Goal: Information Seeking & Learning: Learn about a topic

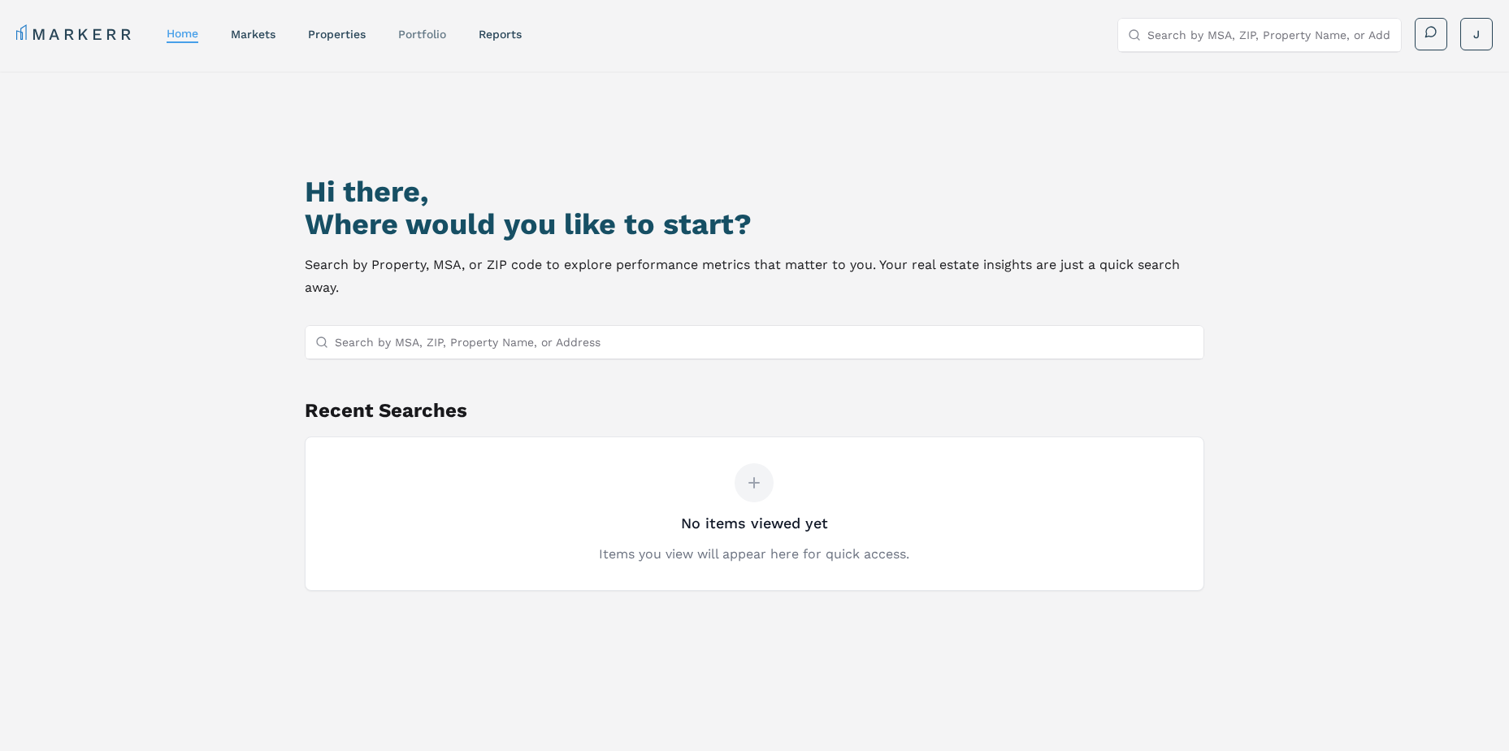
click at [441, 38] on link "Portfolio" at bounding box center [422, 34] width 48 height 13
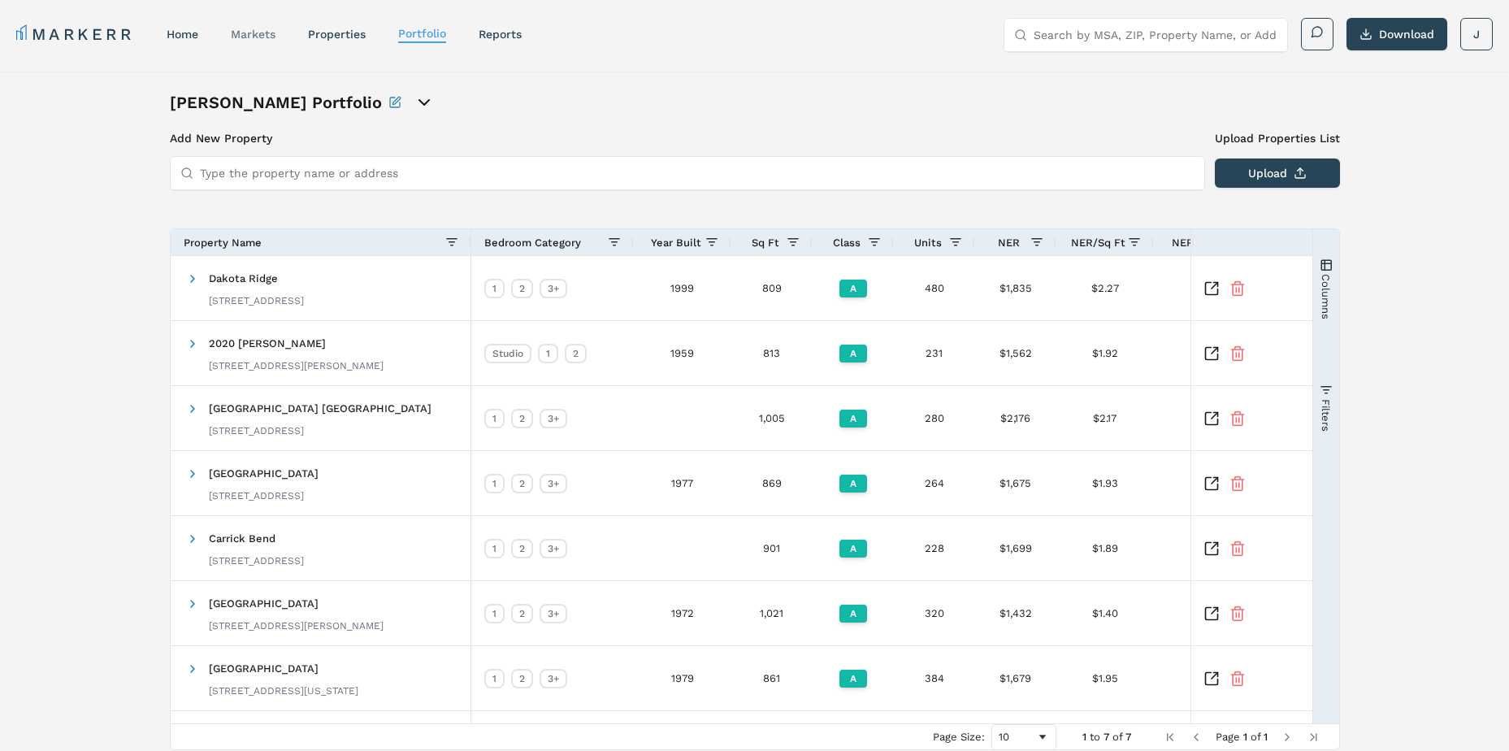
click at [255, 28] on link "markets" at bounding box center [253, 34] width 45 height 13
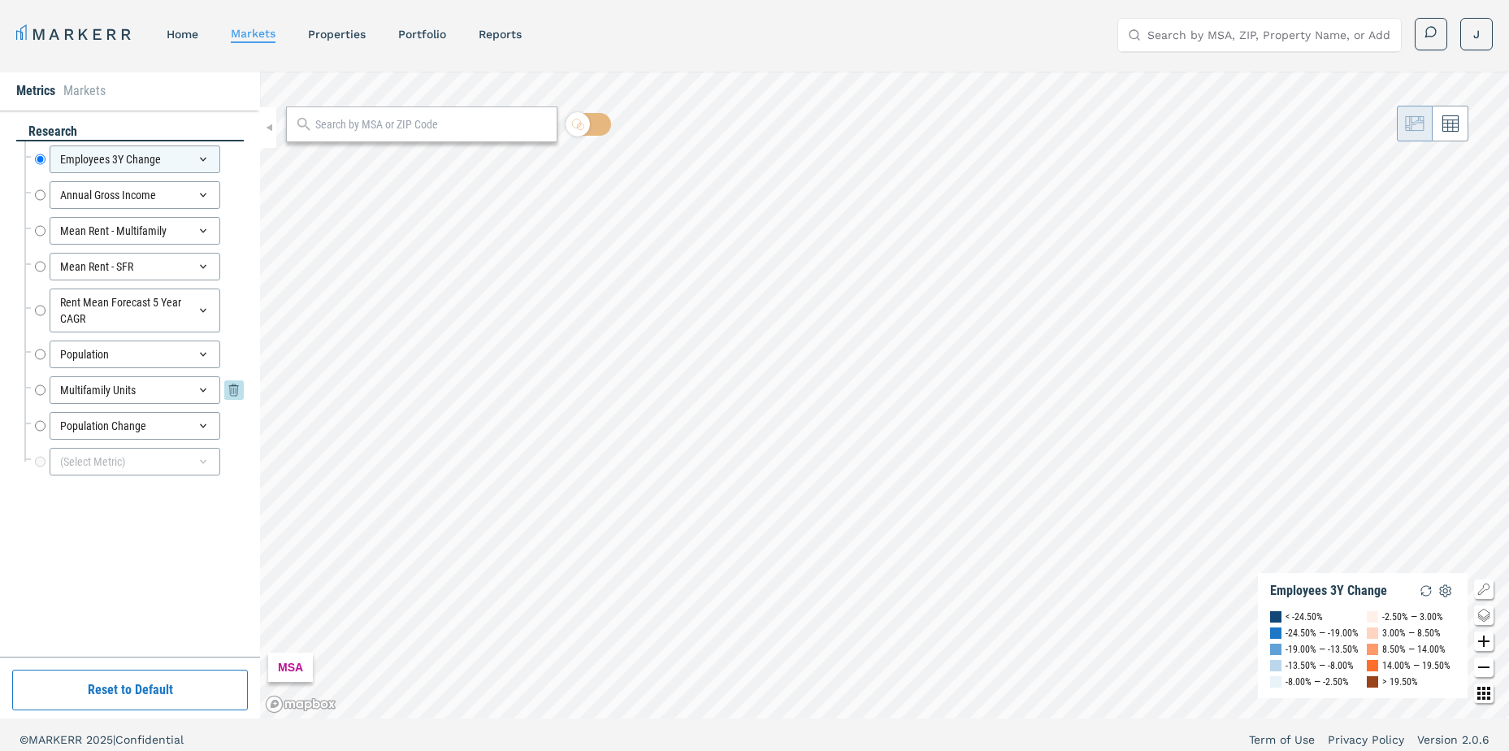
click at [97, 389] on div "Multifamily Units" at bounding box center [135, 390] width 171 height 28
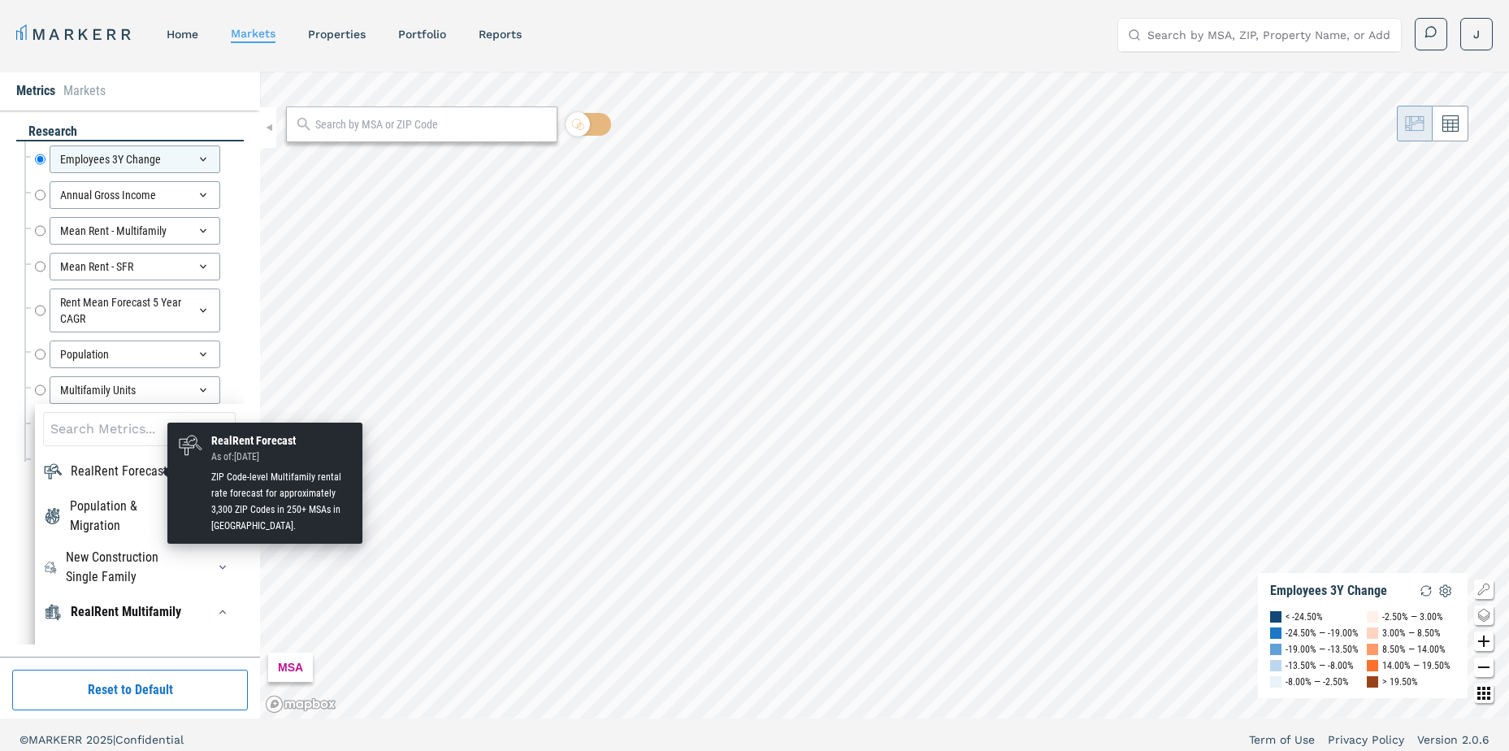
click at [102, 472] on div "RealRent Forecast" at bounding box center [119, 470] width 97 height 19
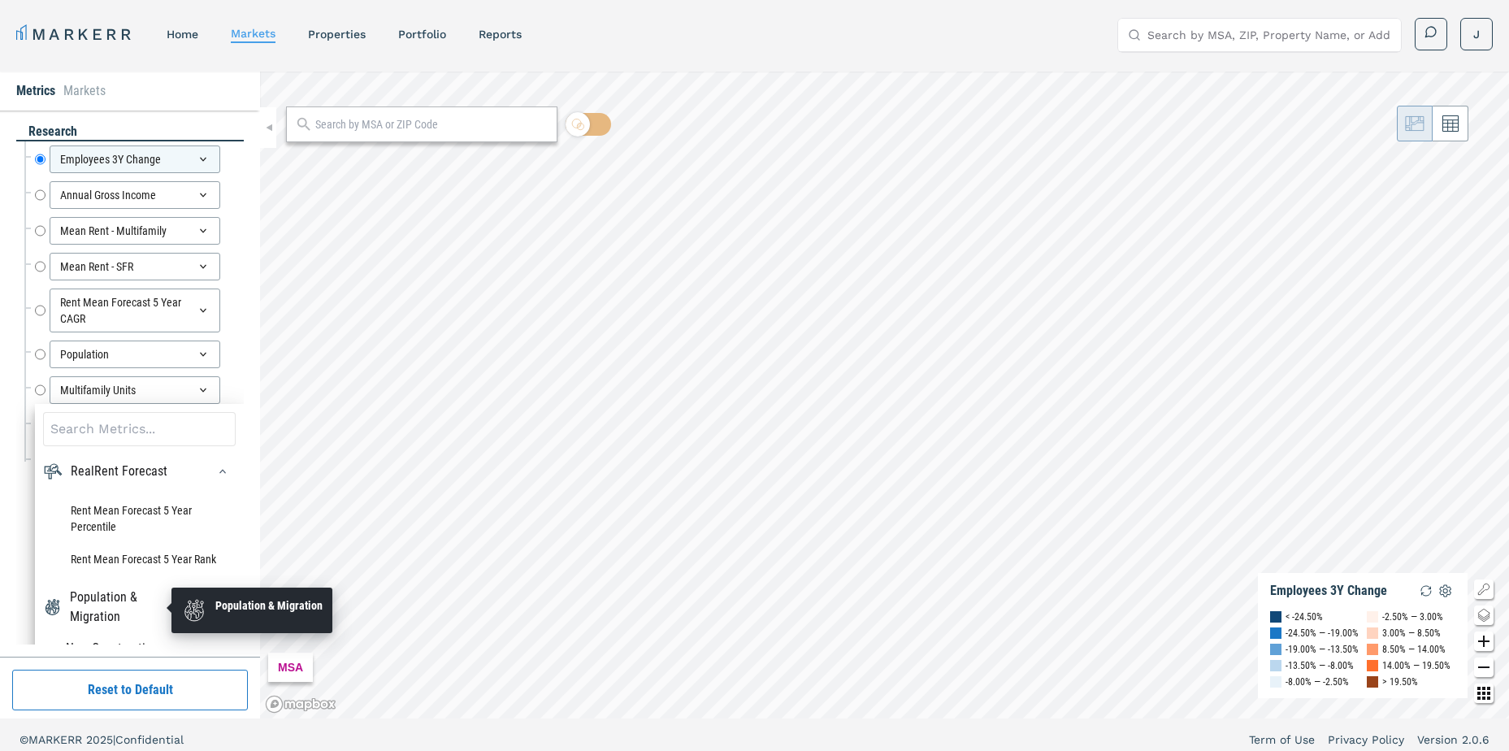
scroll to position [81, 0]
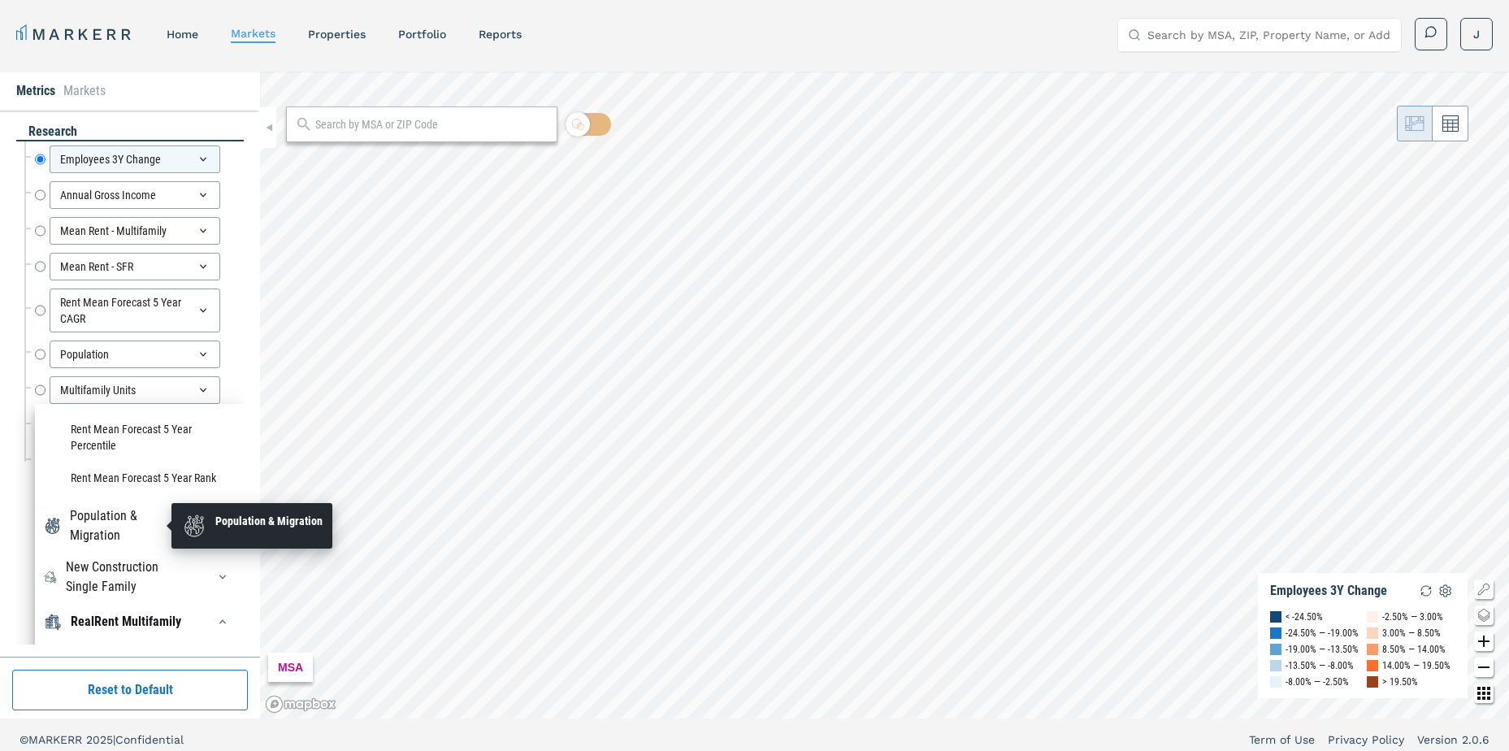
click at [118, 517] on div "Population & Migration" at bounding box center [128, 525] width 117 height 39
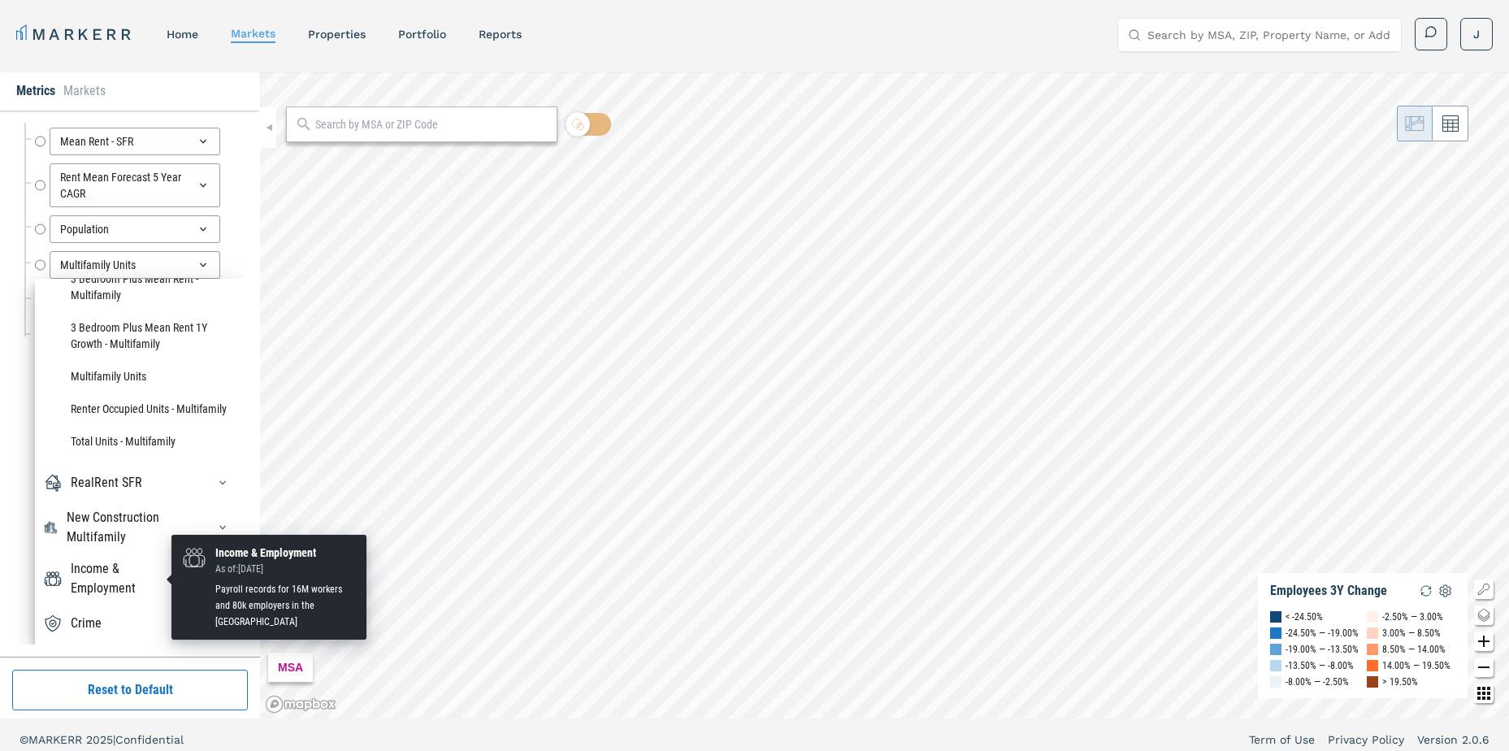
scroll to position [10, 0]
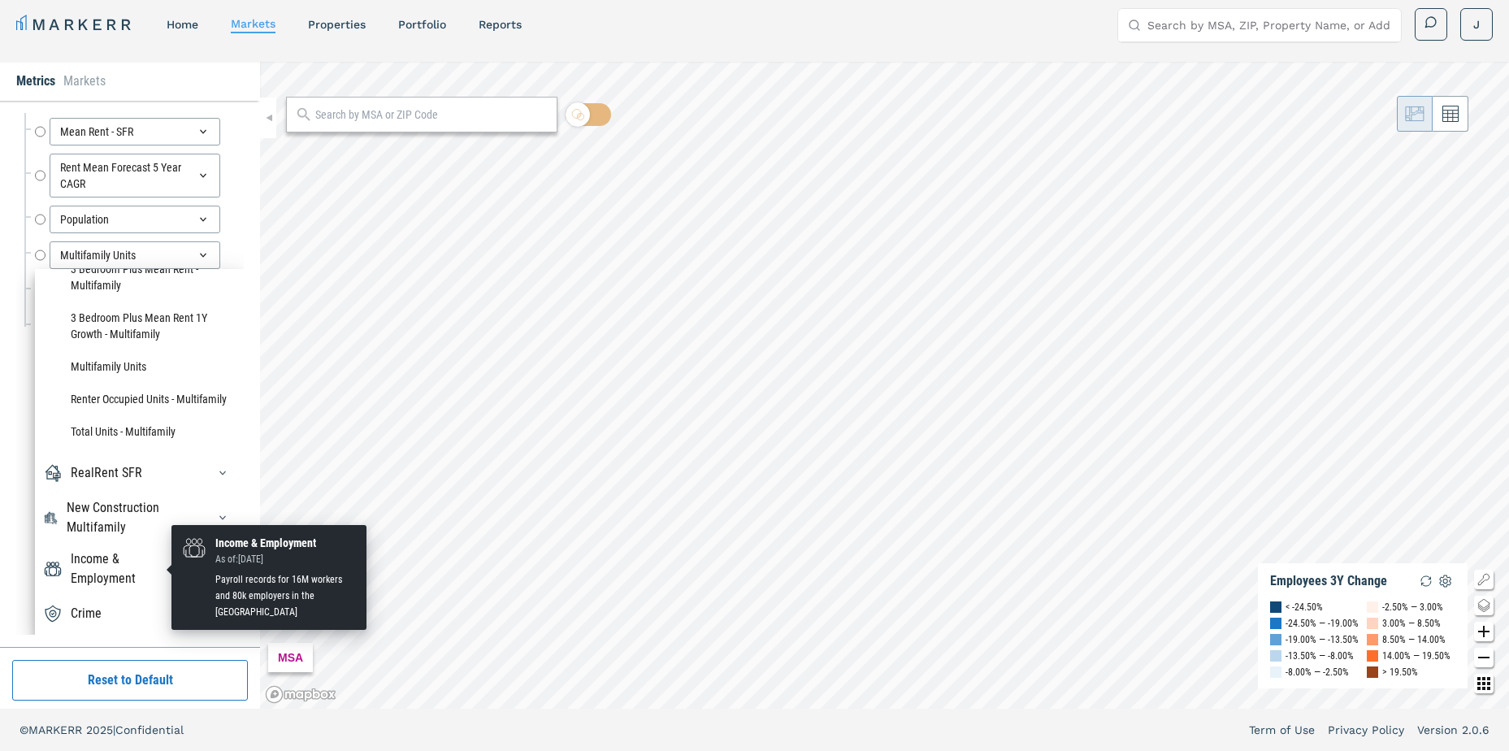
click at [85, 579] on div "Income & Employment" at bounding box center [129, 568] width 116 height 39
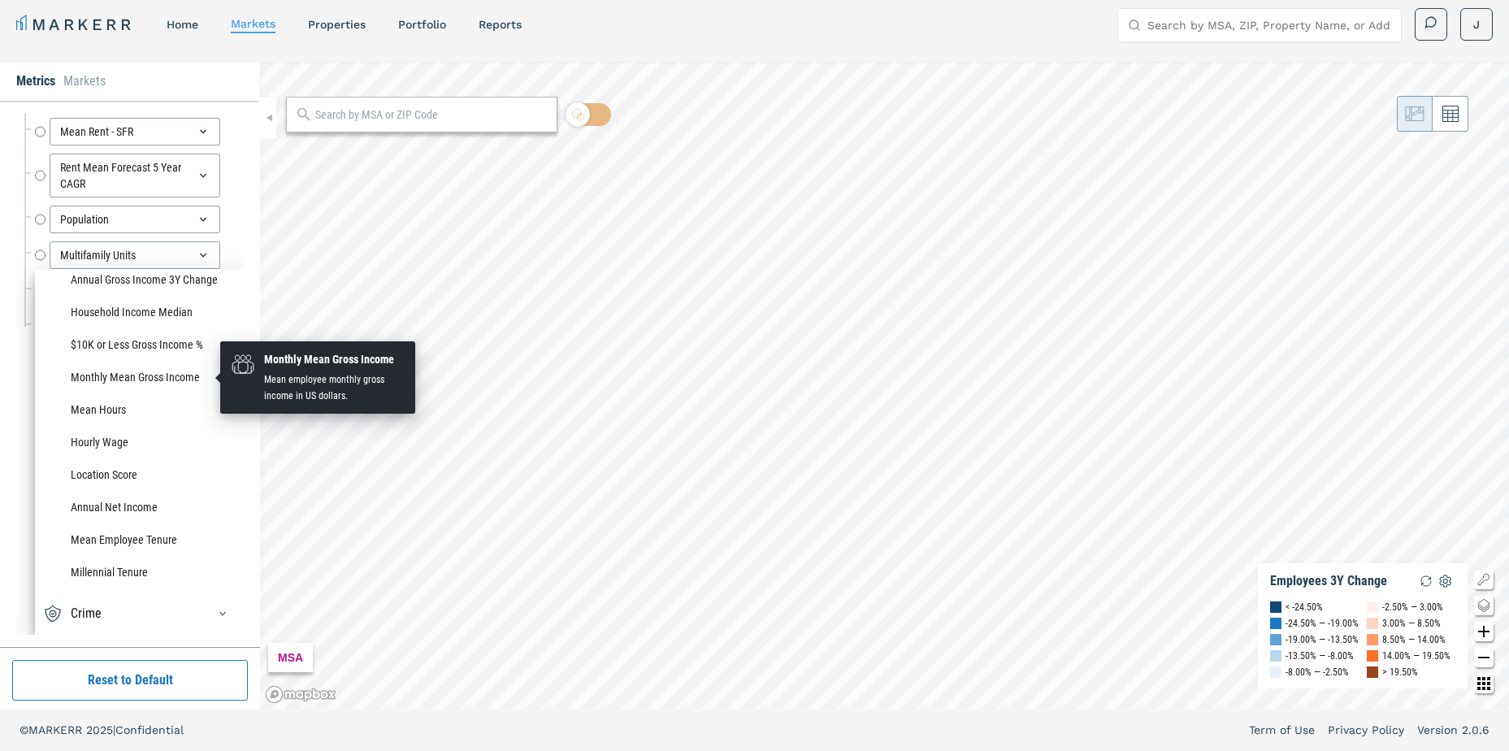
scroll to position [3571, 0]
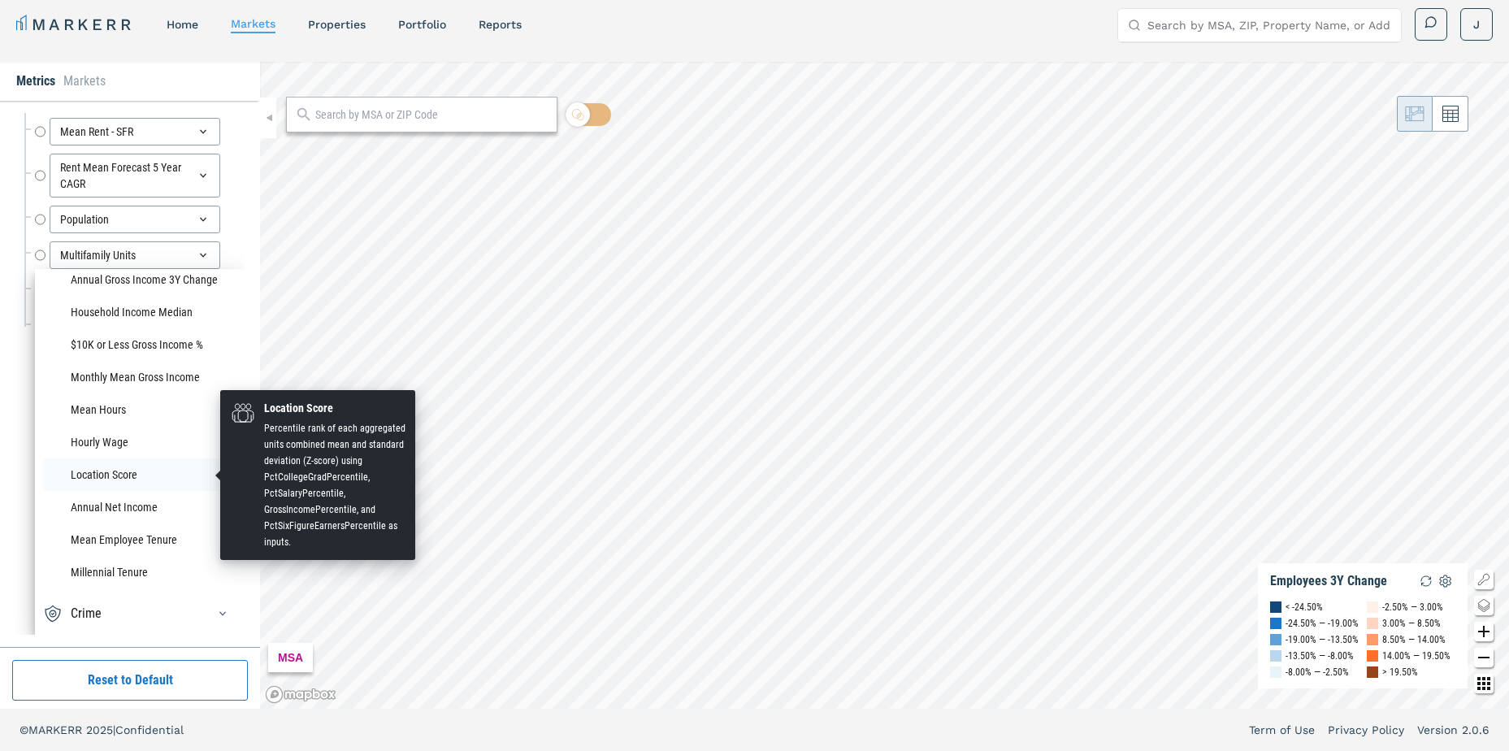
click at [113, 480] on li "Location Score" at bounding box center [139, 474] width 193 height 32
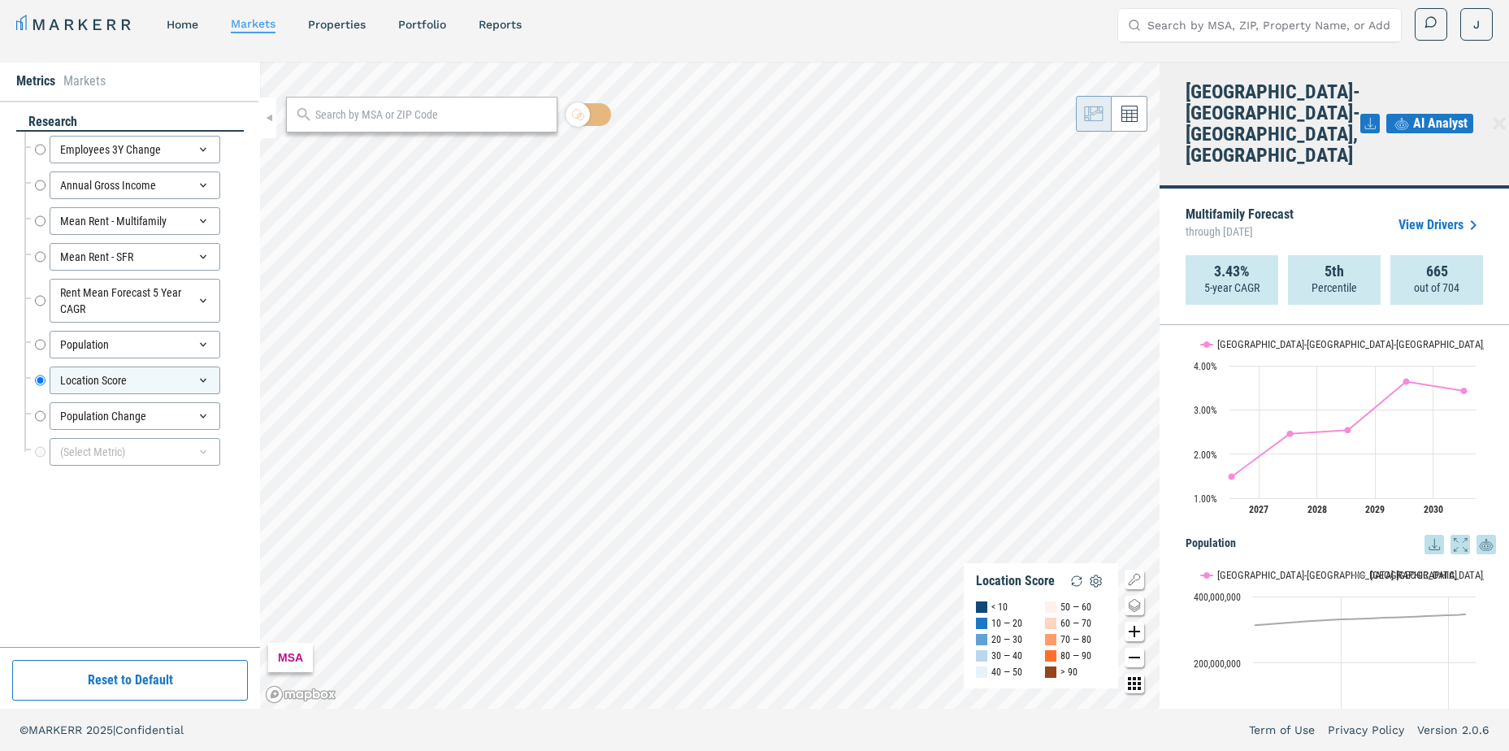
scroll to position [829, 0]
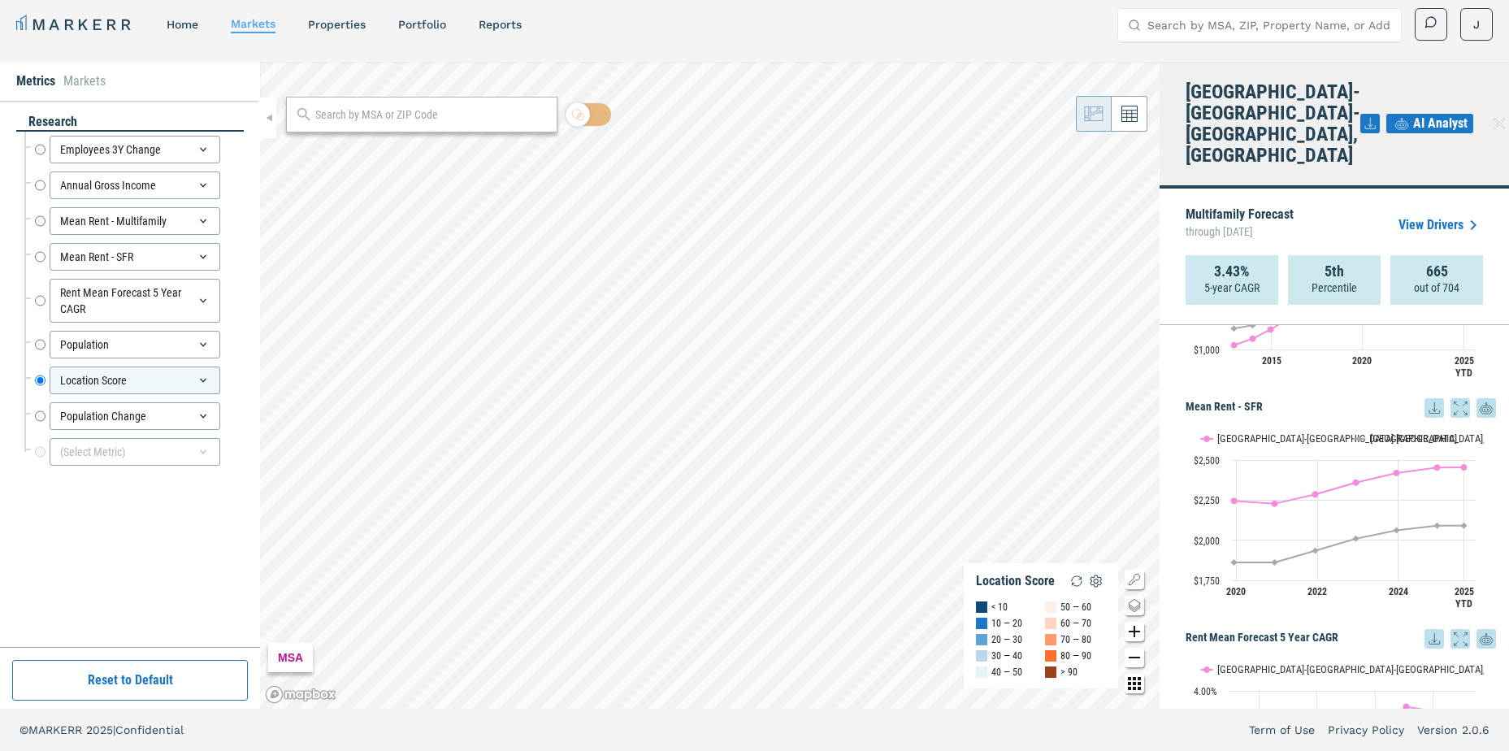
click at [1440, 215] on link "View Drivers" at bounding box center [1440, 224] width 84 height 19
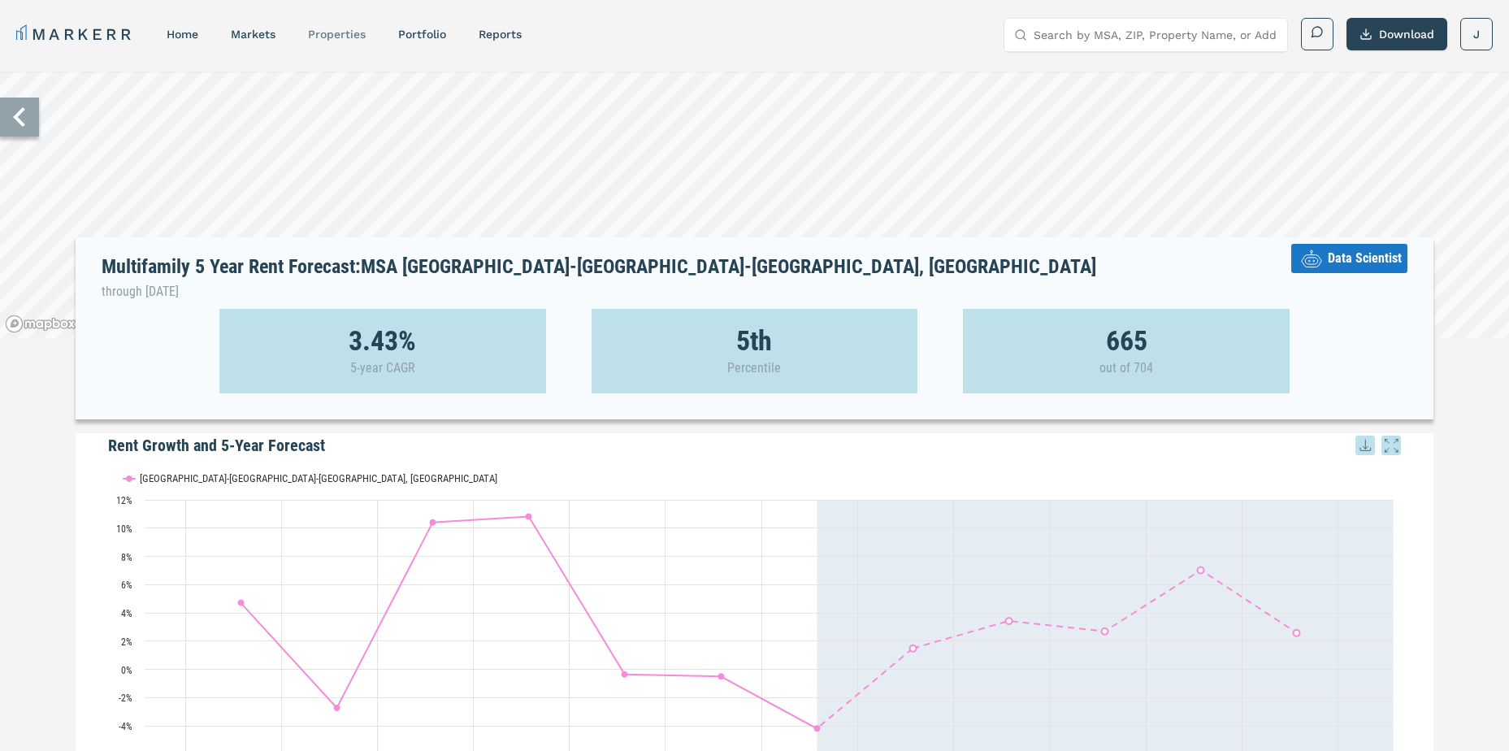
click at [358, 39] on link "properties" at bounding box center [337, 34] width 58 height 13
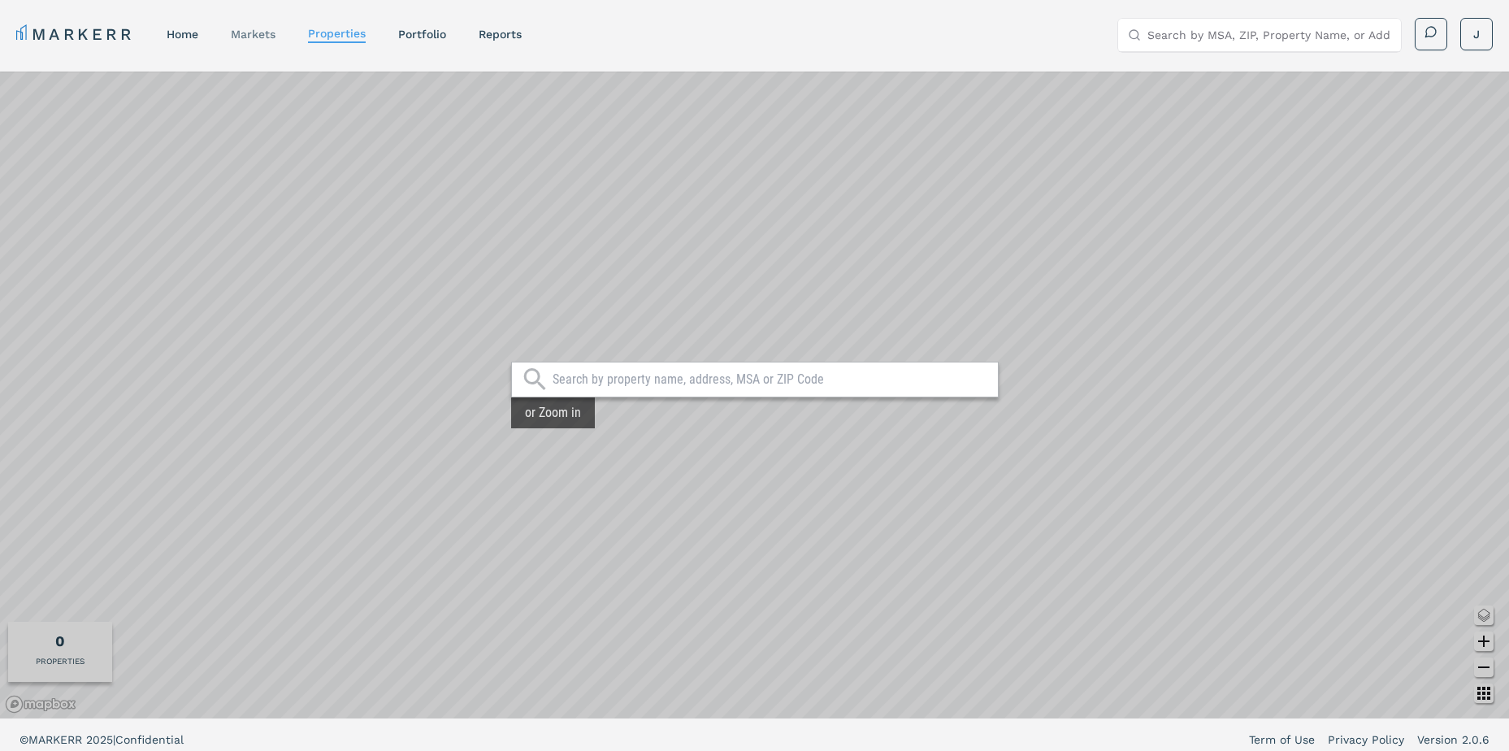
click at [260, 39] on link "markets" at bounding box center [253, 34] width 45 height 13
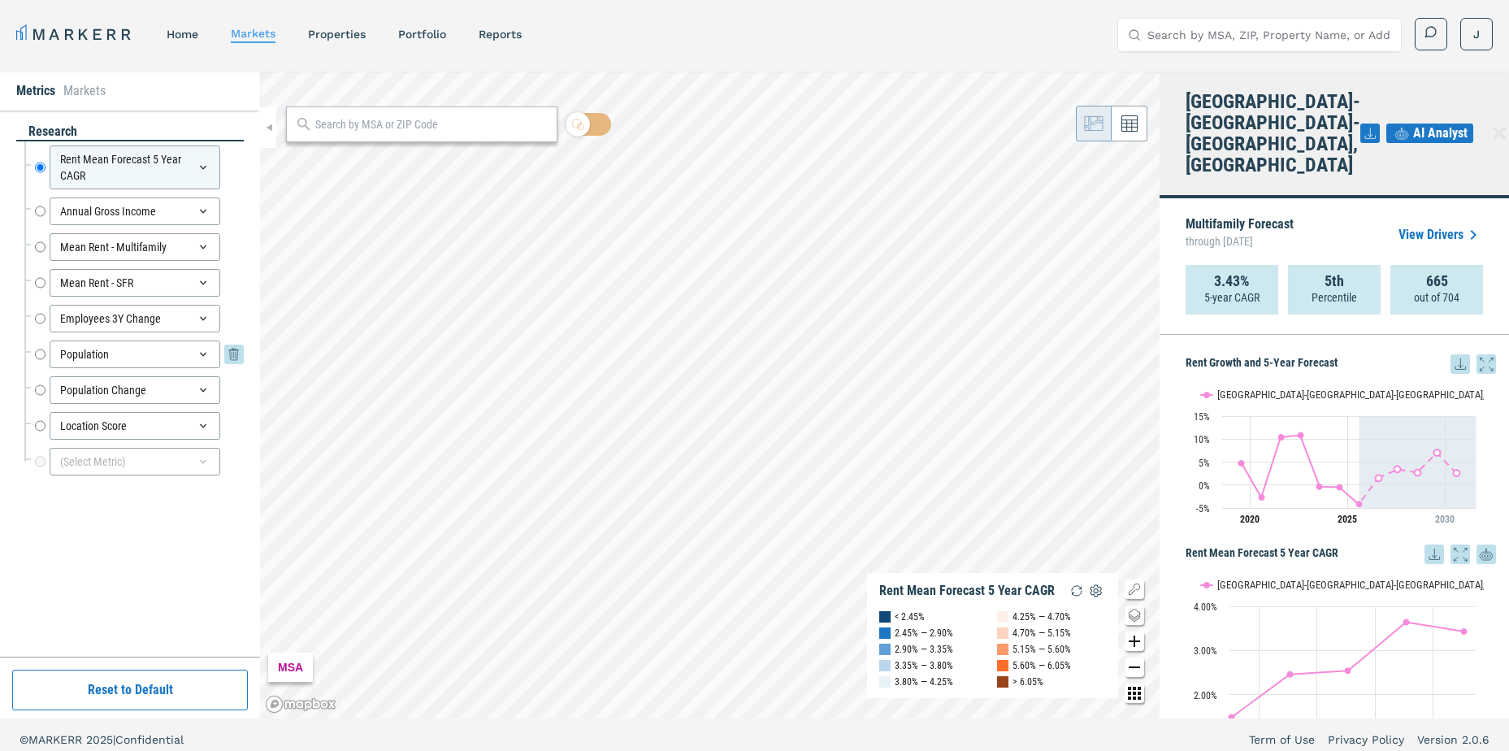
click at [91, 349] on div "Population" at bounding box center [135, 354] width 171 height 28
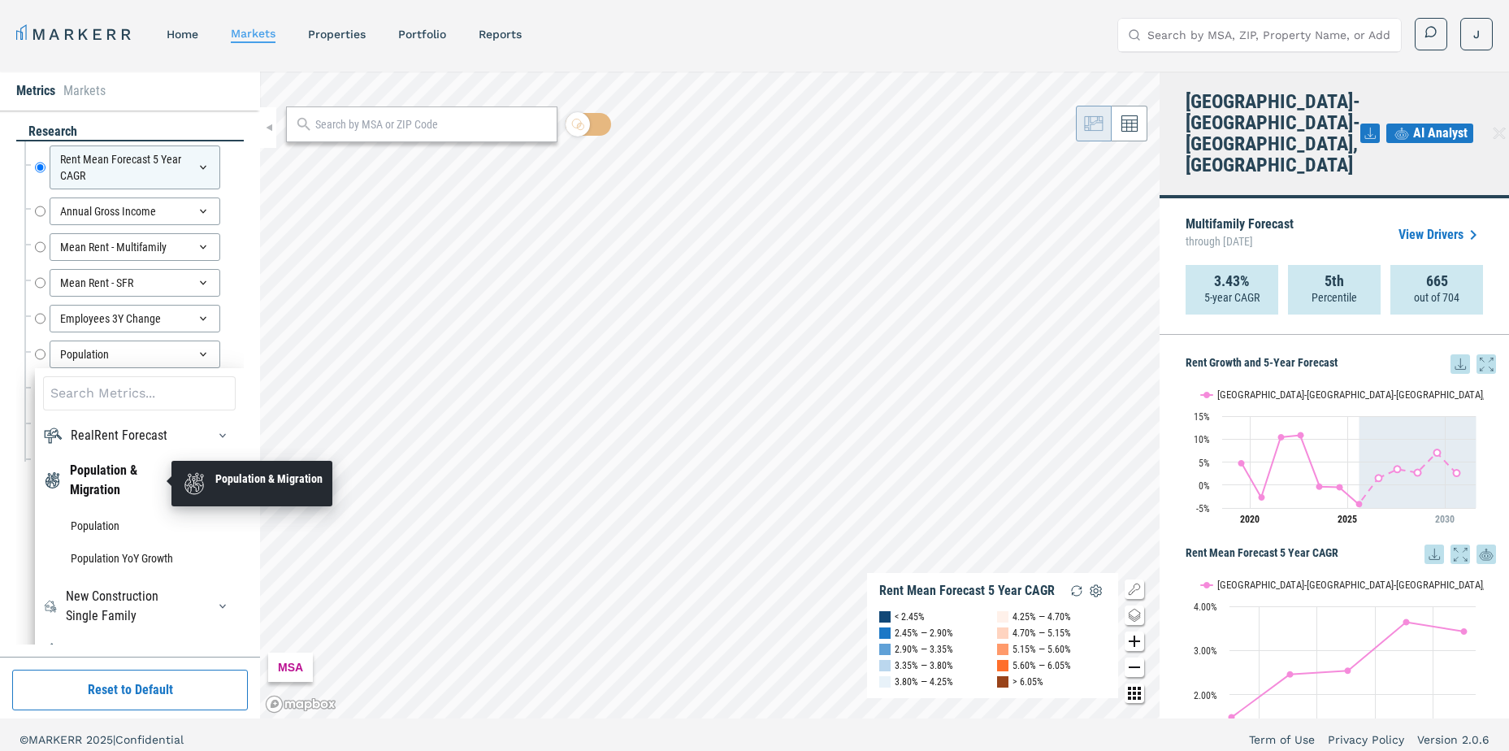
click at [106, 478] on div "Population & Migration" at bounding box center [128, 480] width 117 height 39
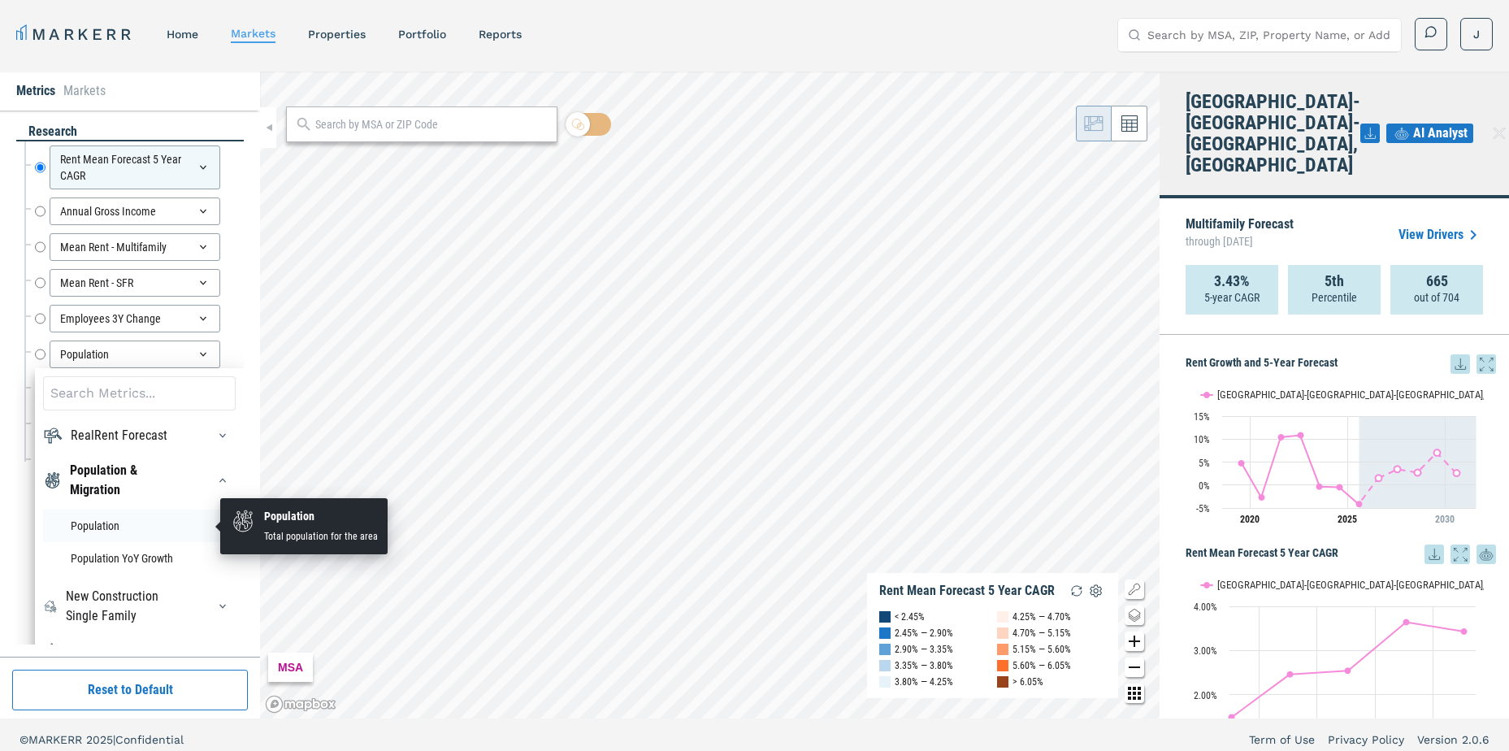
click at [96, 515] on li "Population" at bounding box center [139, 525] width 193 height 32
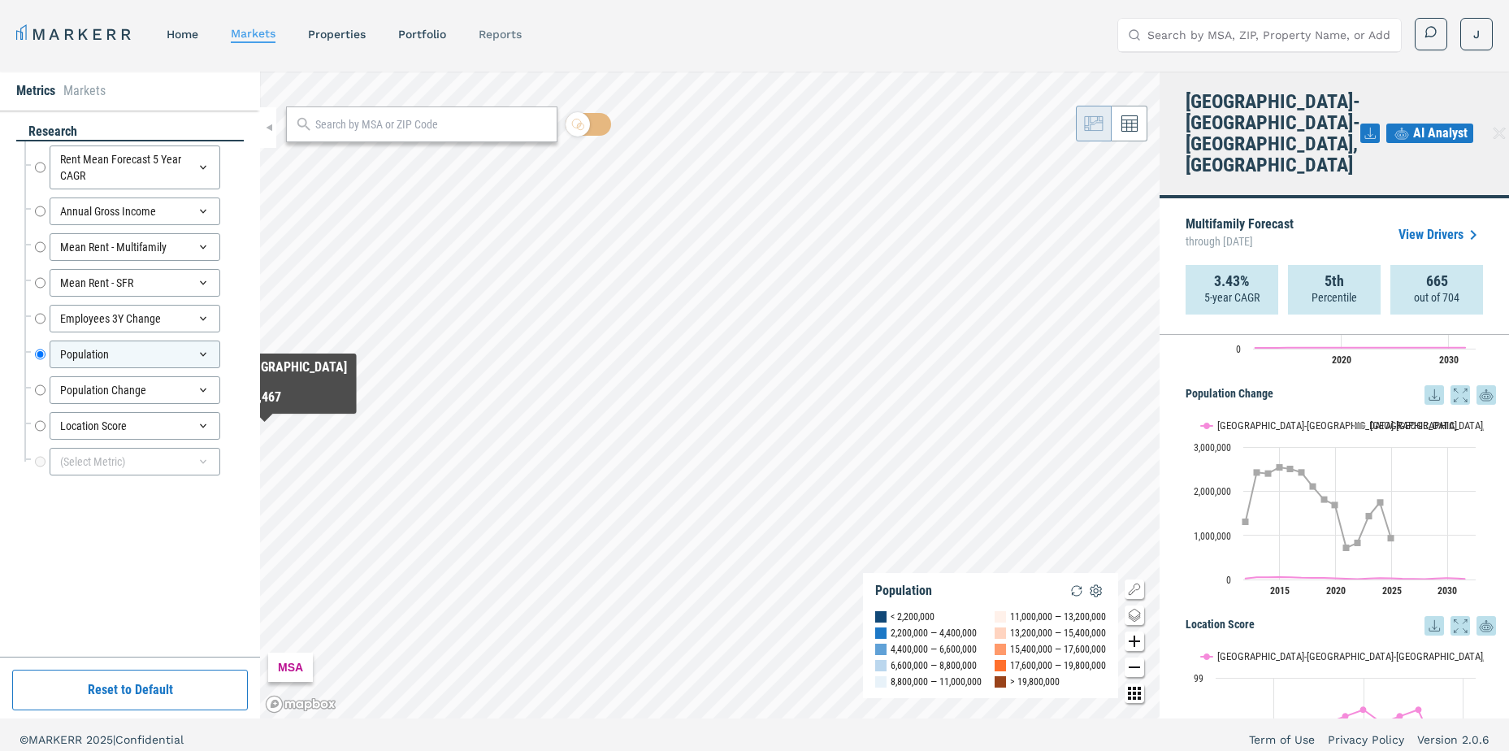
click at [500, 33] on link "reports" at bounding box center [500, 34] width 43 height 13
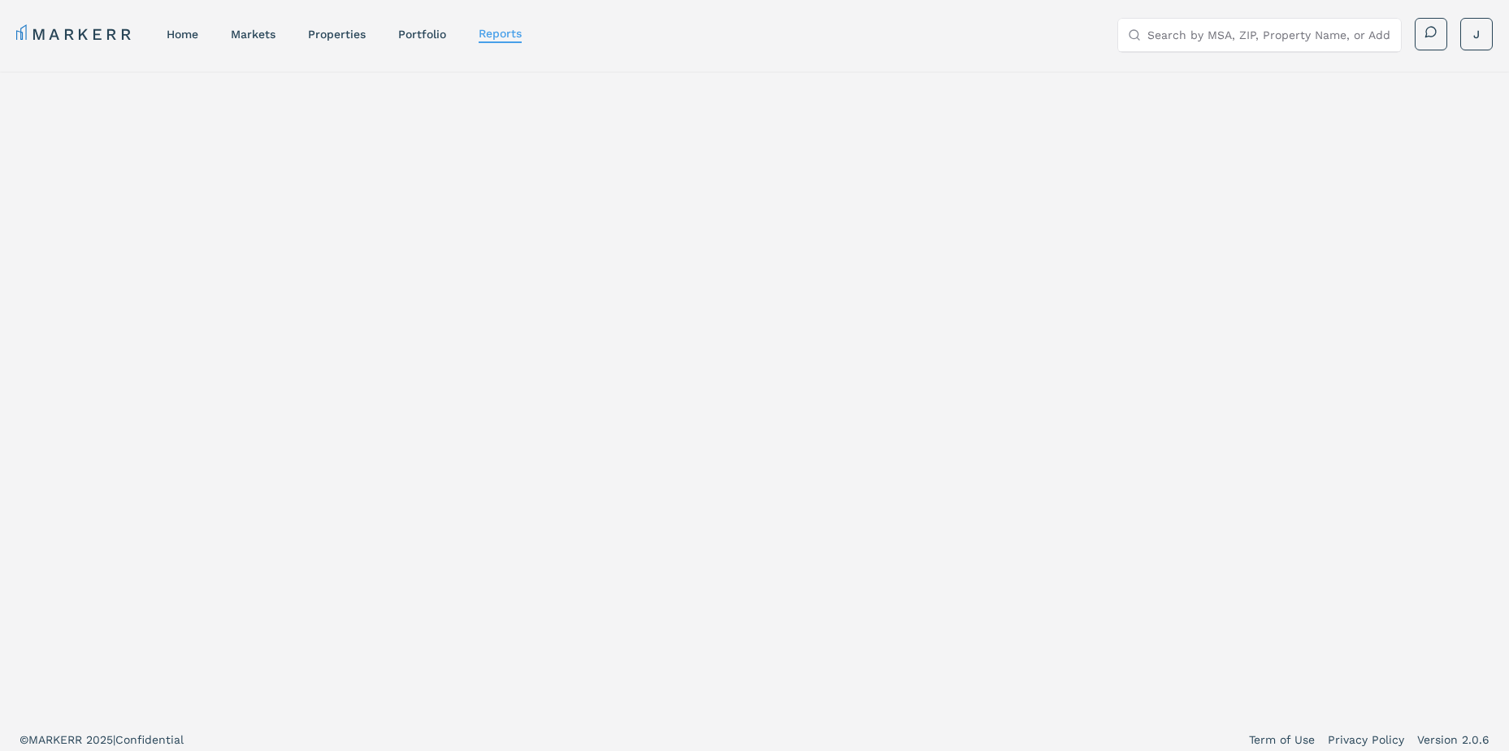
select select "-release_date"
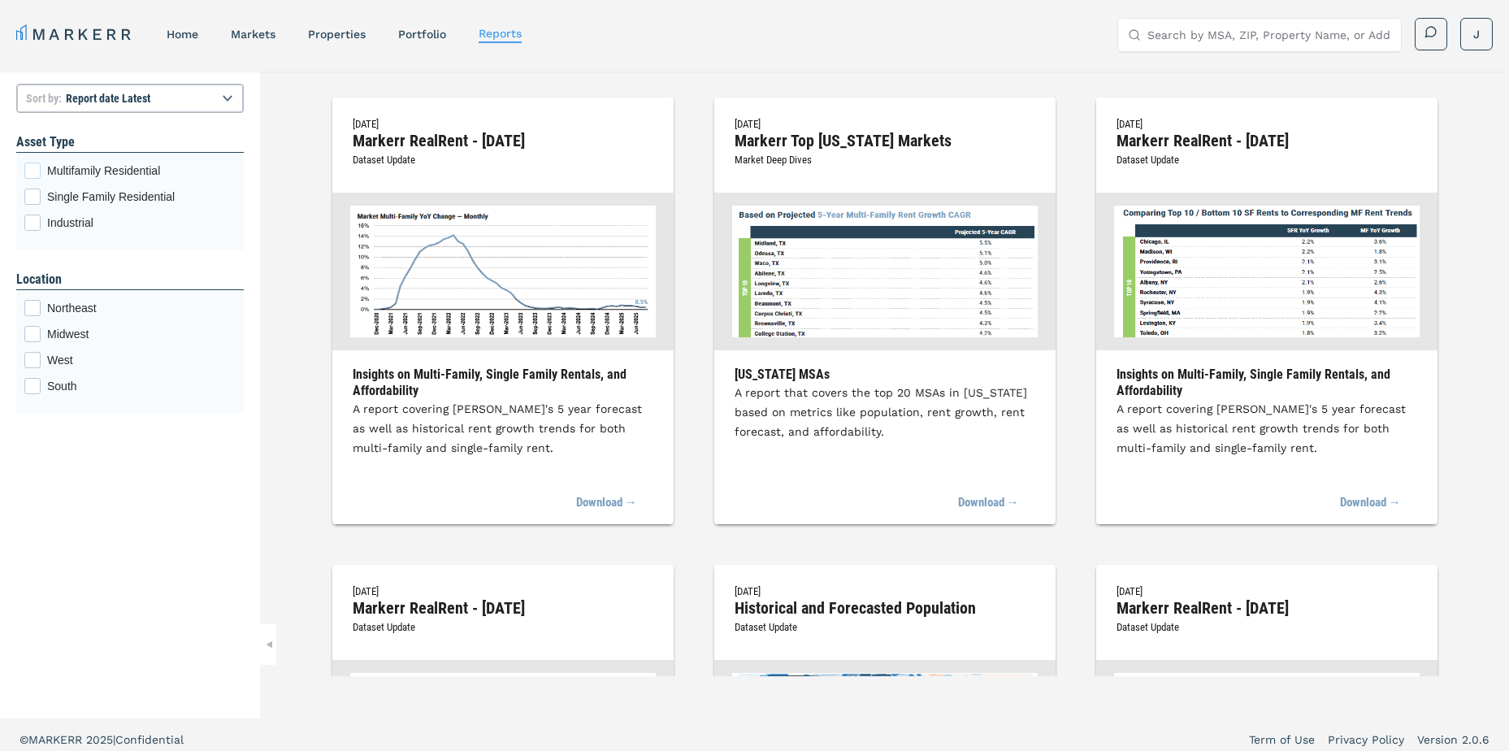
click at [38, 168] on div "Multifamily Residential checkbox input" at bounding box center [32, 170] width 16 height 16
click at [35, 168] on input "Multifamily Residential" at bounding box center [29, 167] width 11 height 11
click at [35, 327] on div "Midwest checkbox input" at bounding box center [32, 334] width 16 height 16
click at [35, 327] on input "Midwest" at bounding box center [29, 331] width 11 height 11
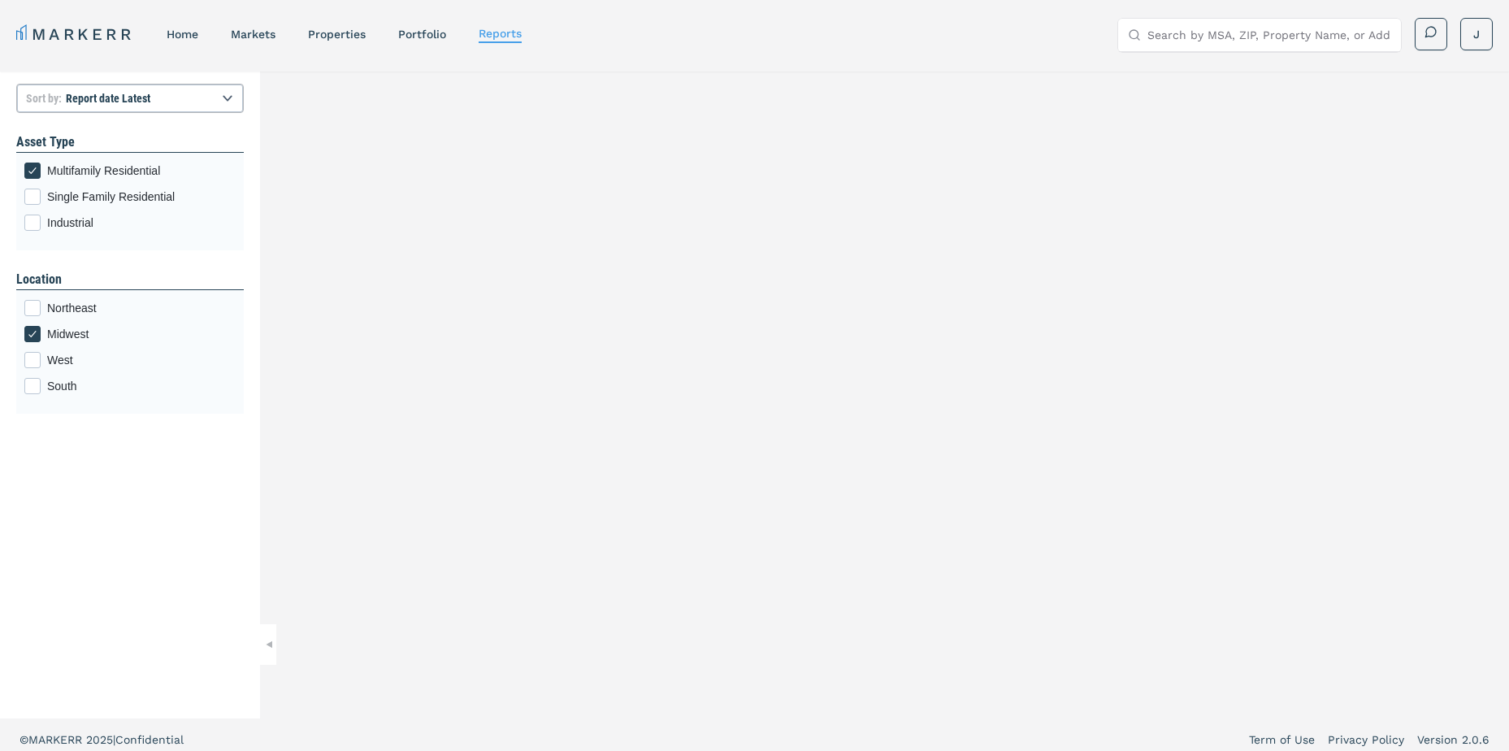
click at [1193, 25] on input "Search by MSA, ZIP, Property Name, or Address" at bounding box center [1269, 35] width 244 height 32
click at [1179, 59] on div "80202, [GEOGRAPHIC_DATA], [US_STATE]" at bounding box center [1241, 74] width 223 height 32
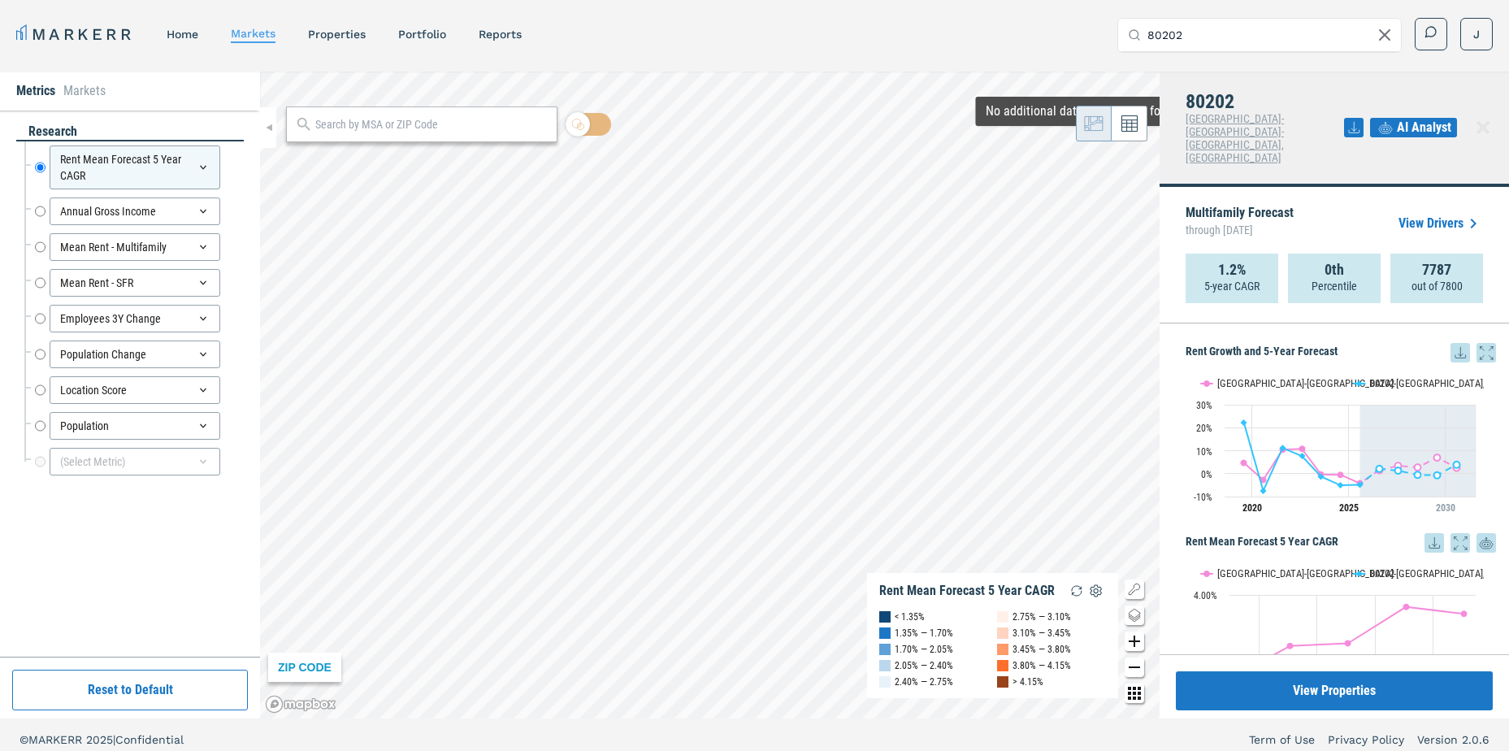
click at [1271, 40] on input "80202" at bounding box center [1269, 35] width 244 height 32
click at [1245, 59] on div "80205, [GEOGRAPHIC_DATA], [US_STATE]" at bounding box center [1241, 74] width 223 height 32
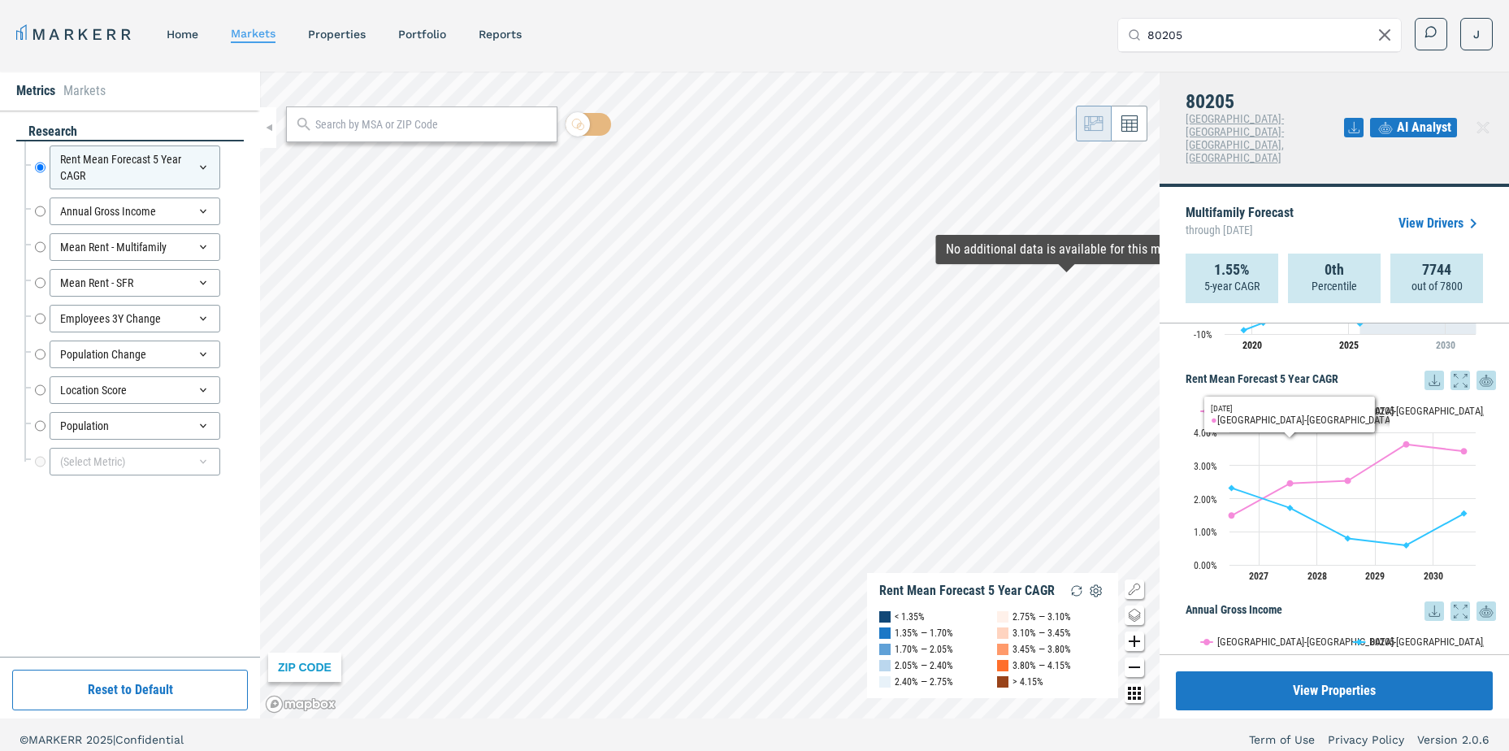
scroll to position [81, 0]
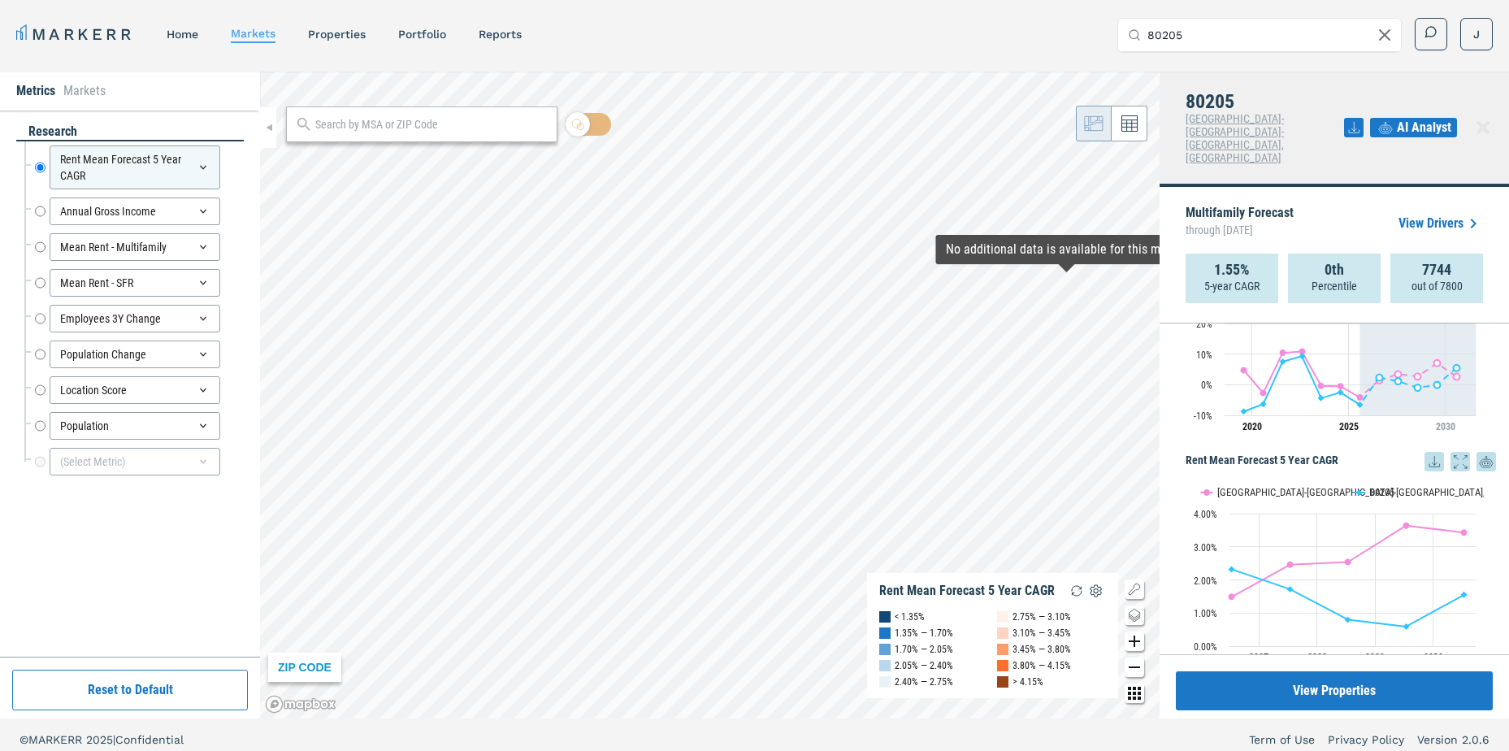
click at [1410, 214] on link "View Drivers" at bounding box center [1440, 223] width 84 height 19
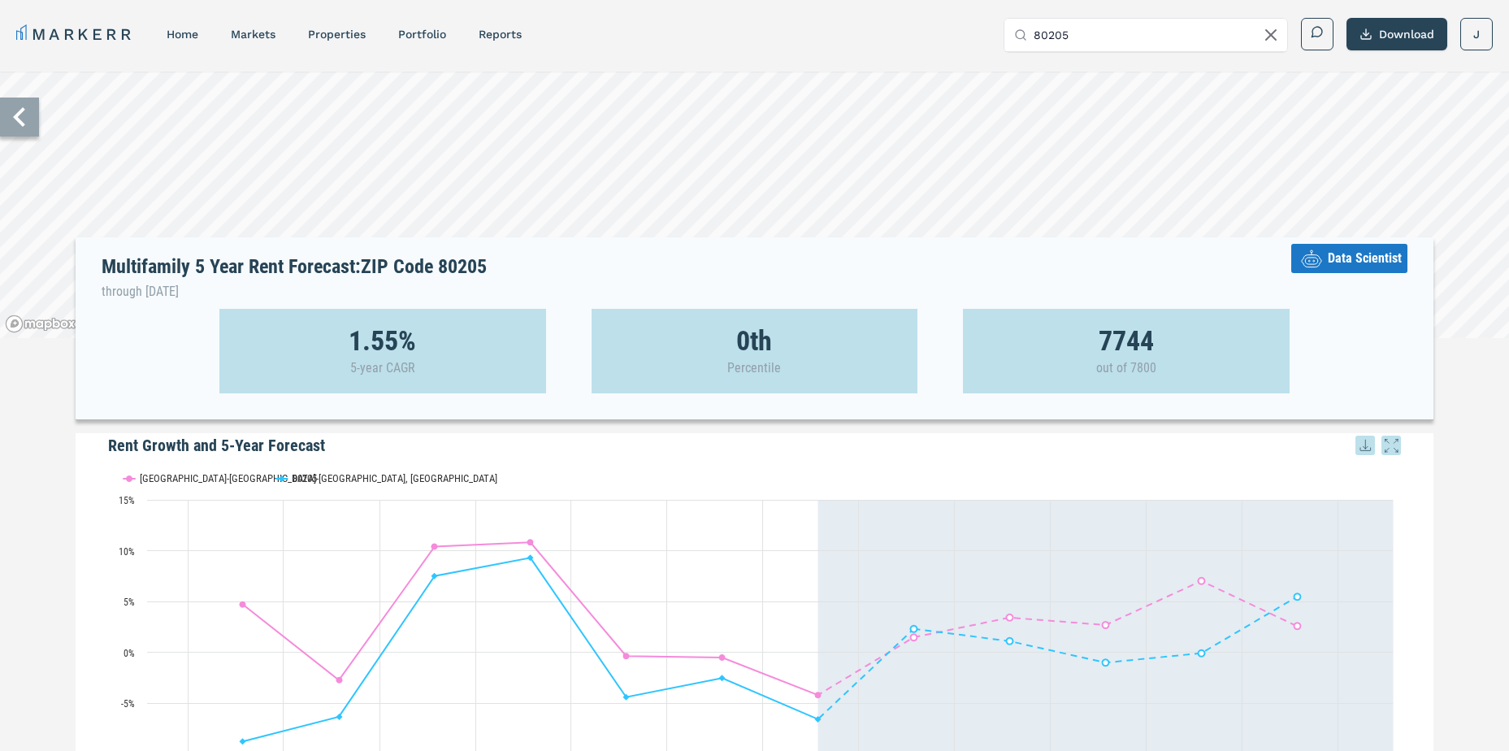
click at [1354, 258] on span "Data Scientist" at bounding box center [1364, 258] width 74 height 19
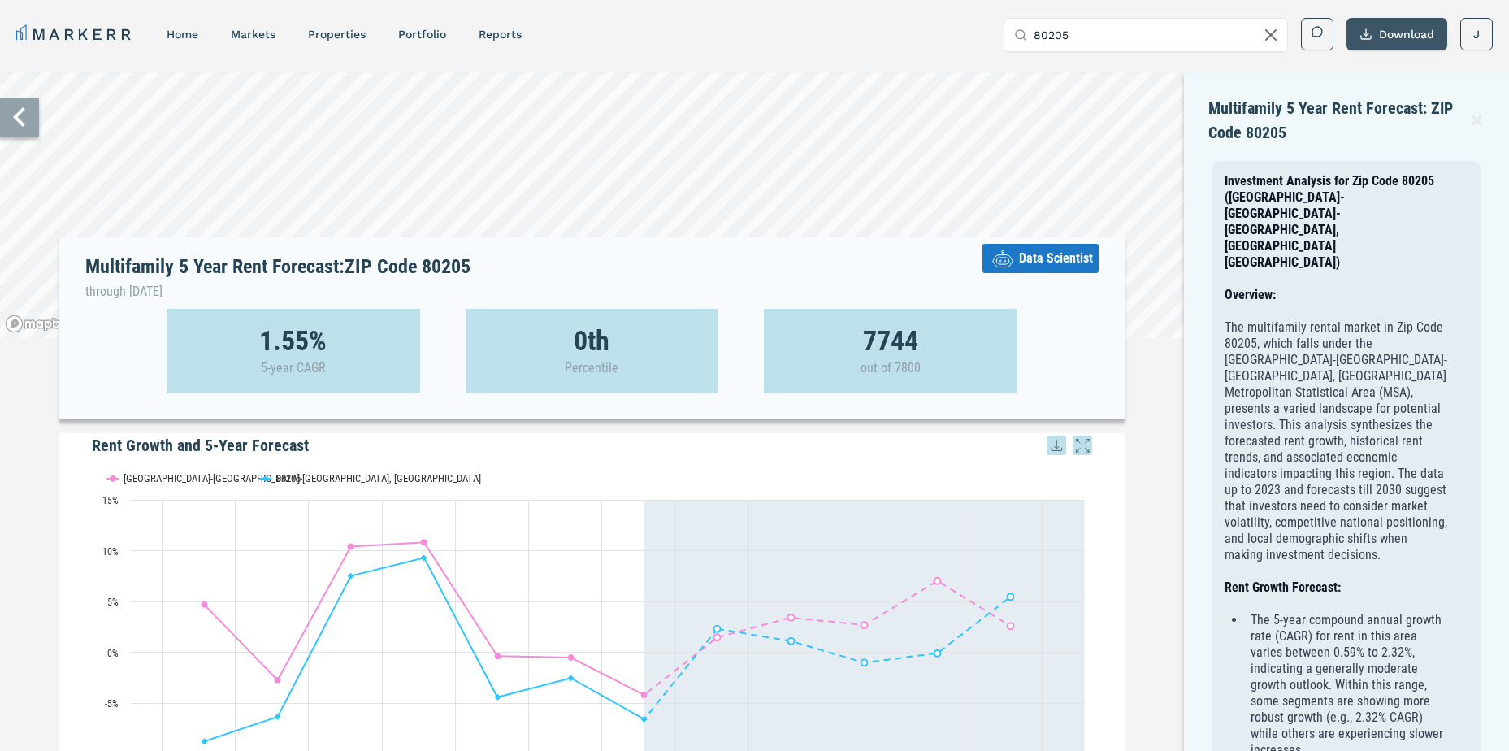
click at [1380, 37] on button "Download" at bounding box center [1396, 34] width 101 height 32
click at [1379, 103] on div "Download as PDF" at bounding box center [1377, 108] width 93 height 16
click at [873, 28] on div "MARKERR home markets properties Portfolio reports Search by MSA, ZIP, Property …" at bounding box center [754, 34] width 1476 height 33
click at [1180, 45] on input "80205" at bounding box center [1155, 35] width 244 height 32
type input "80021"
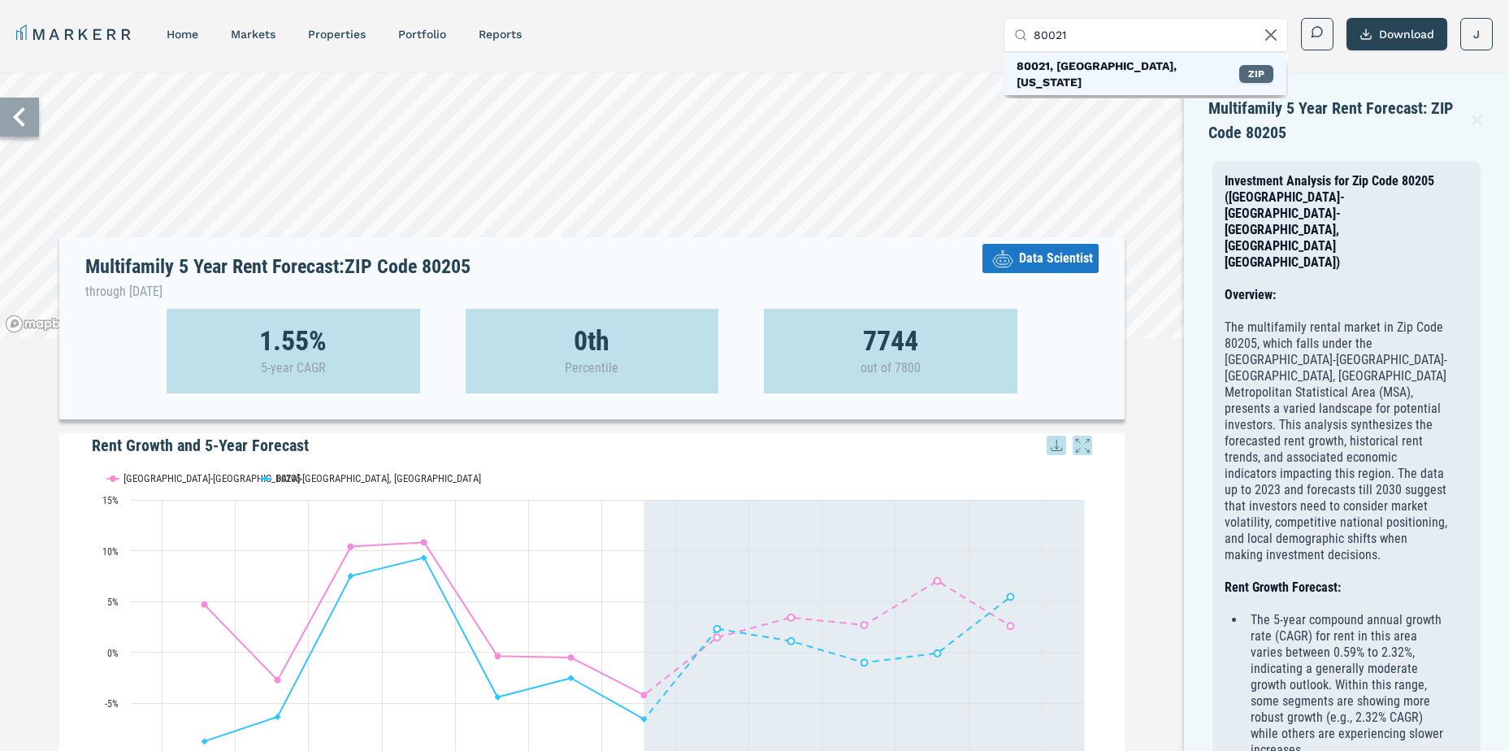
click at [1260, 65] on div "ZIP" at bounding box center [1256, 74] width 34 height 18
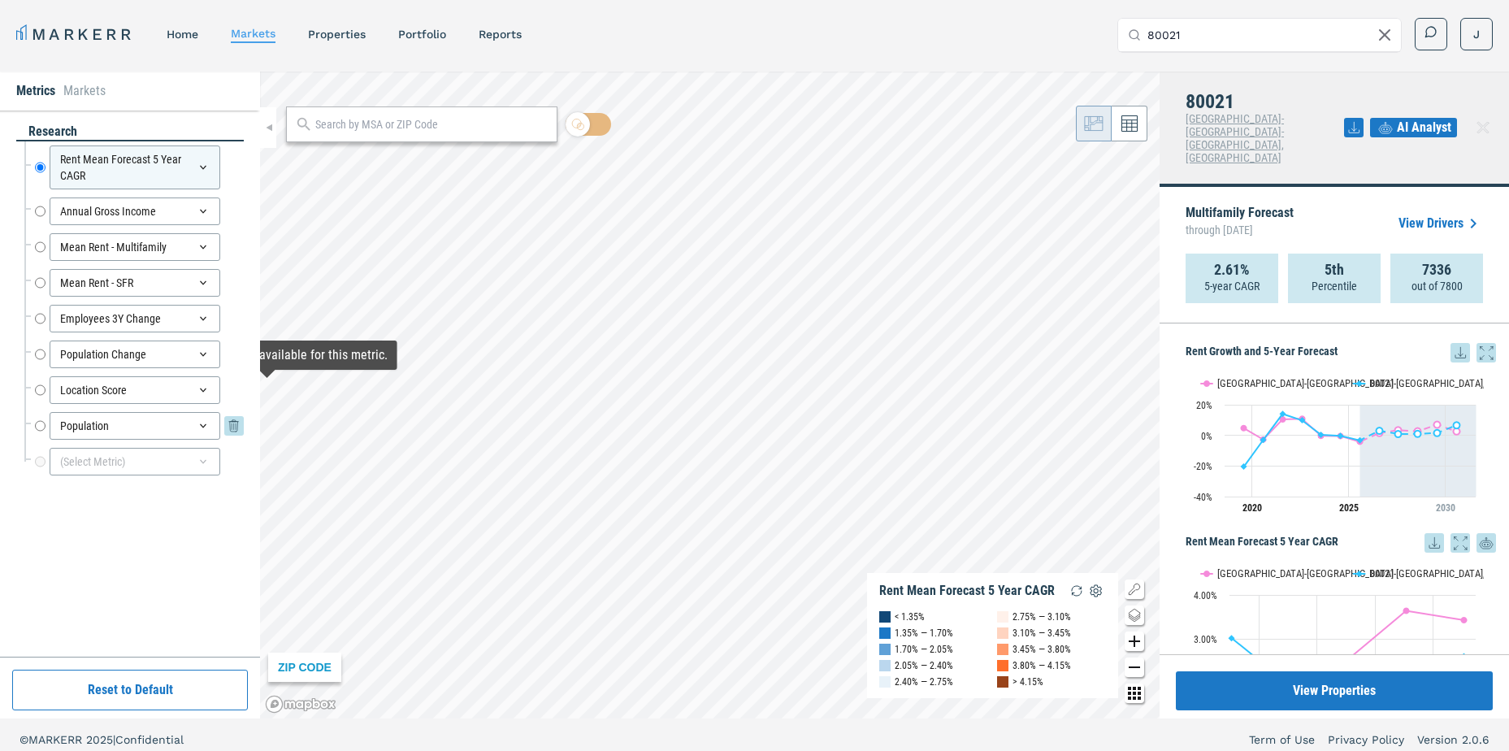
click at [193, 430] on div "Population" at bounding box center [135, 426] width 171 height 28
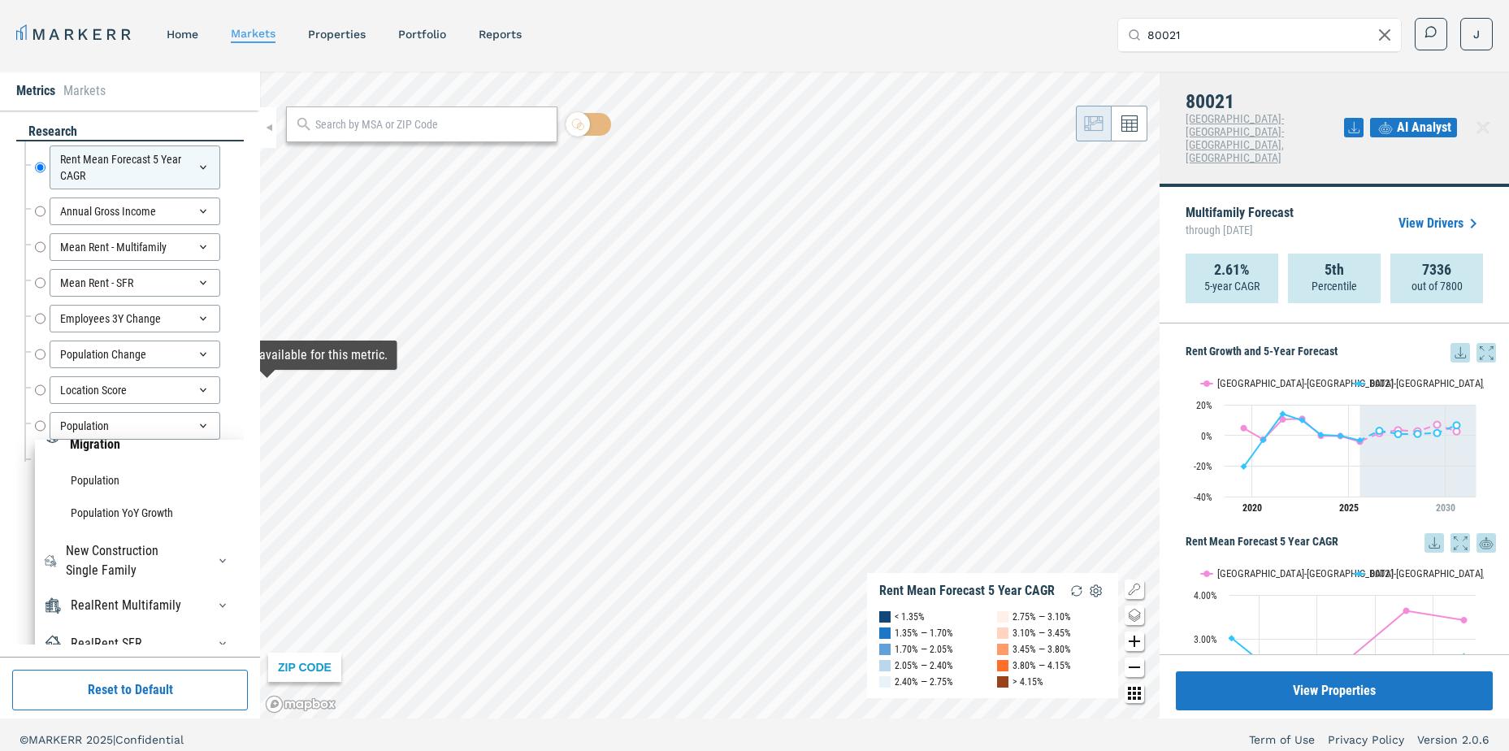
scroll to position [81, 0]
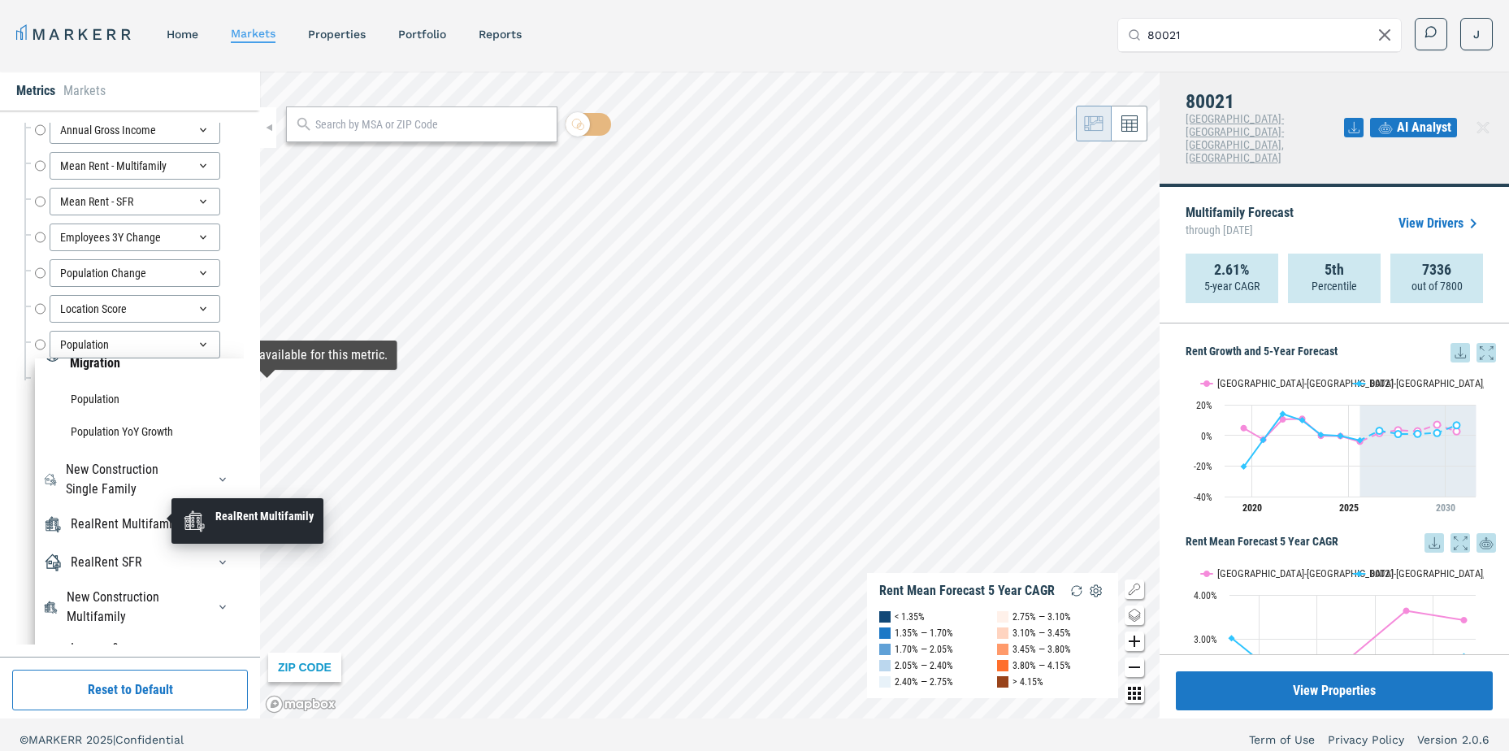
click at [110, 516] on div "RealRent Multifamily" at bounding box center [126, 523] width 110 height 19
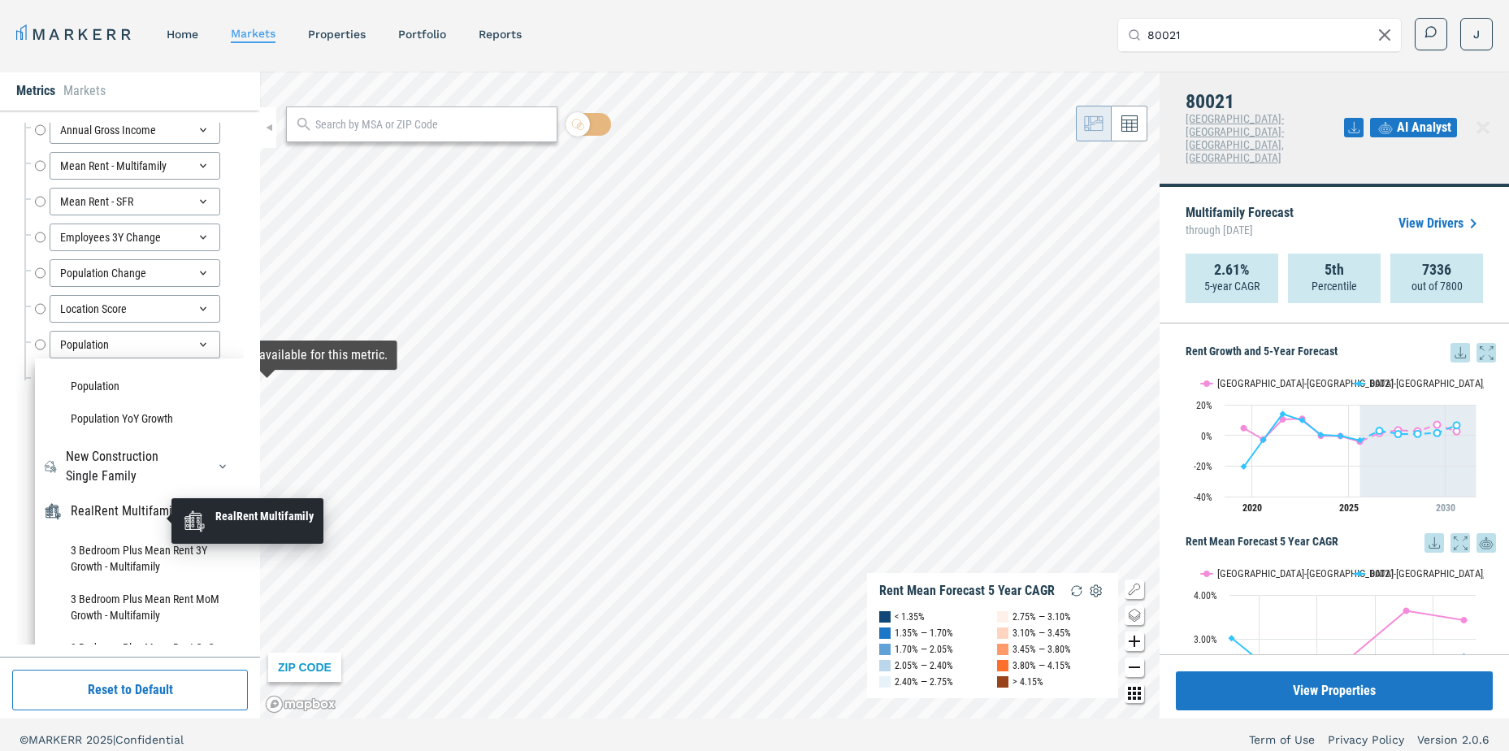
click at [110, 516] on div "RealRent Multifamily" at bounding box center [126, 510] width 110 height 19
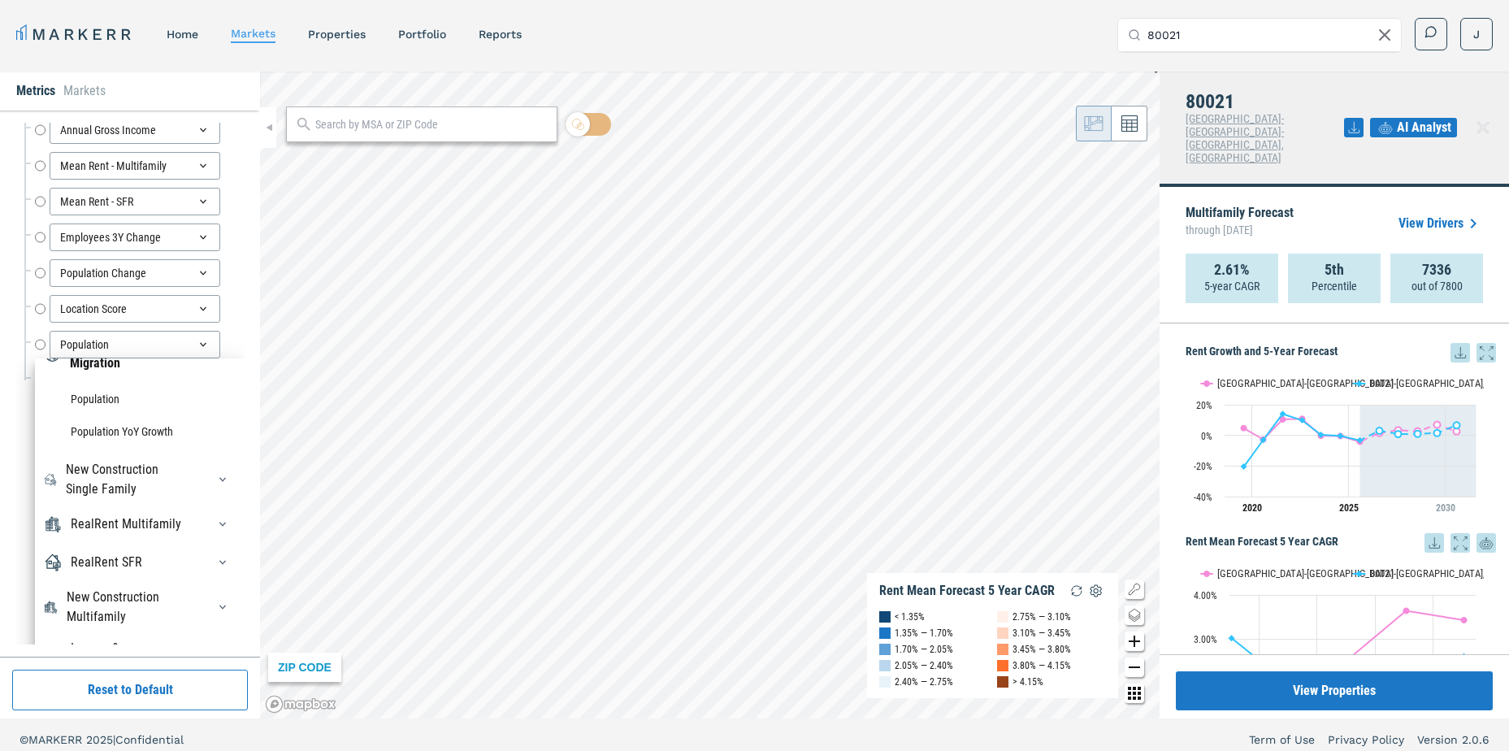
scroll to position [0, 0]
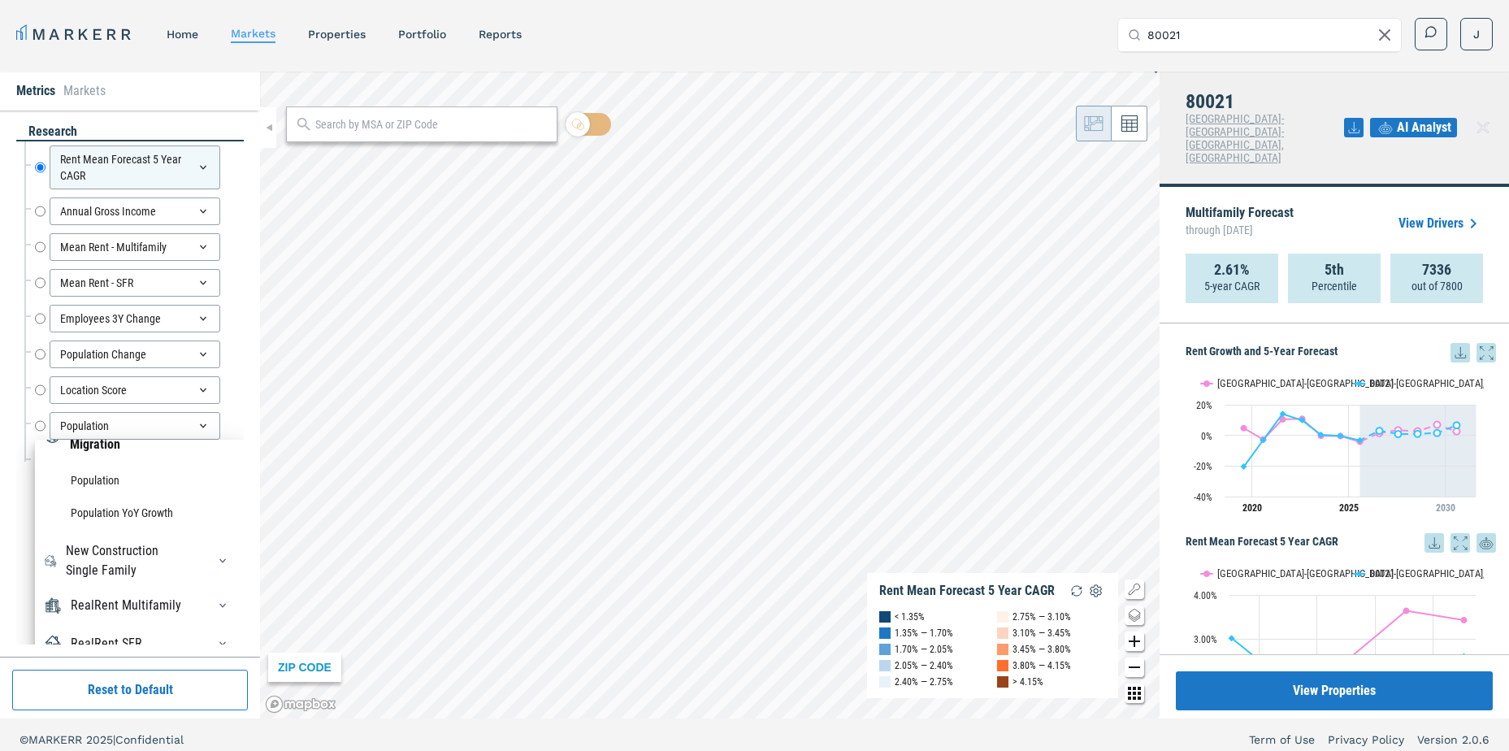
click at [1453, 214] on link "View Drivers" at bounding box center [1440, 223] width 84 height 19
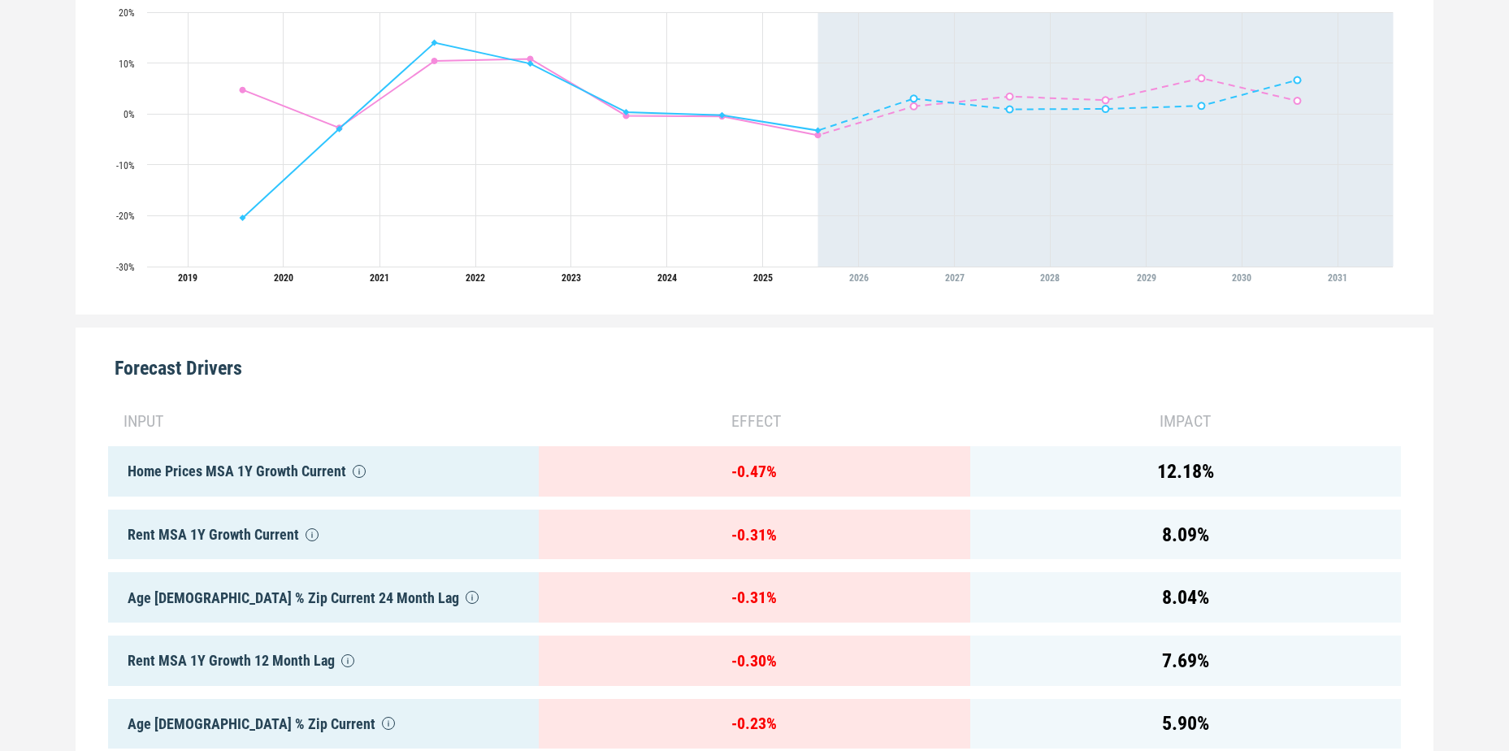
scroll to position [650, 0]
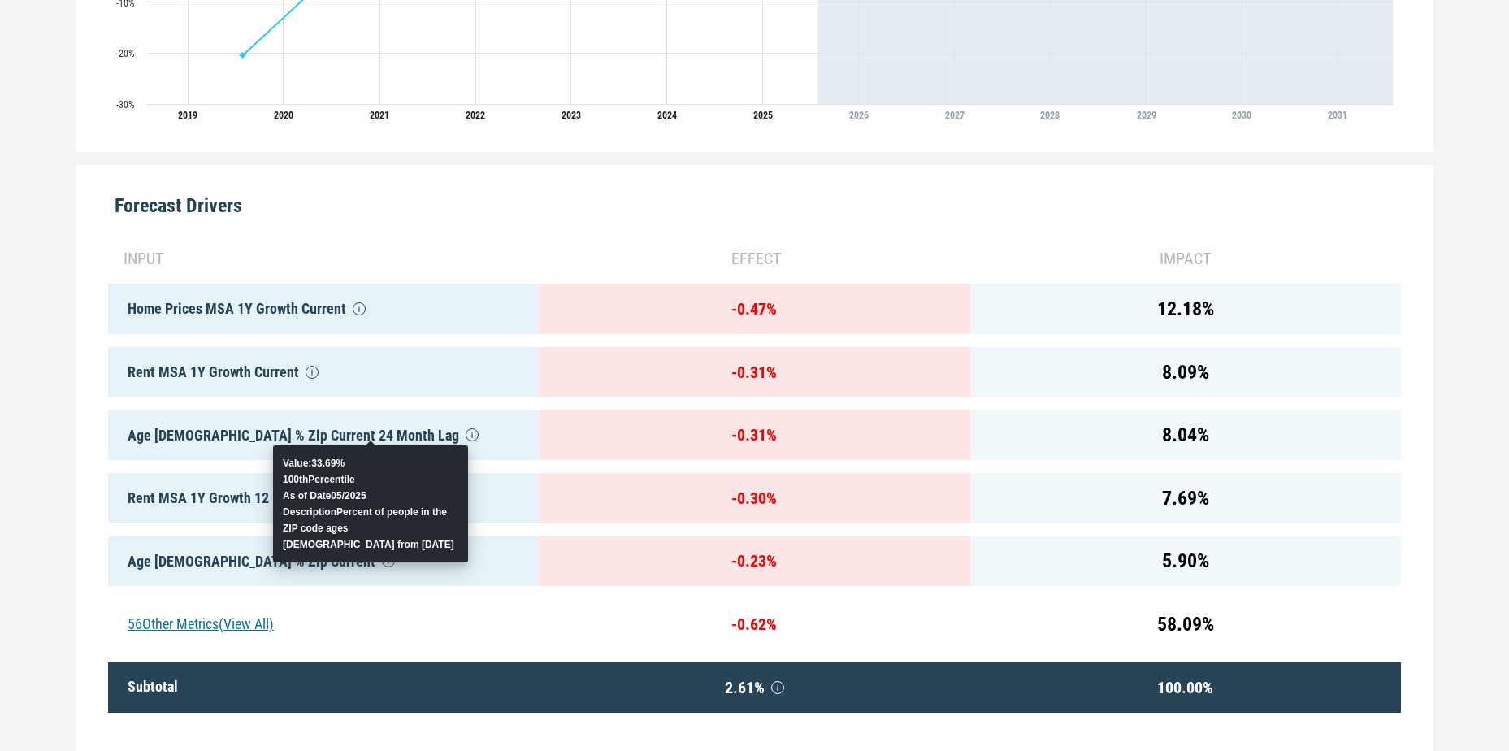
click at [466, 436] on icon at bounding box center [472, 434] width 13 height 13
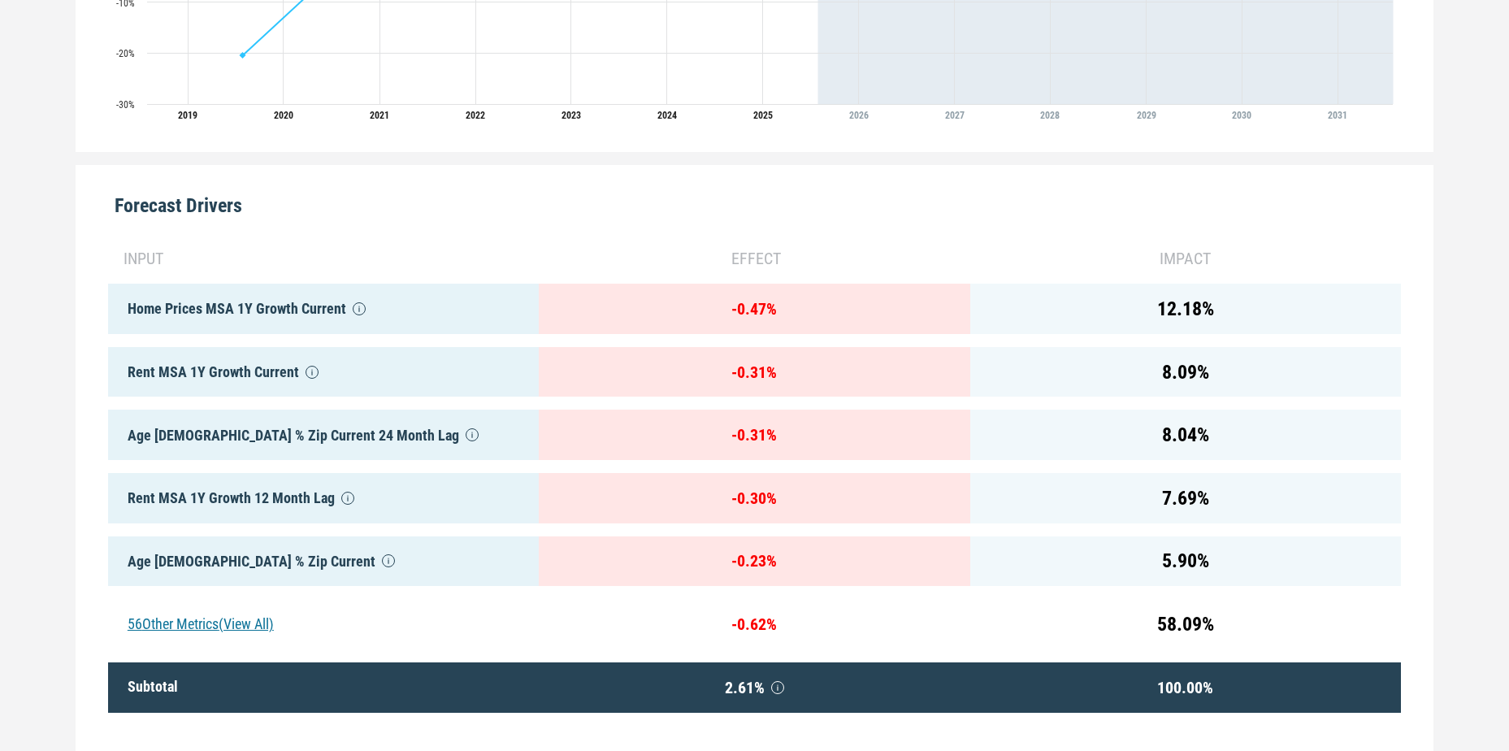
click at [236, 620] on div "56 Other Metrics (View All)" at bounding box center [323, 624] width 431 height 50
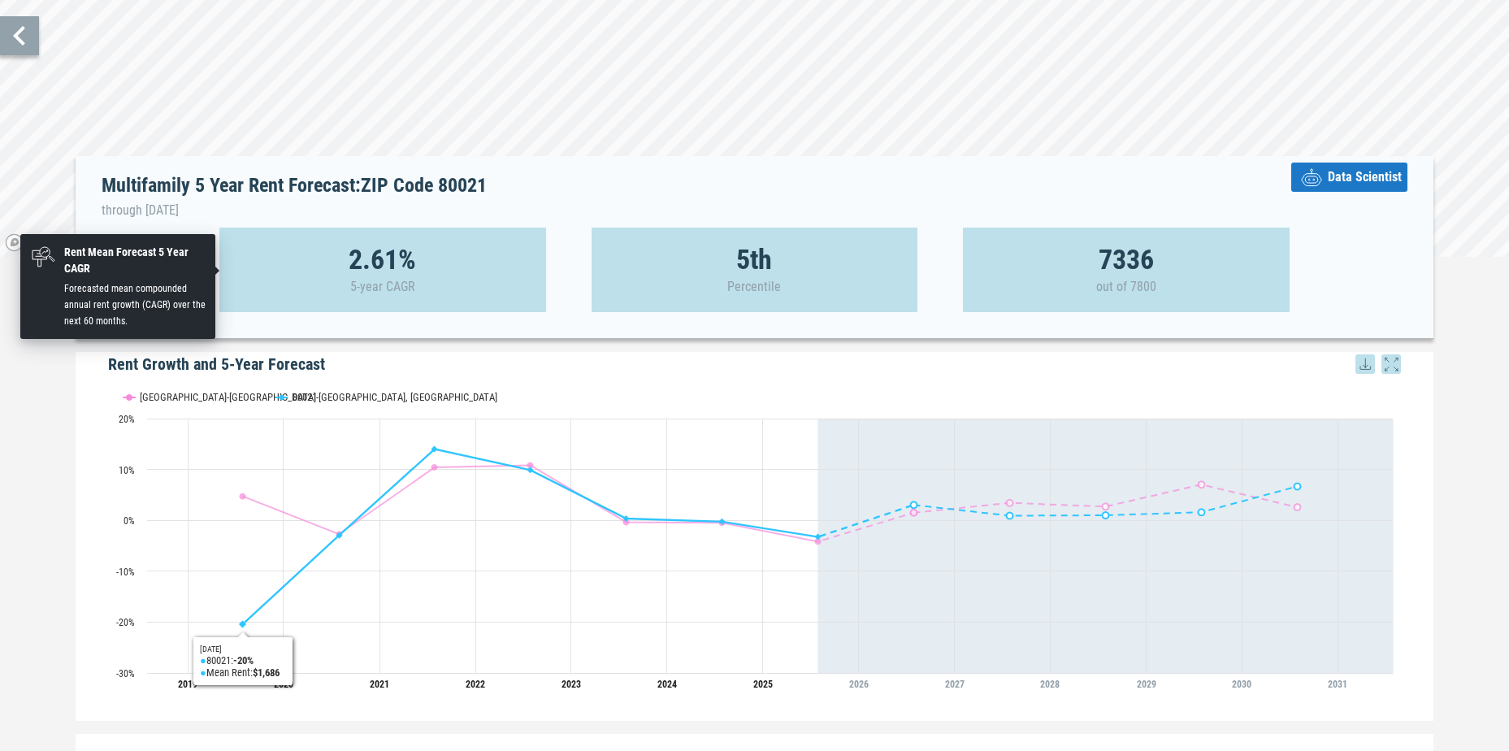
scroll to position [0, 0]
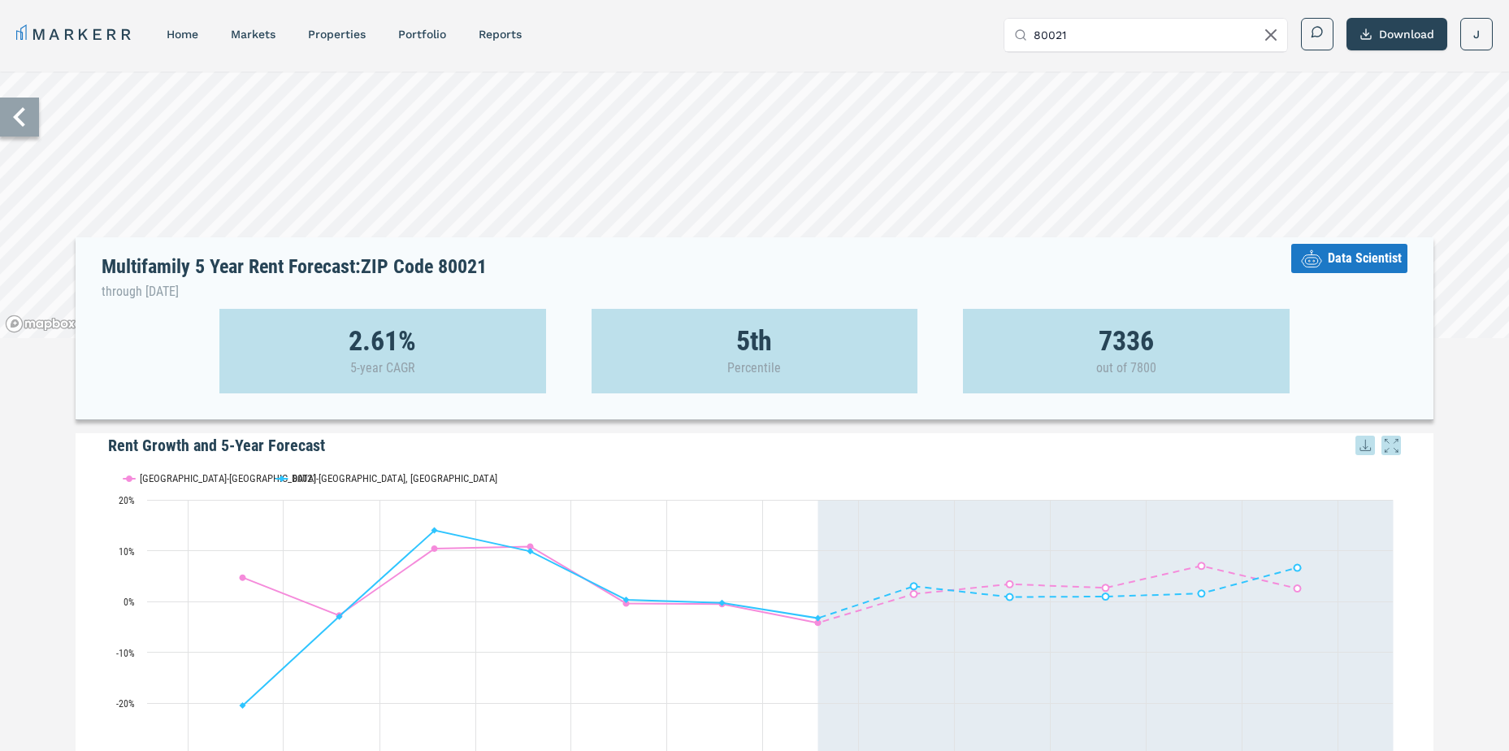
click at [1337, 254] on span "Data Scientist" at bounding box center [1364, 258] width 74 height 19
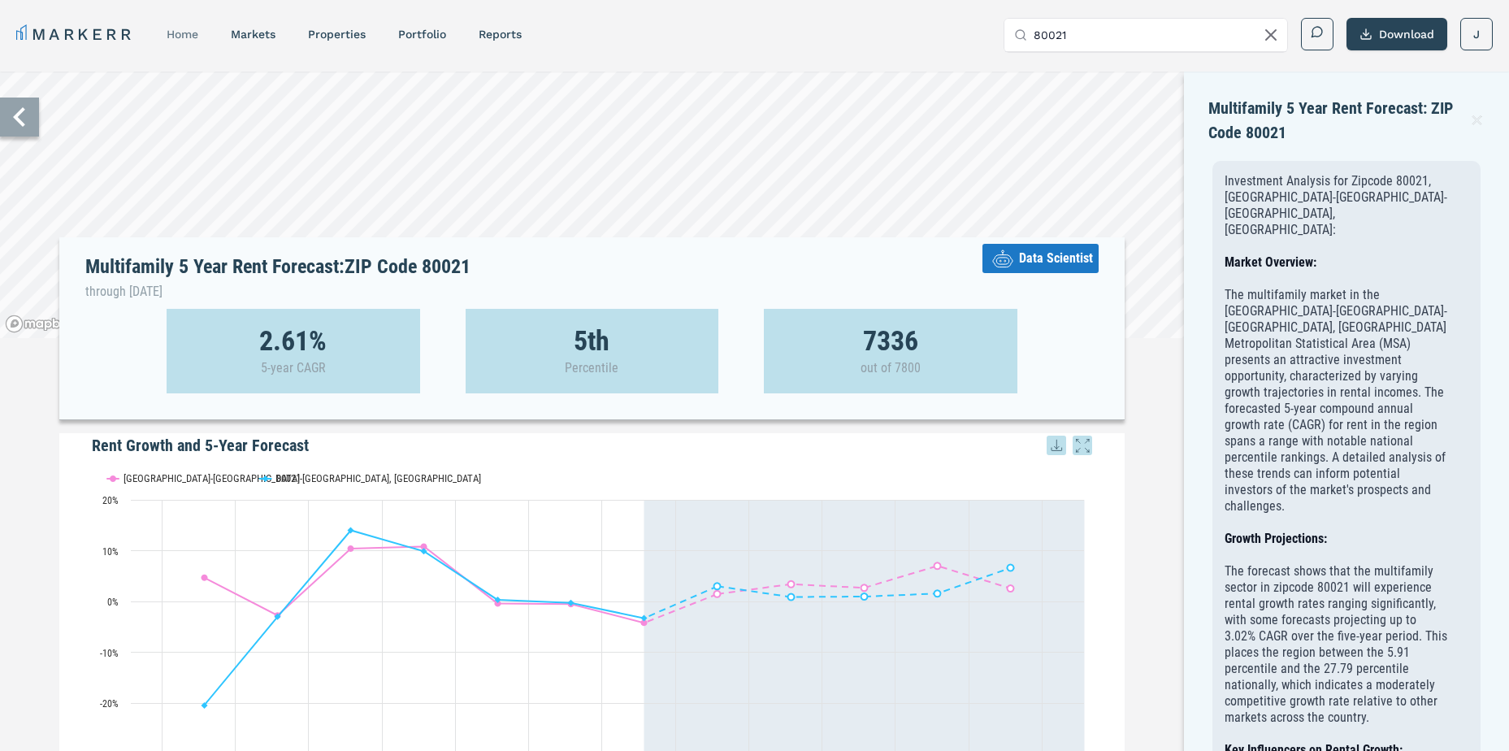
click at [185, 35] on link "home" at bounding box center [183, 34] width 32 height 13
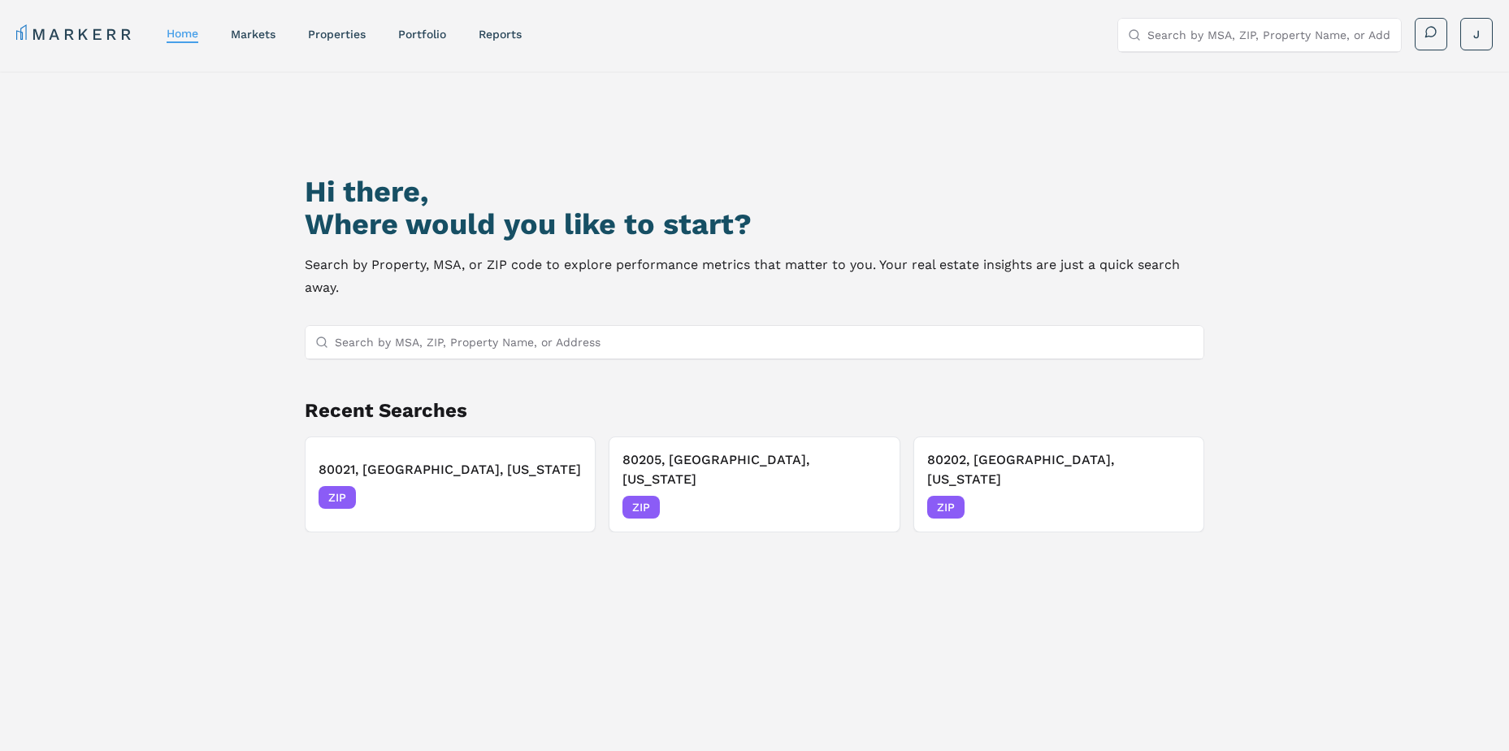
click at [442, 348] on input "Search by MSA, ZIP, Property Name, or Address" at bounding box center [765, 342] width 860 height 32
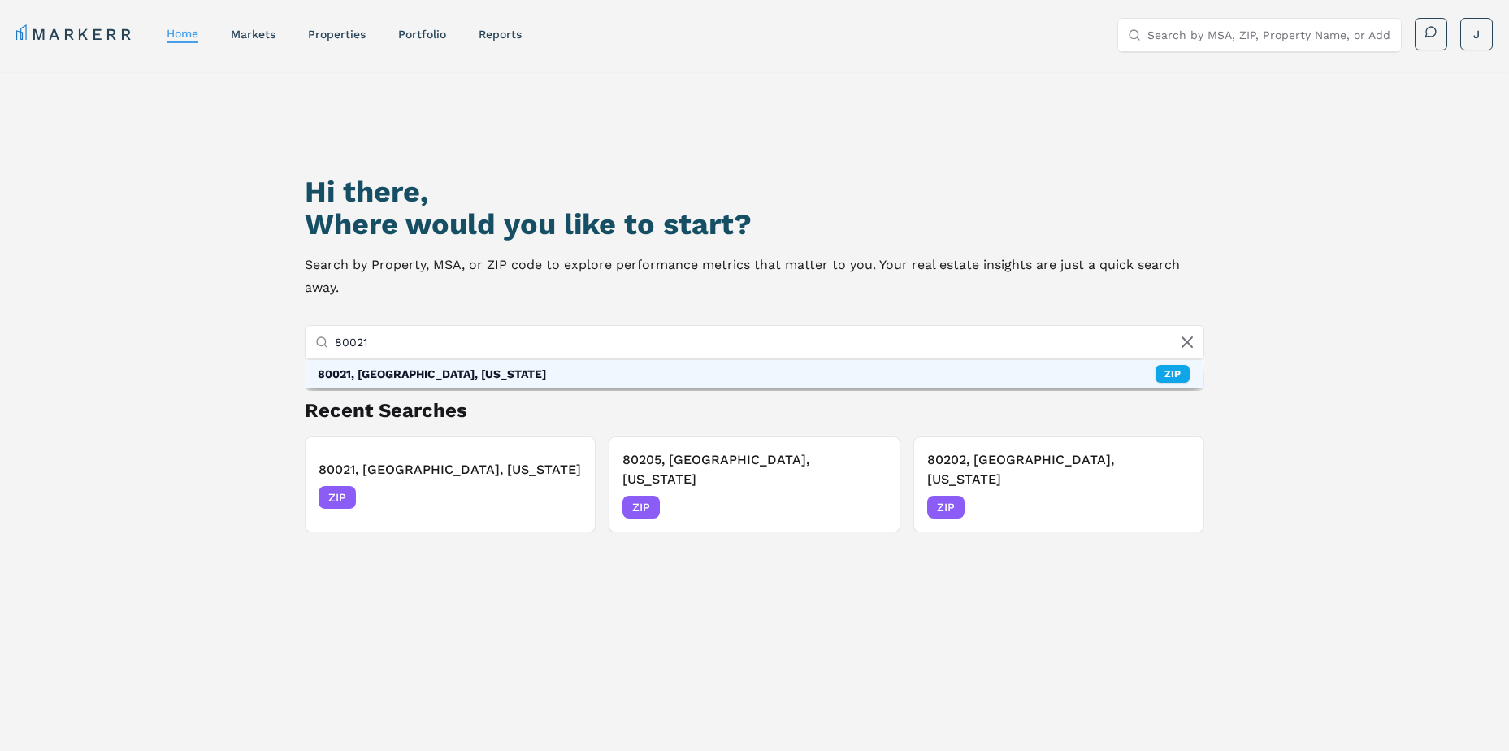
type input "80021"
click at [458, 367] on div "80021, [GEOGRAPHIC_DATA], [US_STATE]" at bounding box center [432, 374] width 228 height 16
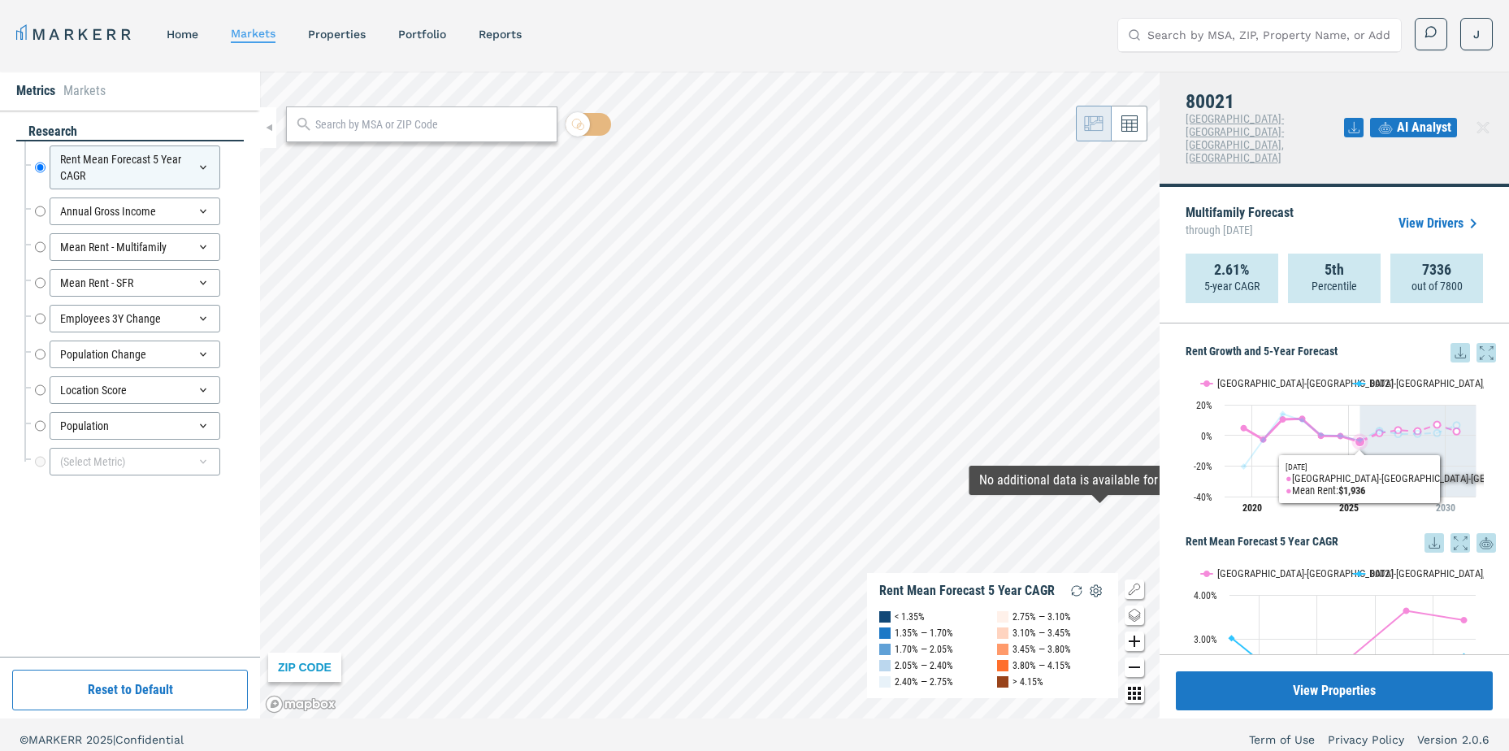
scroll to position [81, 0]
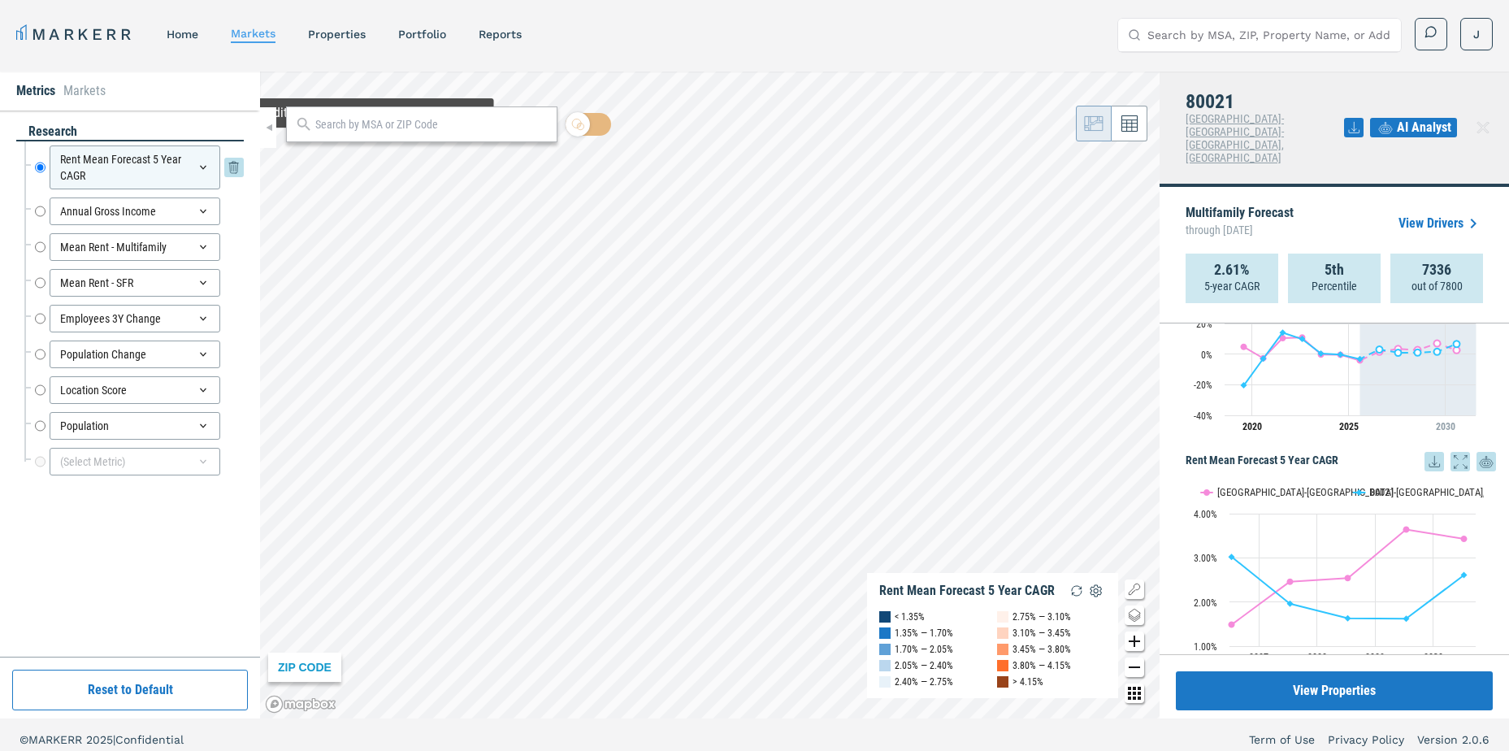
click at [191, 162] on div "Rent Mean Forecast 5 Year CAGR" at bounding box center [135, 167] width 171 height 44
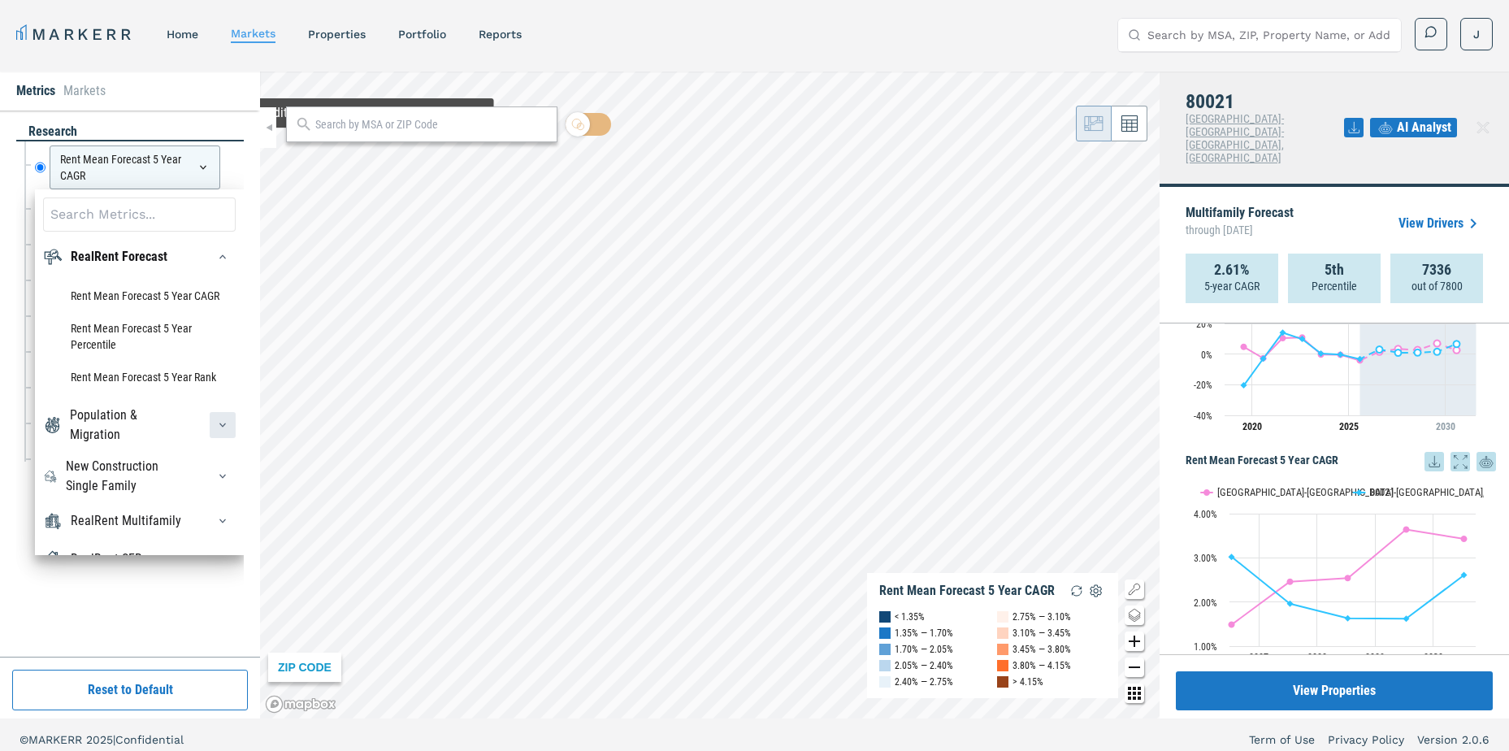
click at [216, 419] on icon "button" at bounding box center [222, 424] width 13 height 13
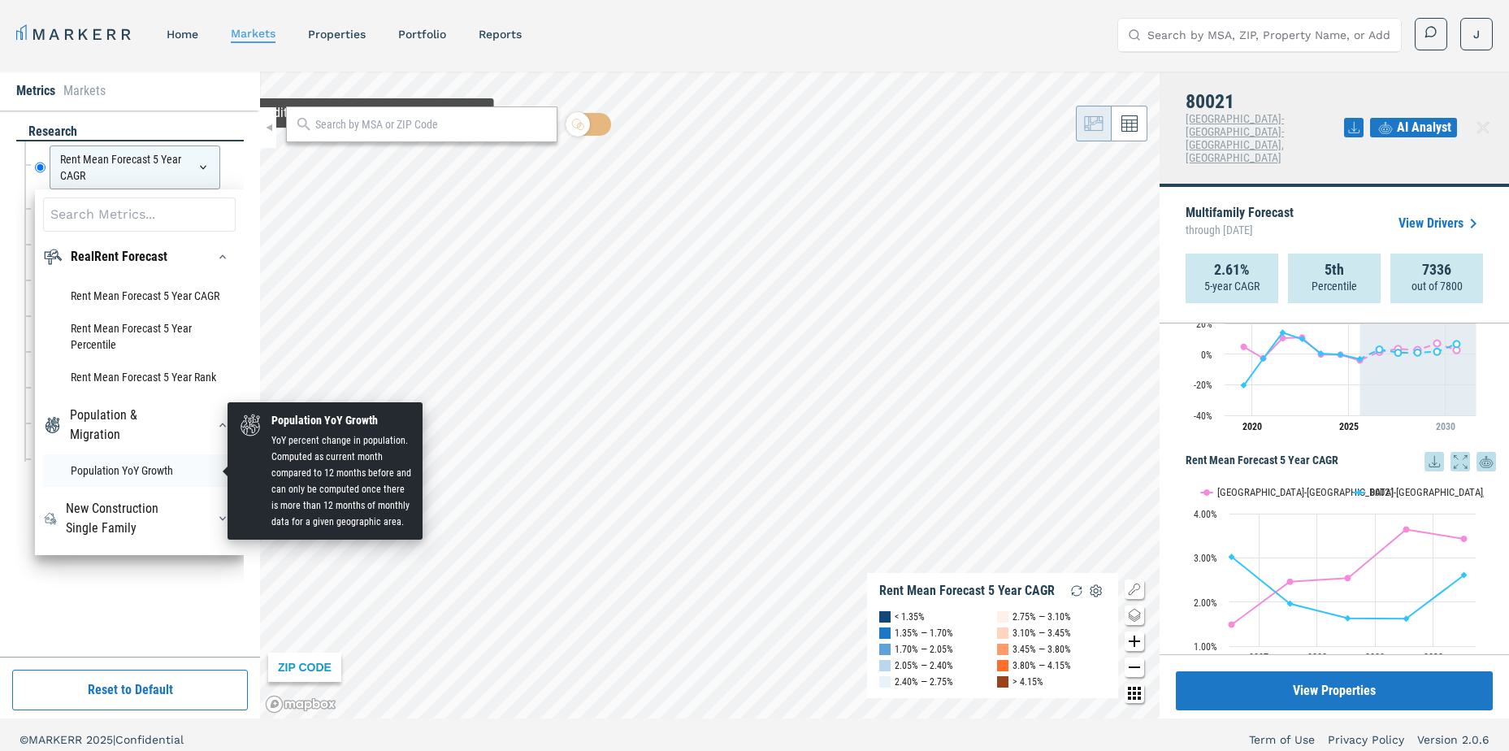
click at [153, 471] on li "Population YoY Growth" at bounding box center [139, 470] width 193 height 32
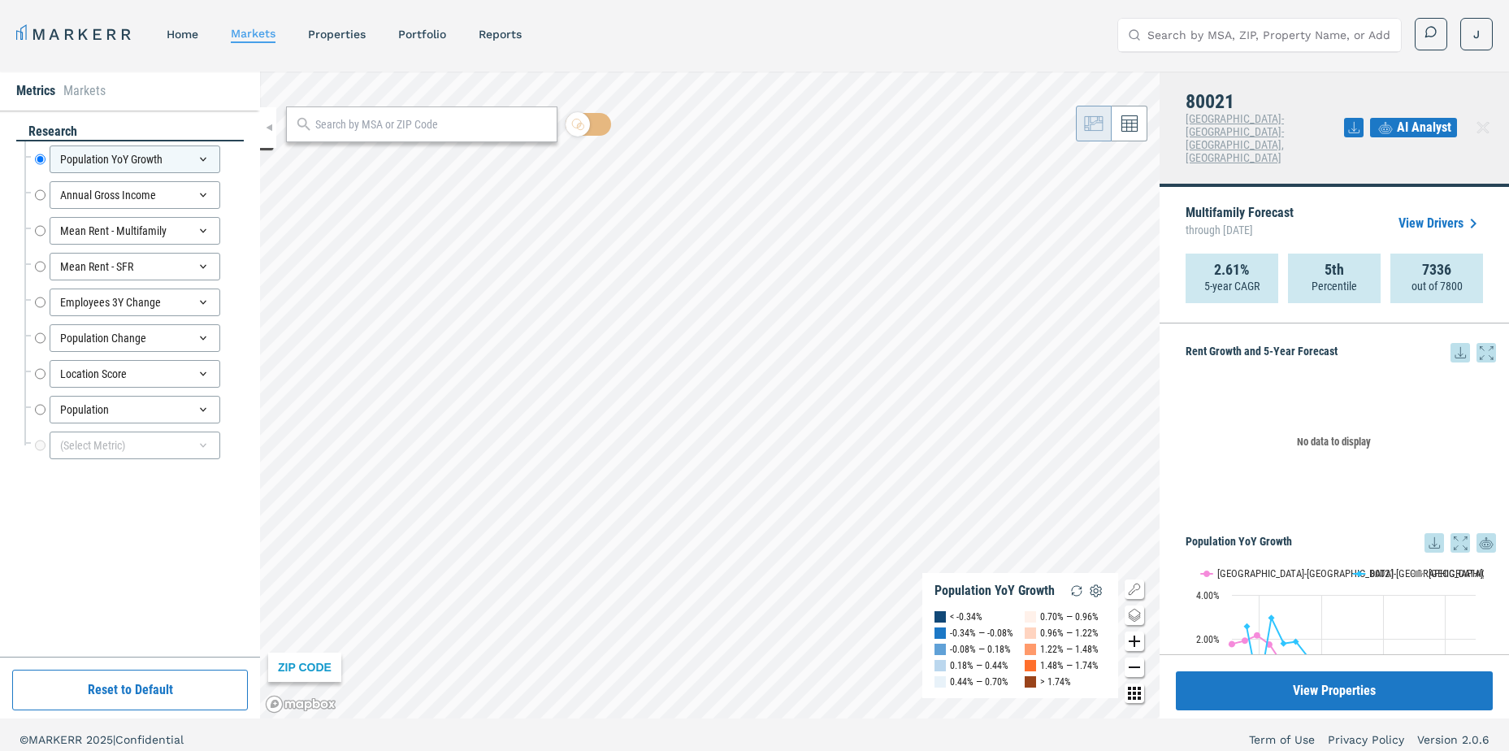
click at [344, 126] on input "text" at bounding box center [431, 124] width 233 height 17
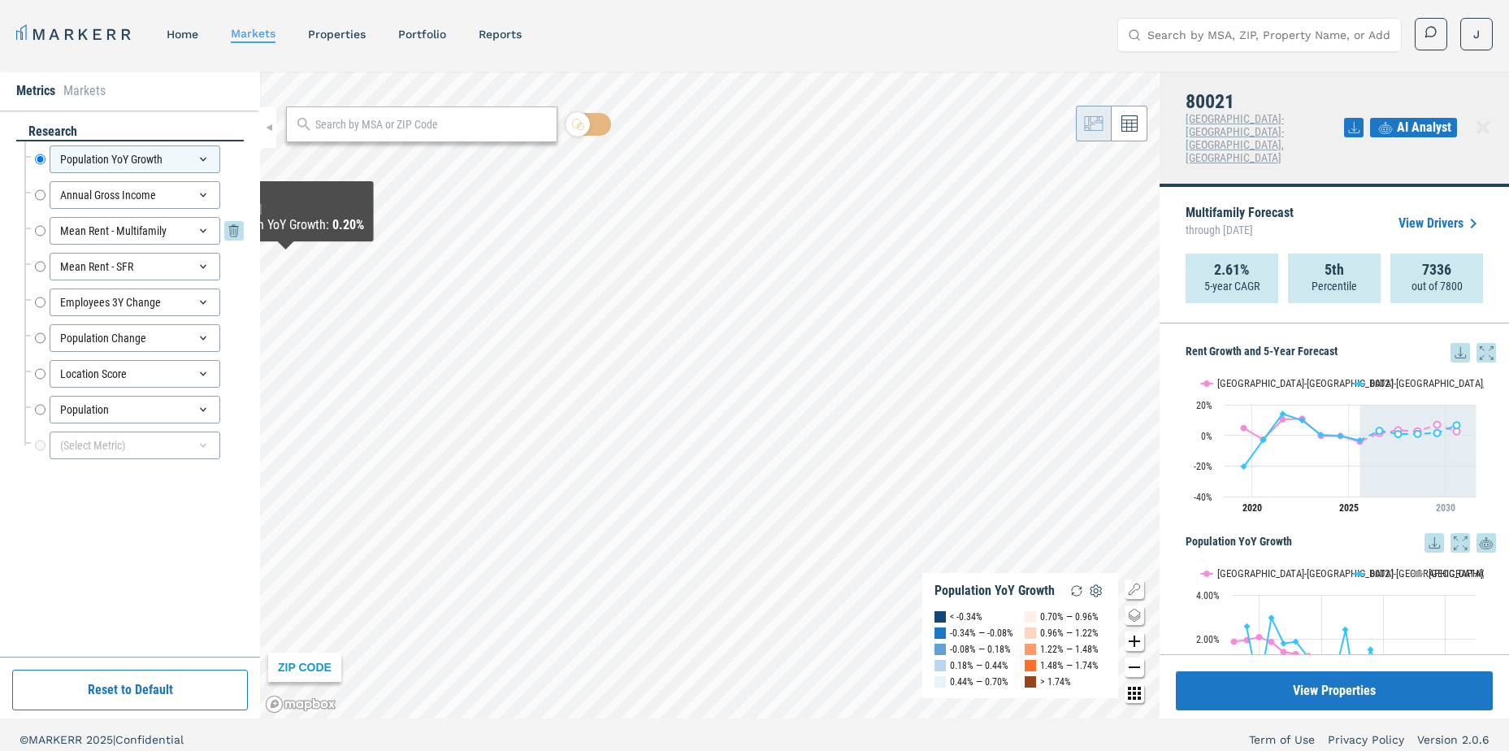
click at [90, 223] on div "Mean Rent - Multifamily" at bounding box center [135, 231] width 171 height 28
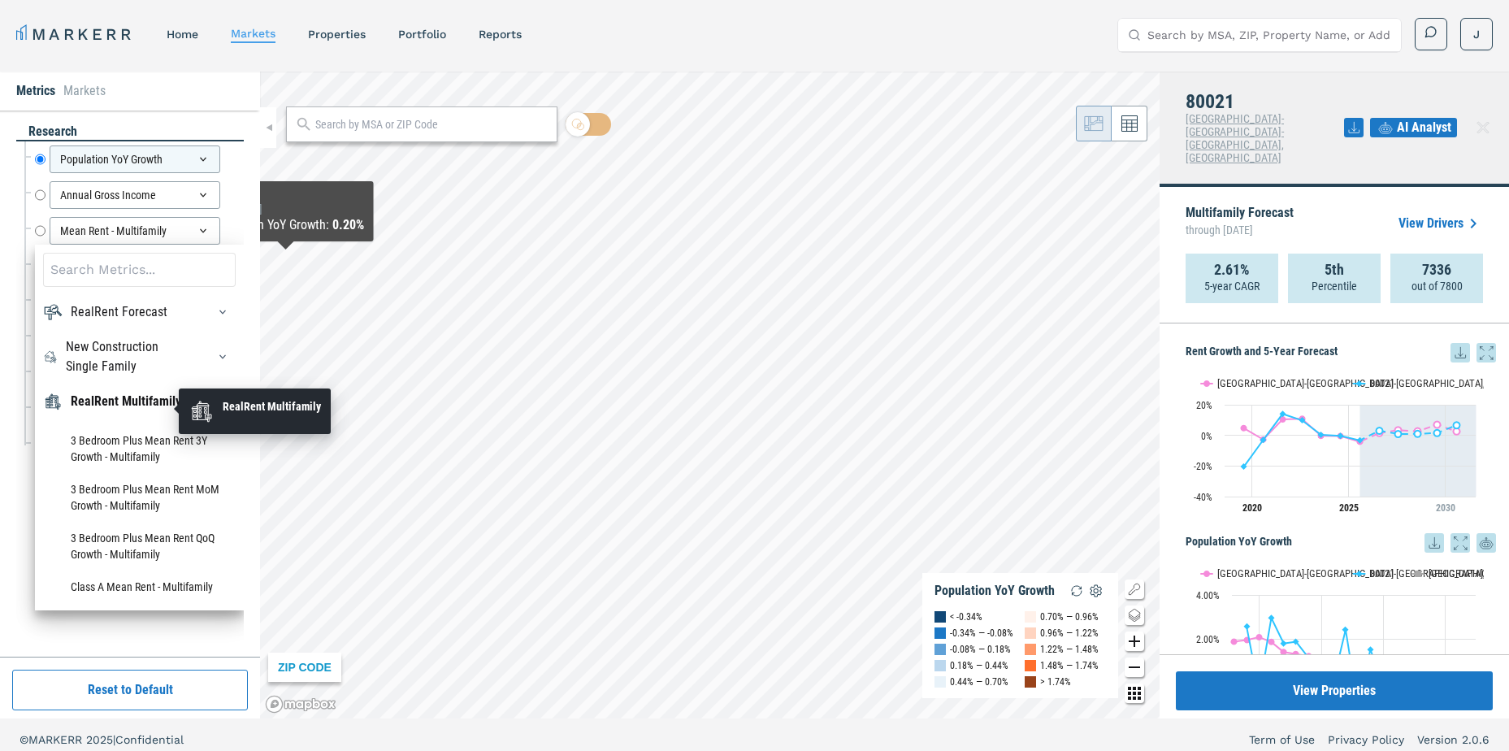
click at [100, 403] on div "RealRent Multifamily" at bounding box center [126, 401] width 110 height 19
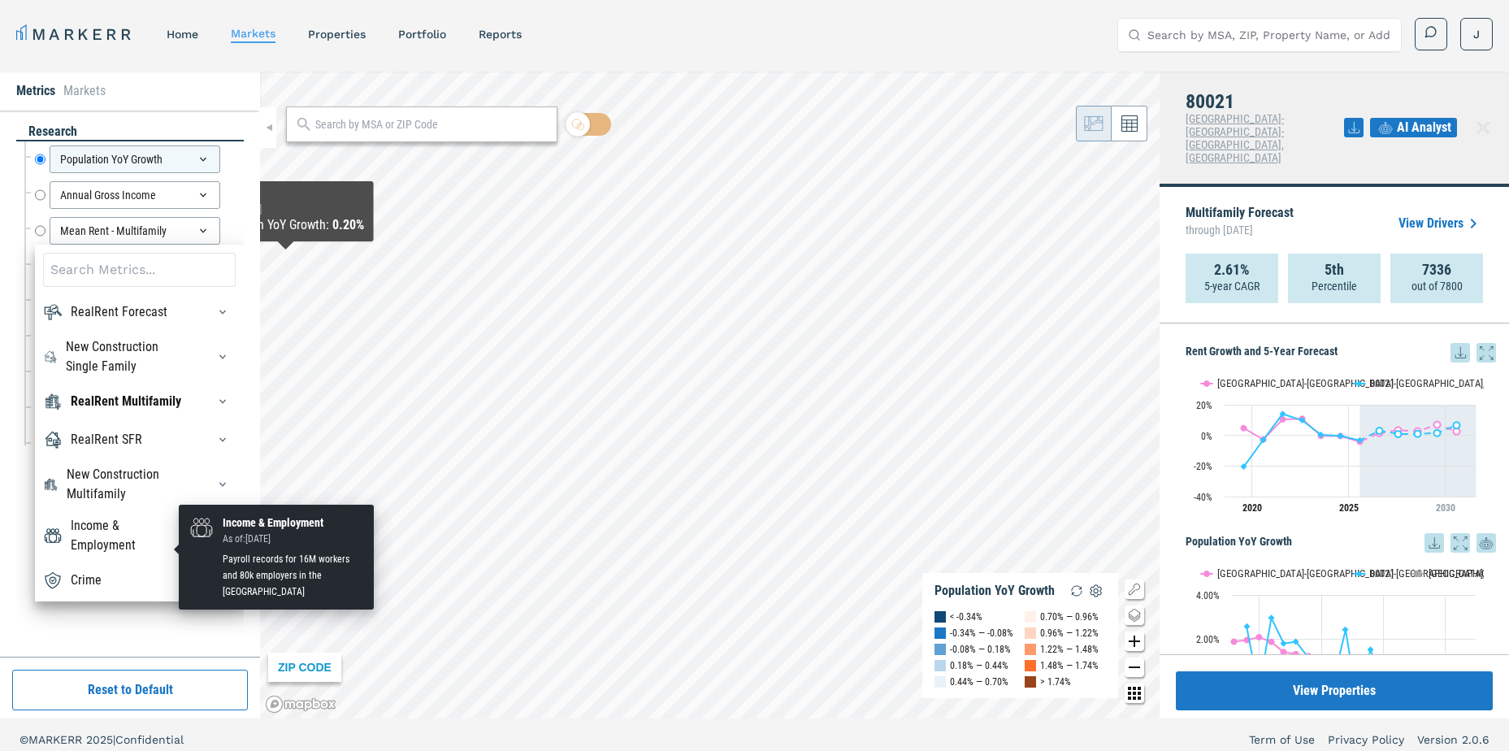
click at [107, 540] on div "Income & Employment" at bounding box center [129, 535] width 116 height 39
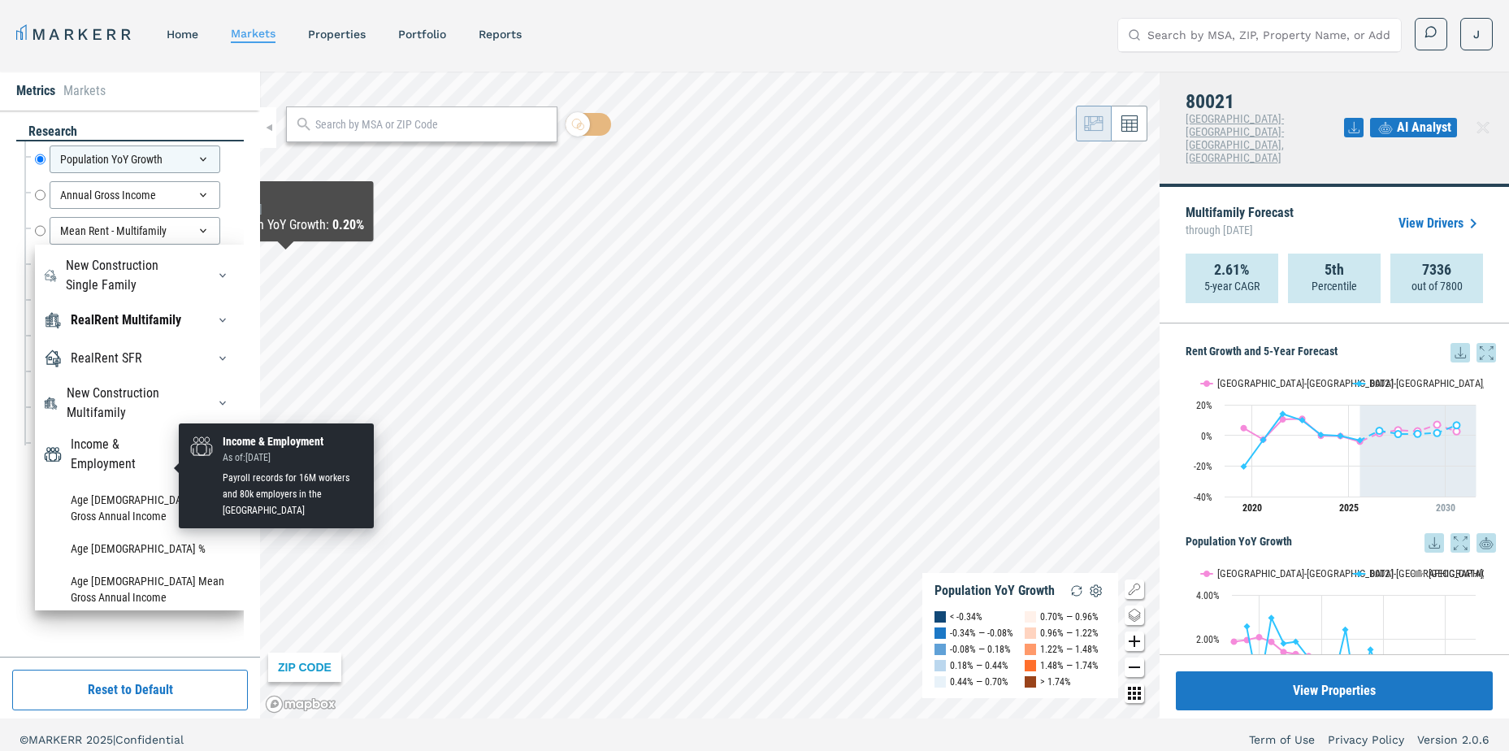
click at [106, 462] on div "Income & Employment" at bounding box center [129, 454] width 116 height 39
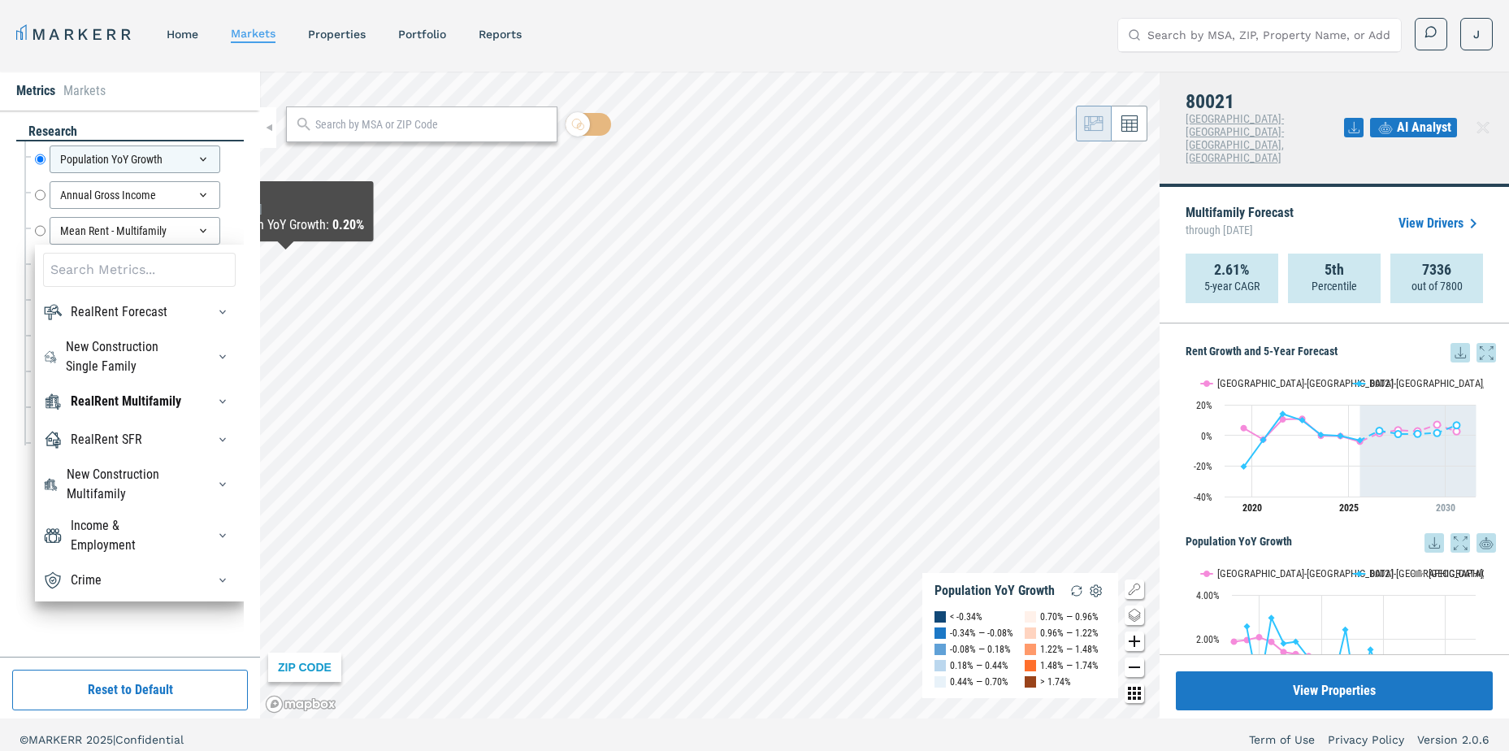
scroll to position [4, 0]
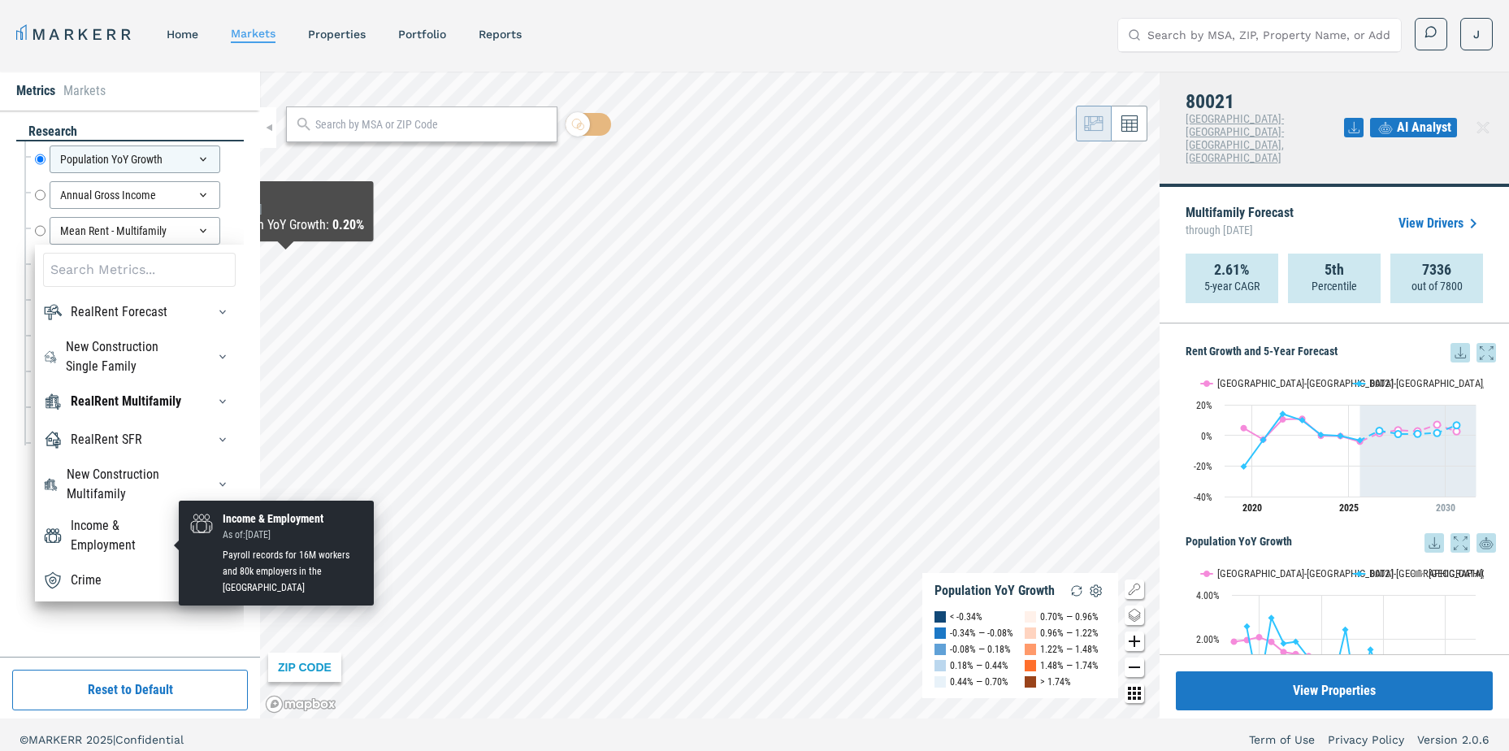
click at [80, 547] on div "Income & Employment" at bounding box center [129, 535] width 116 height 39
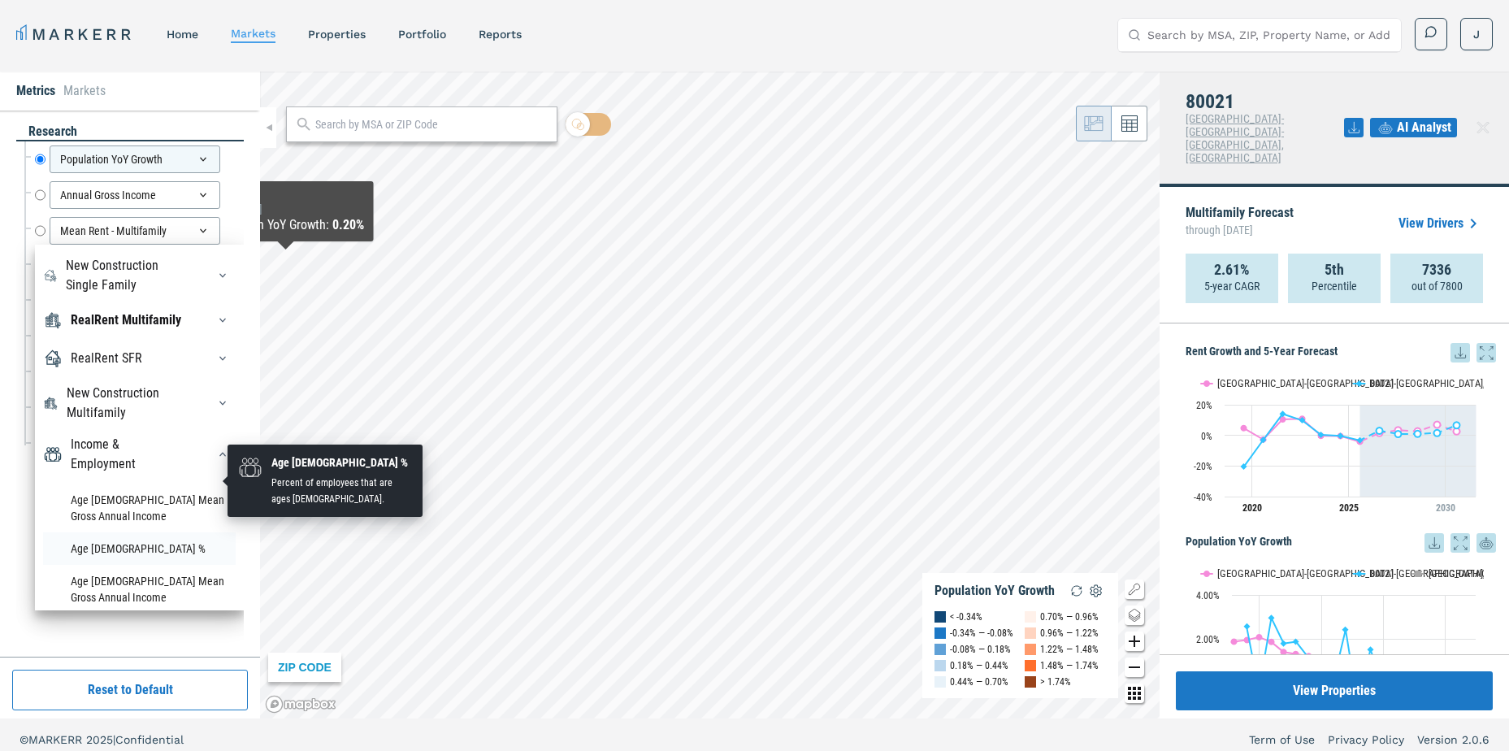
scroll to position [162, 0]
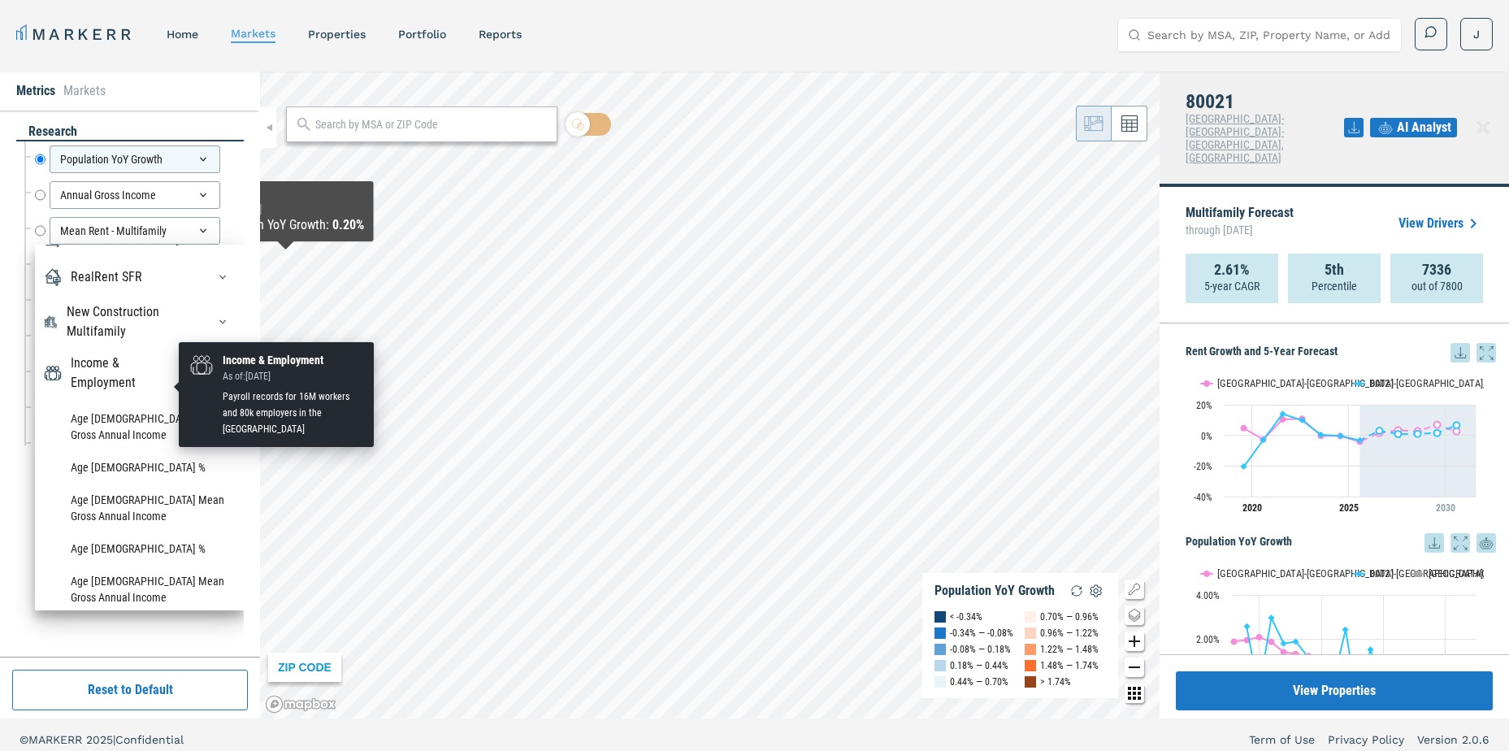
click at [76, 381] on div "Income & Employment" at bounding box center [129, 372] width 116 height 39
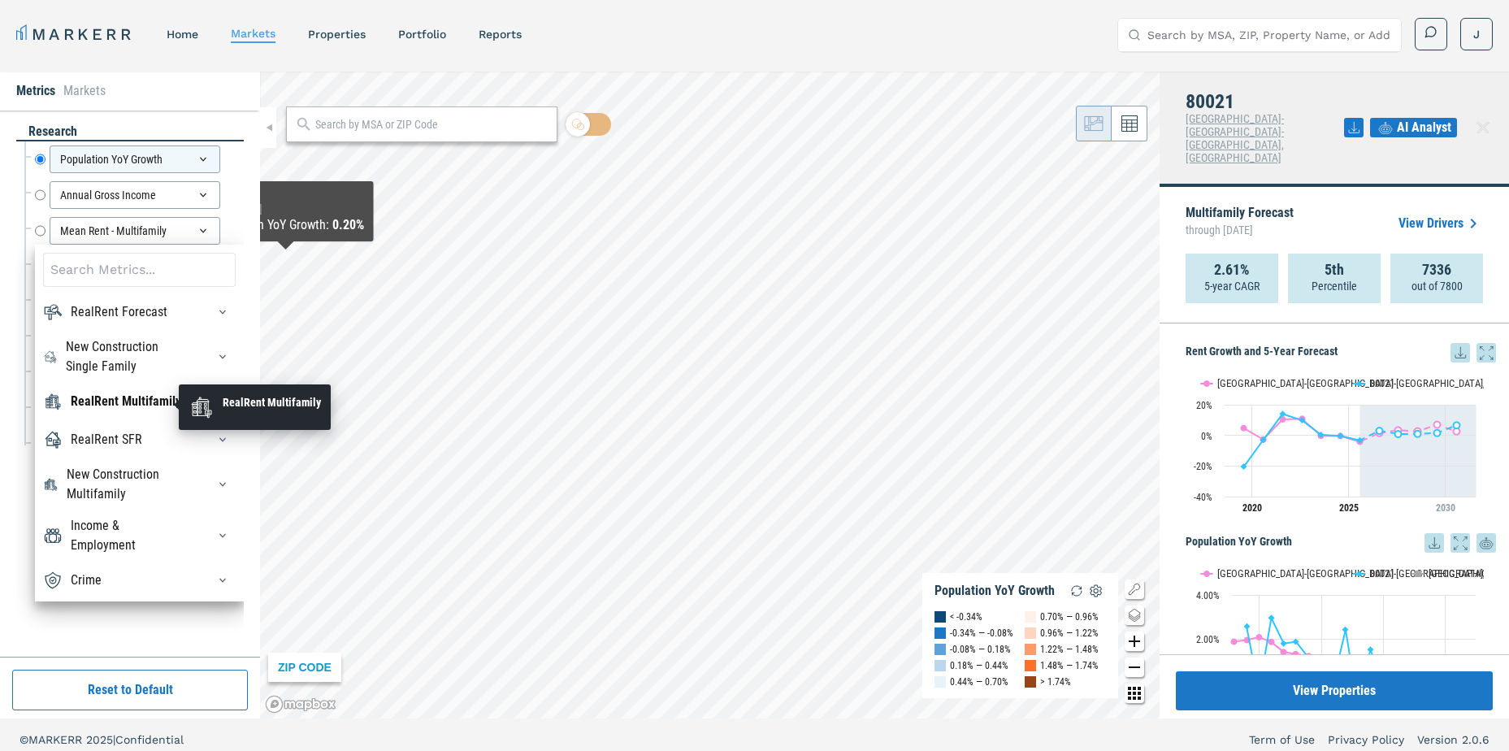
scroll to position [4, 0]
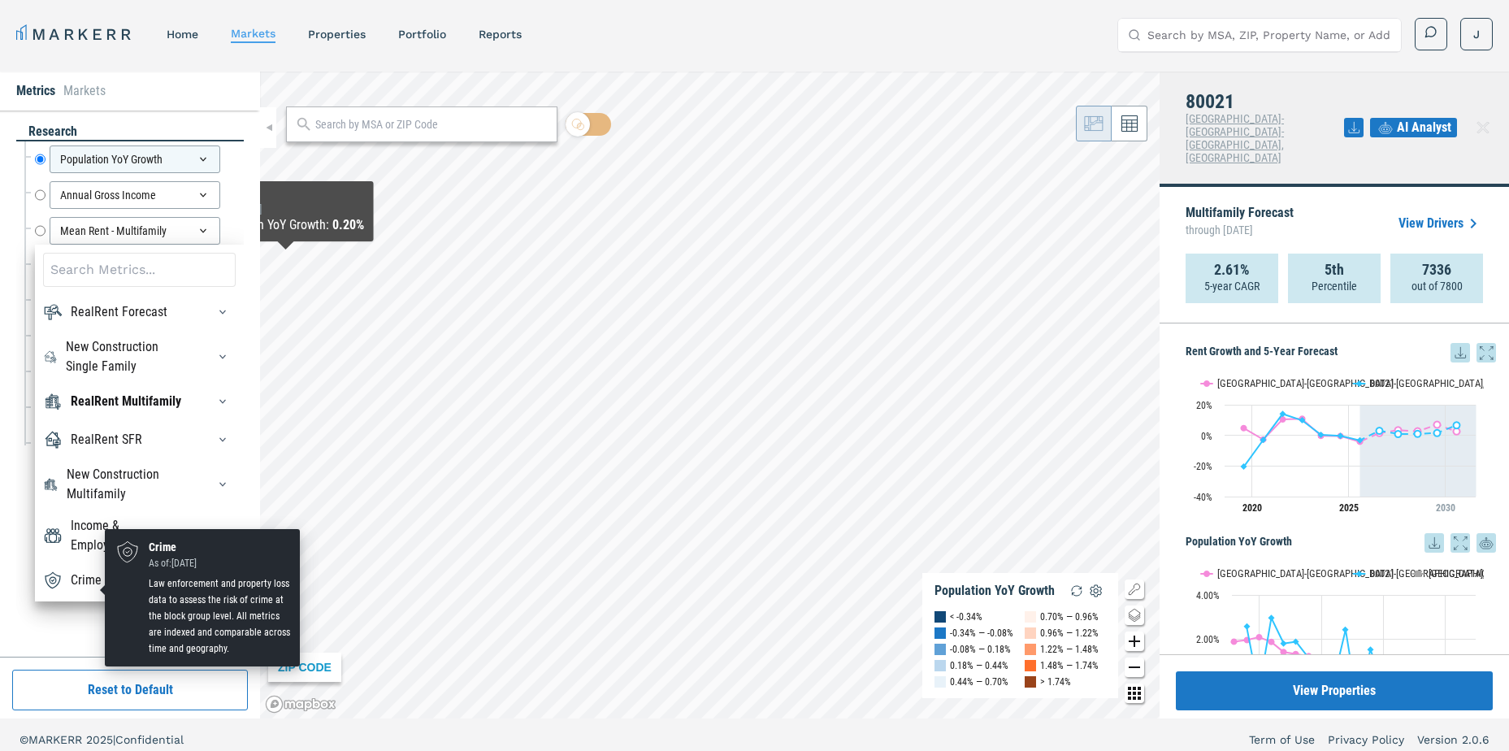
click at [88, 590] on div "Crime" at bounding box center [86, 579] width 31 height 19
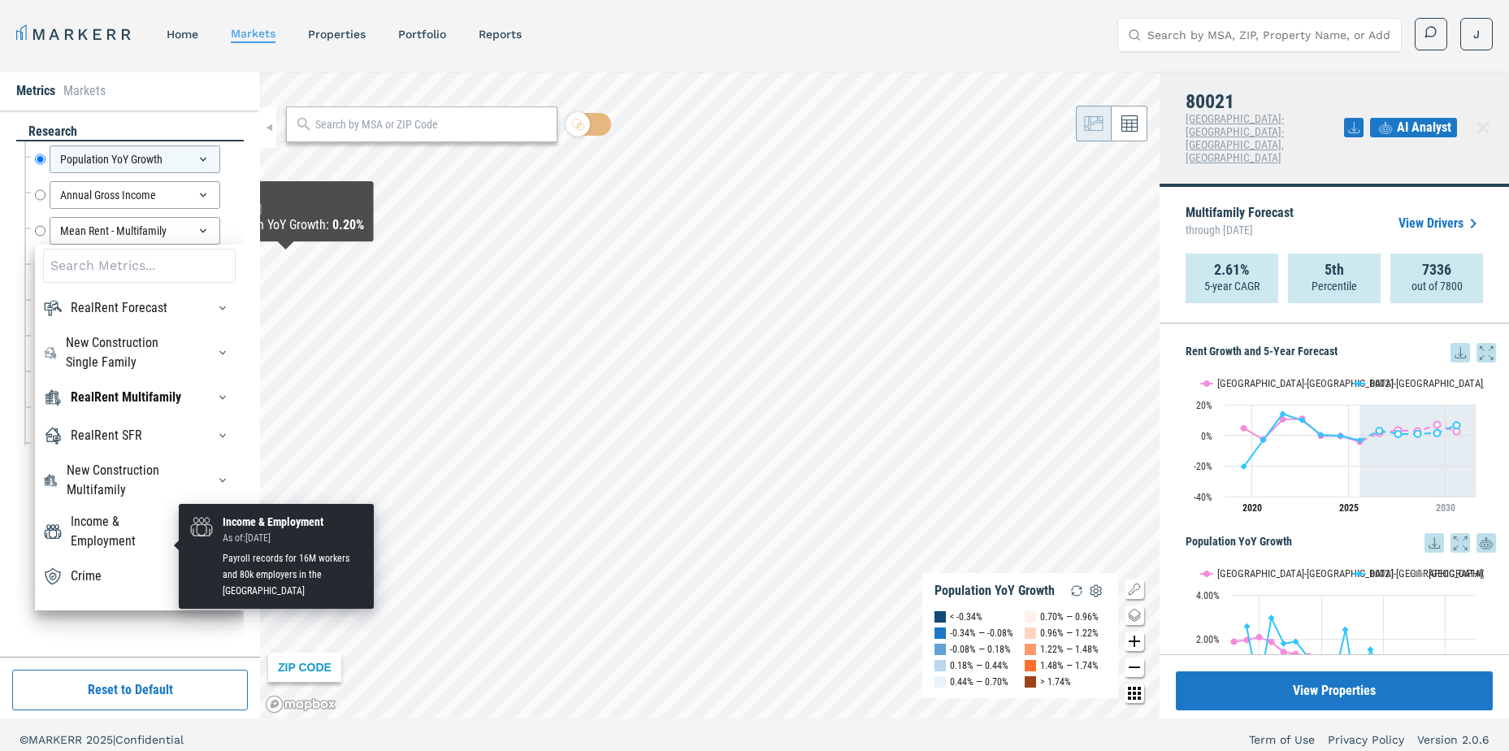
scroll to position [167, 0]
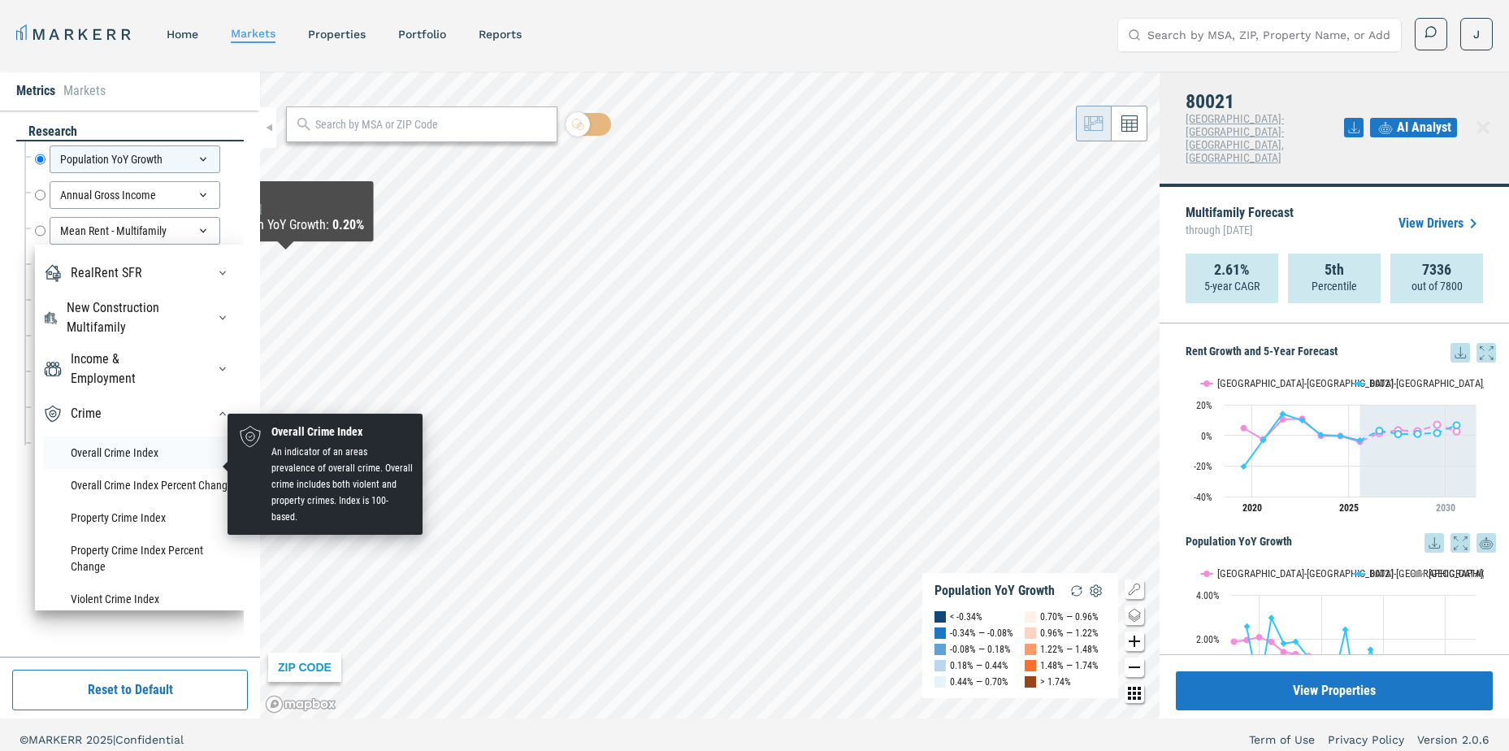
click at [116, 461] on li "Overall Crime Index" at bounding box center [139, 452] width 193 height 32
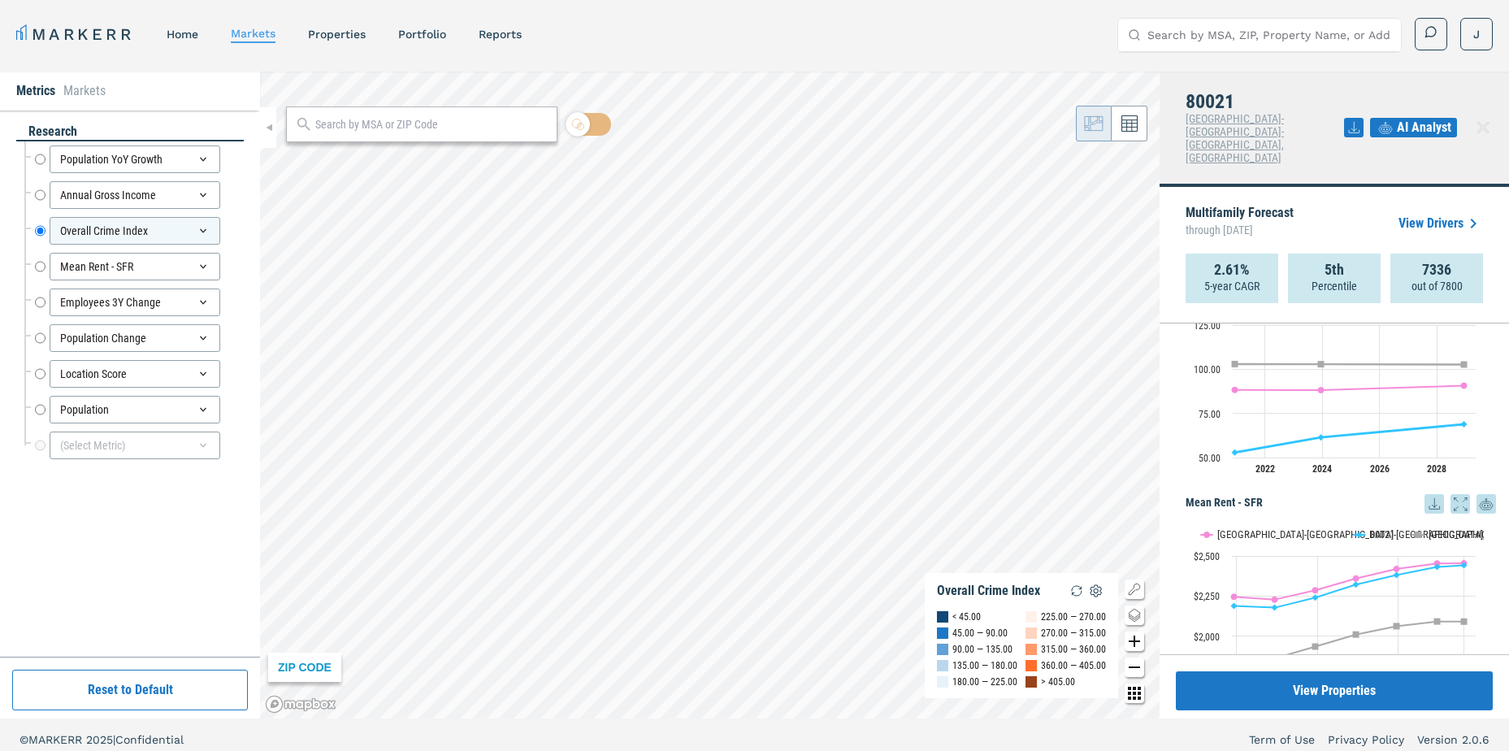
scroll to position [650, 0]
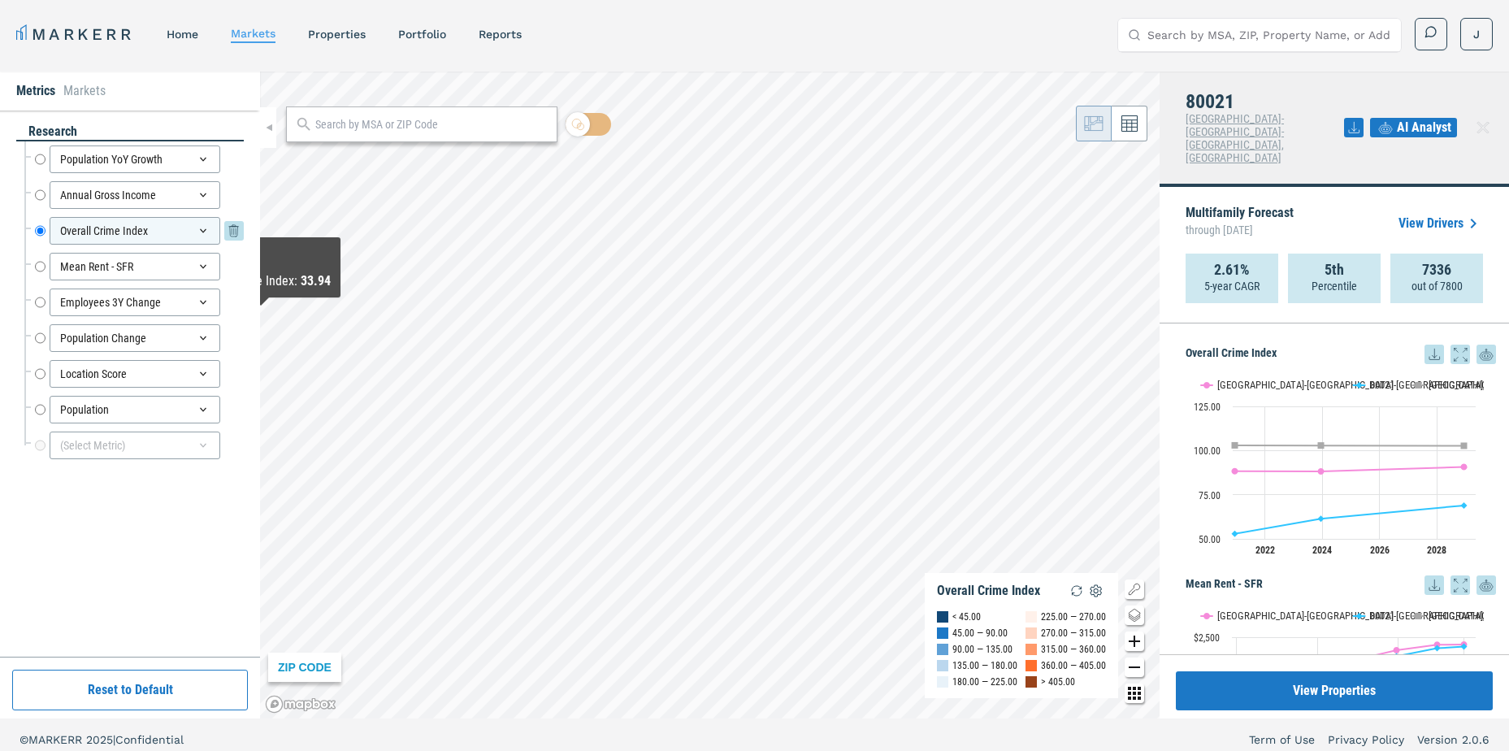
click at [197, 231] on icon at bounding box center [203, 230] width 13 height 13
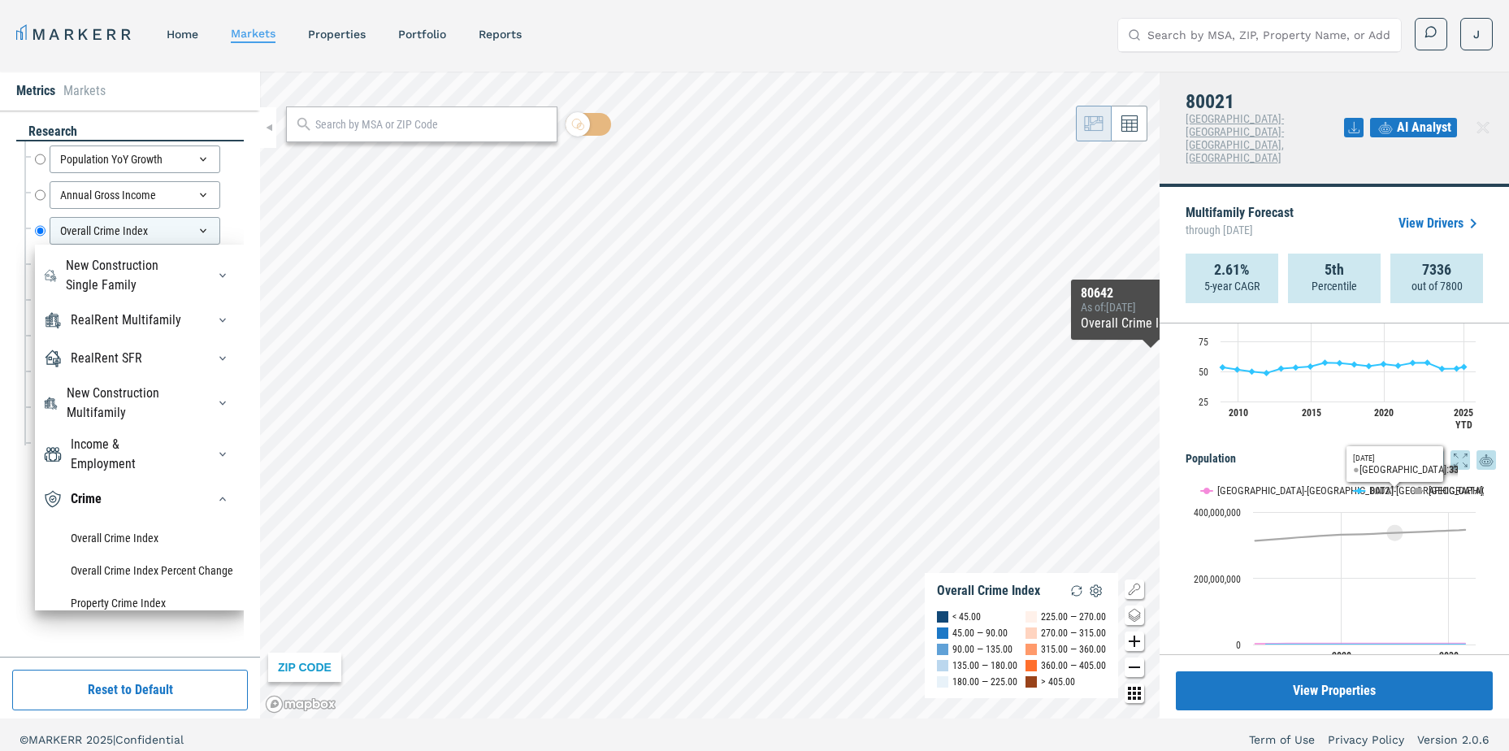
scroll to position [1454, 0]
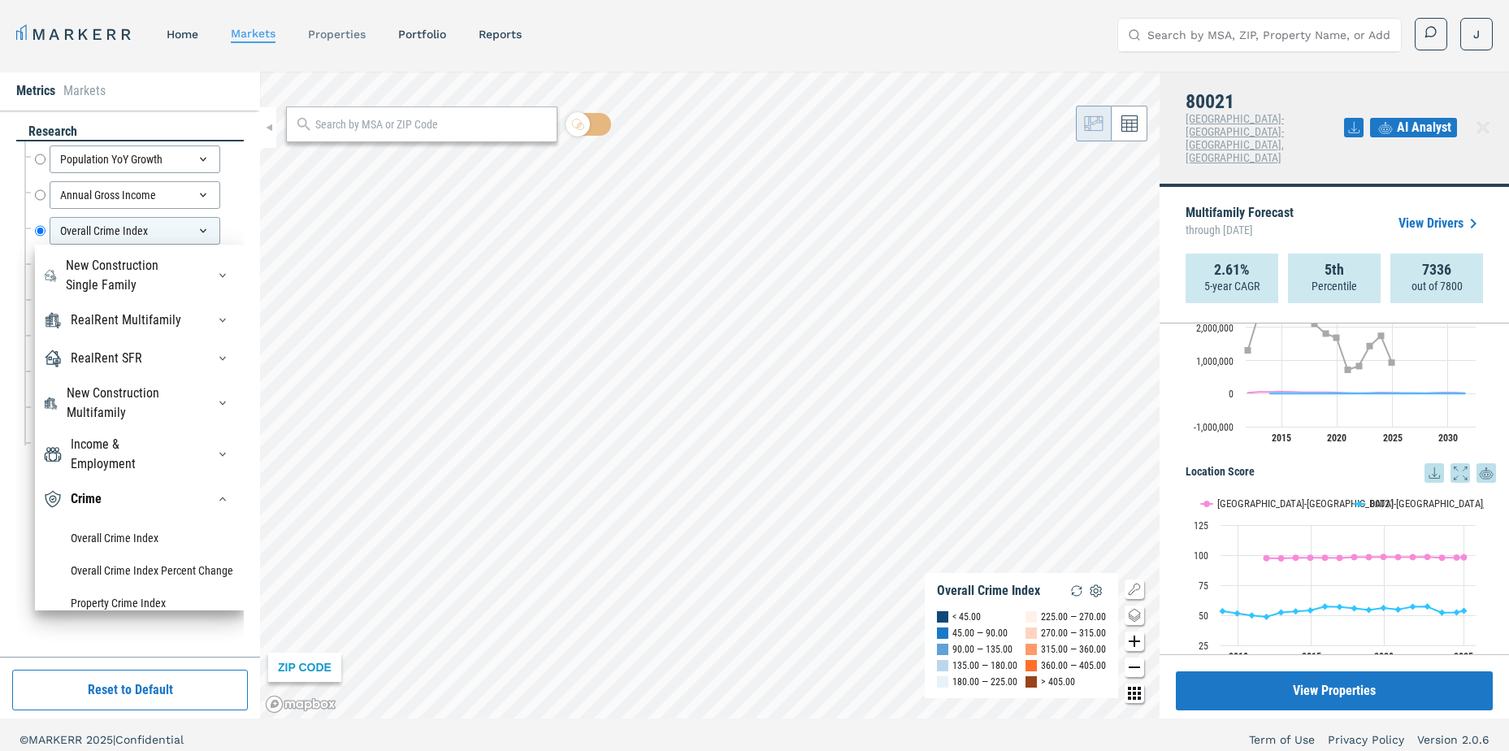
click at [338, 36] on link "properties" at bounding box center [337, 34] width 58 height 13
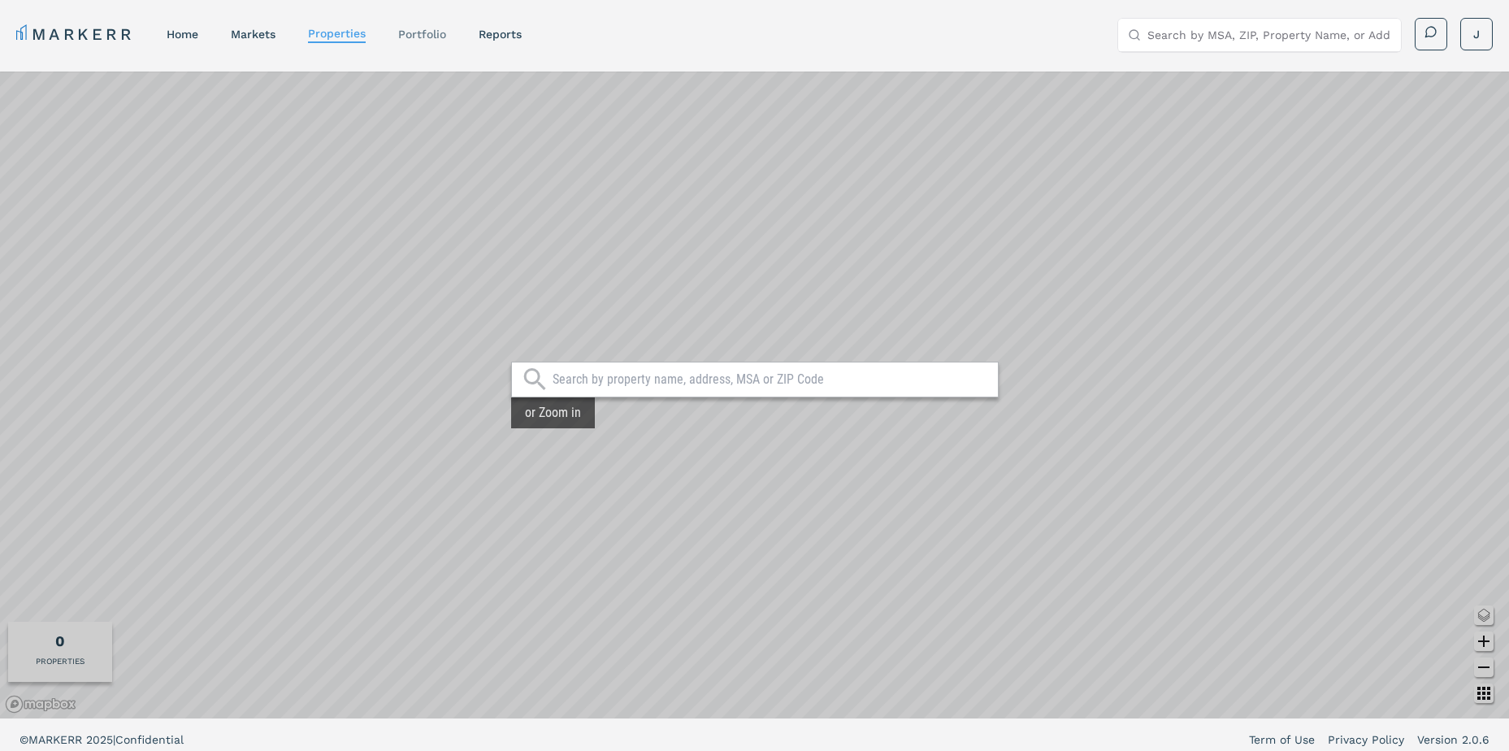
click at [418, 37] on link "Portfolio" at bounding box center [422, 34] width 48 height 13
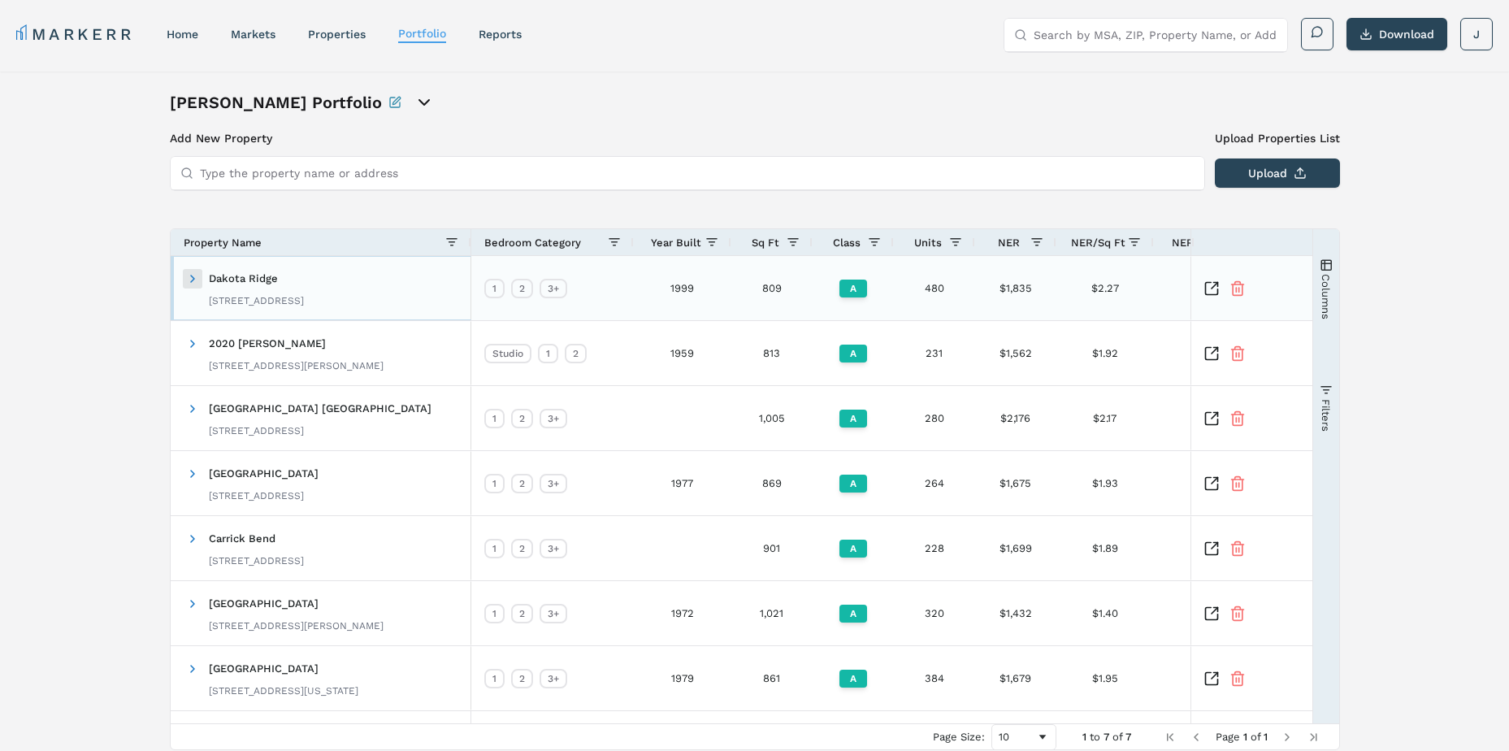
click at [197, 279] on span "Dakota Ridge [STREET_ADDRESS]" at bounding box center [245, 287] width 119 height 51
click at [191, 279] on span at bounding box center [192, 278] width 13 height 13
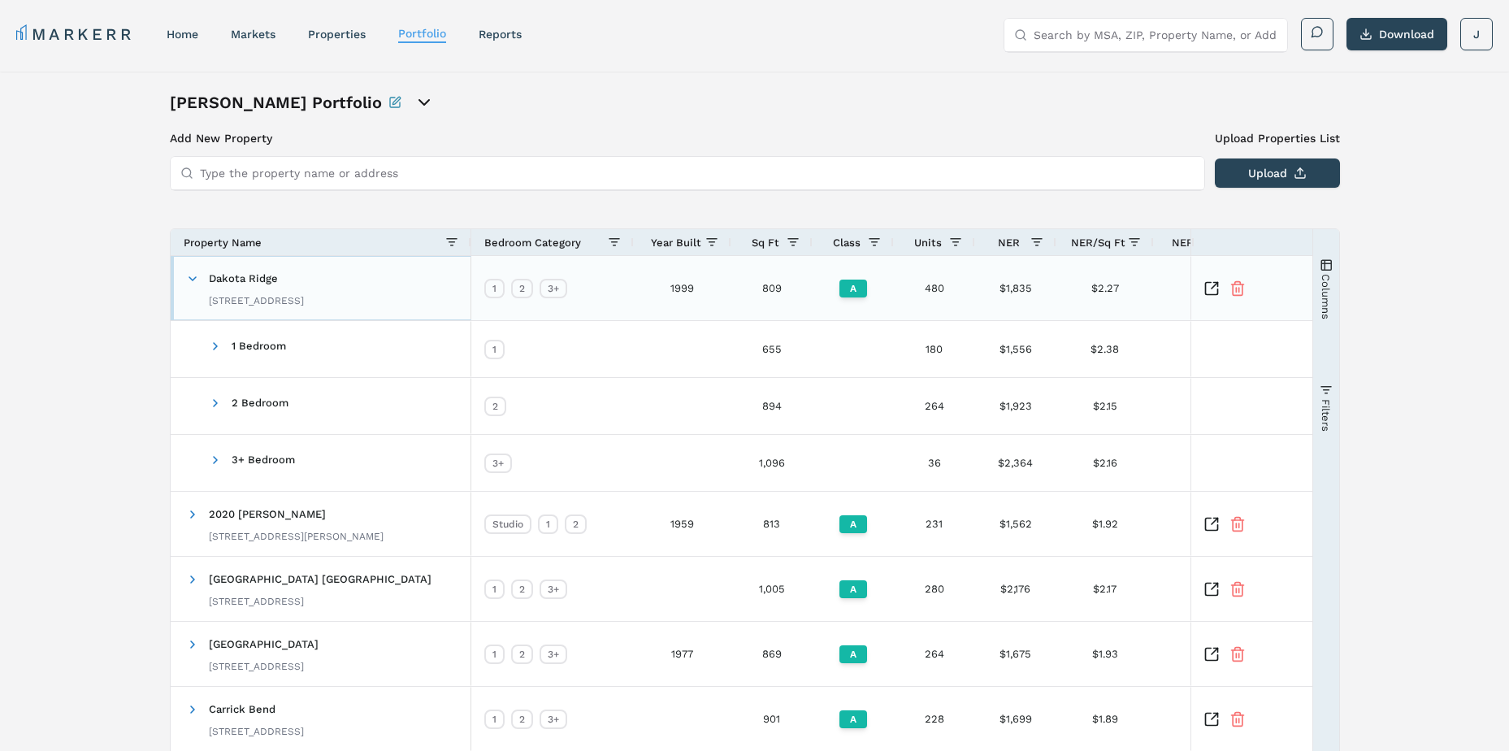
click at [251, 267] on div "Dakota Ridge [STREET_ADDRESS]" at bounding box center [256, 287] width 95 height 51
click at [248, 280] on span "Dakota Ridge" at bounding box center [243, 278] width 69 height 12
click at [1212, 284] on icon "Inspect Comparable" at bounding box center [1211, 288] width 16 height 16
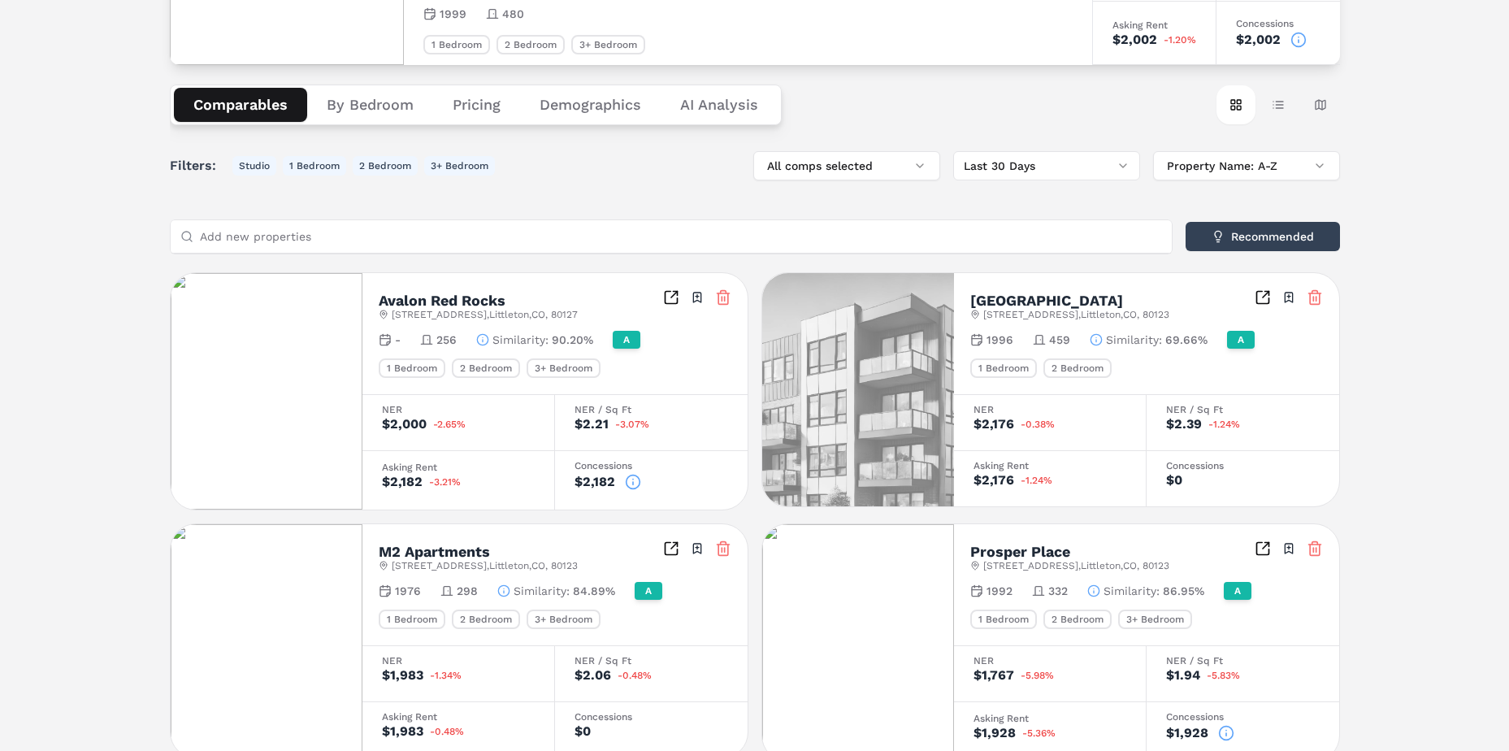
scroll to position [486, 0]
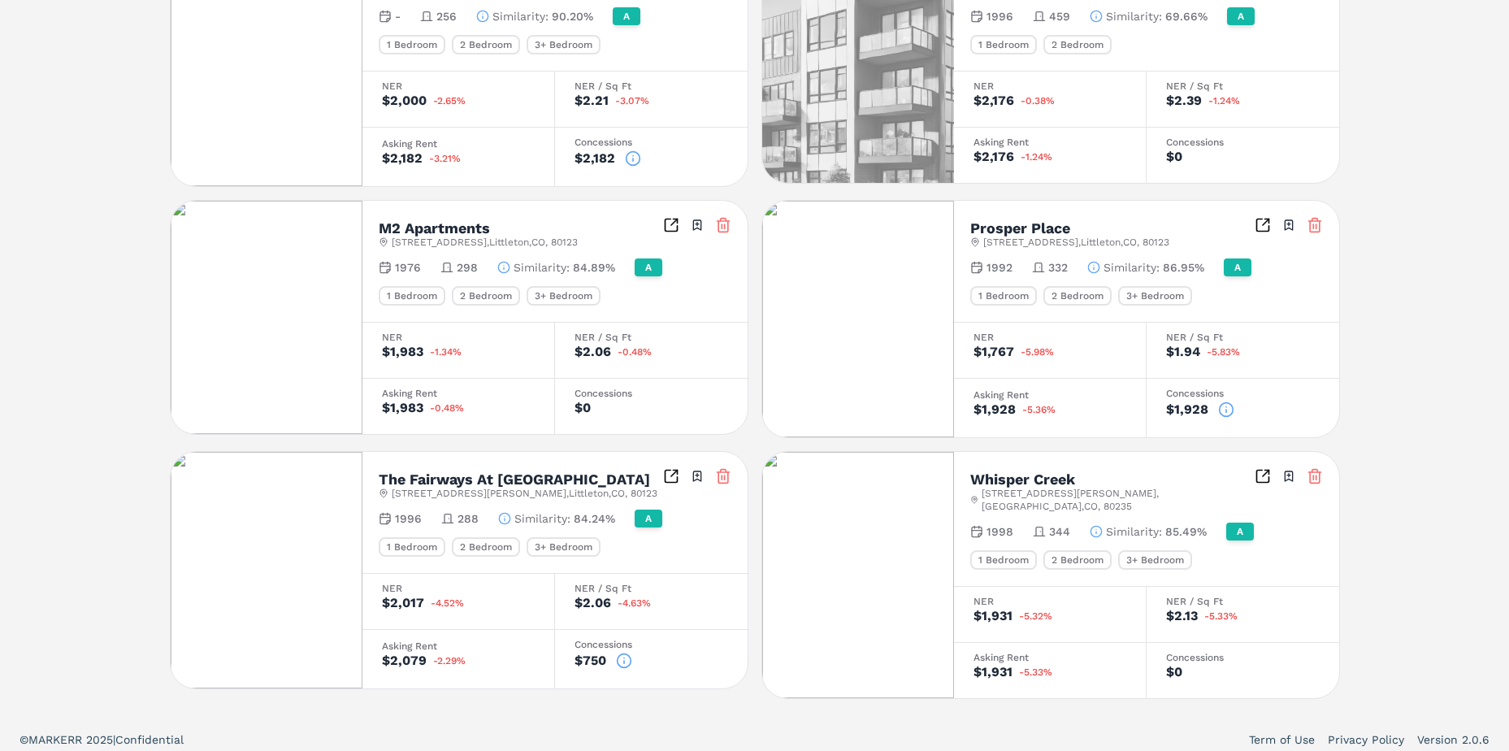
click at [1437, 544] on div "Dakota Ridge A 13310 W Coal Mine Dr , Littleton , CO , 80127 Toggle portfolio m…" at bounding box center [754, 152] width 1509 height 1133
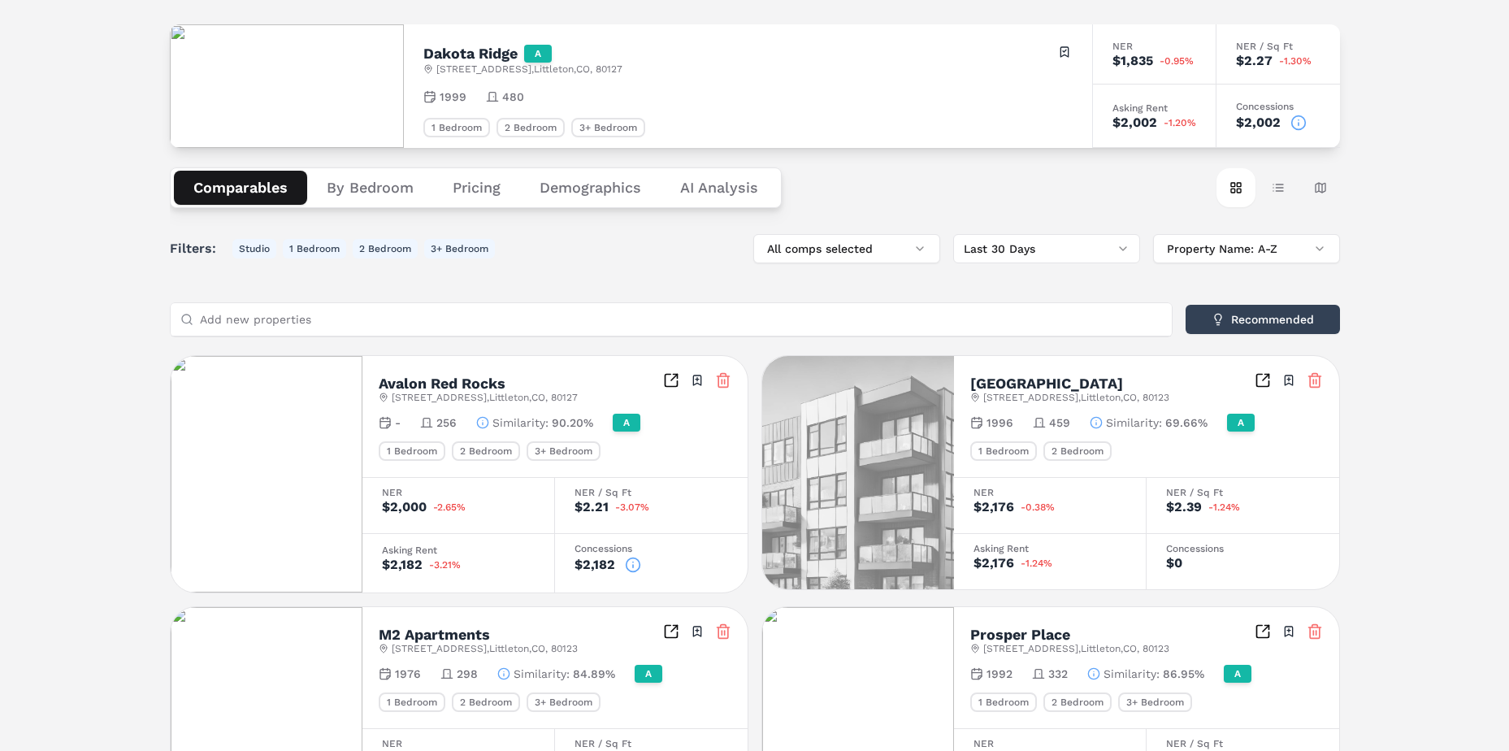
scroll to position [0, 0]
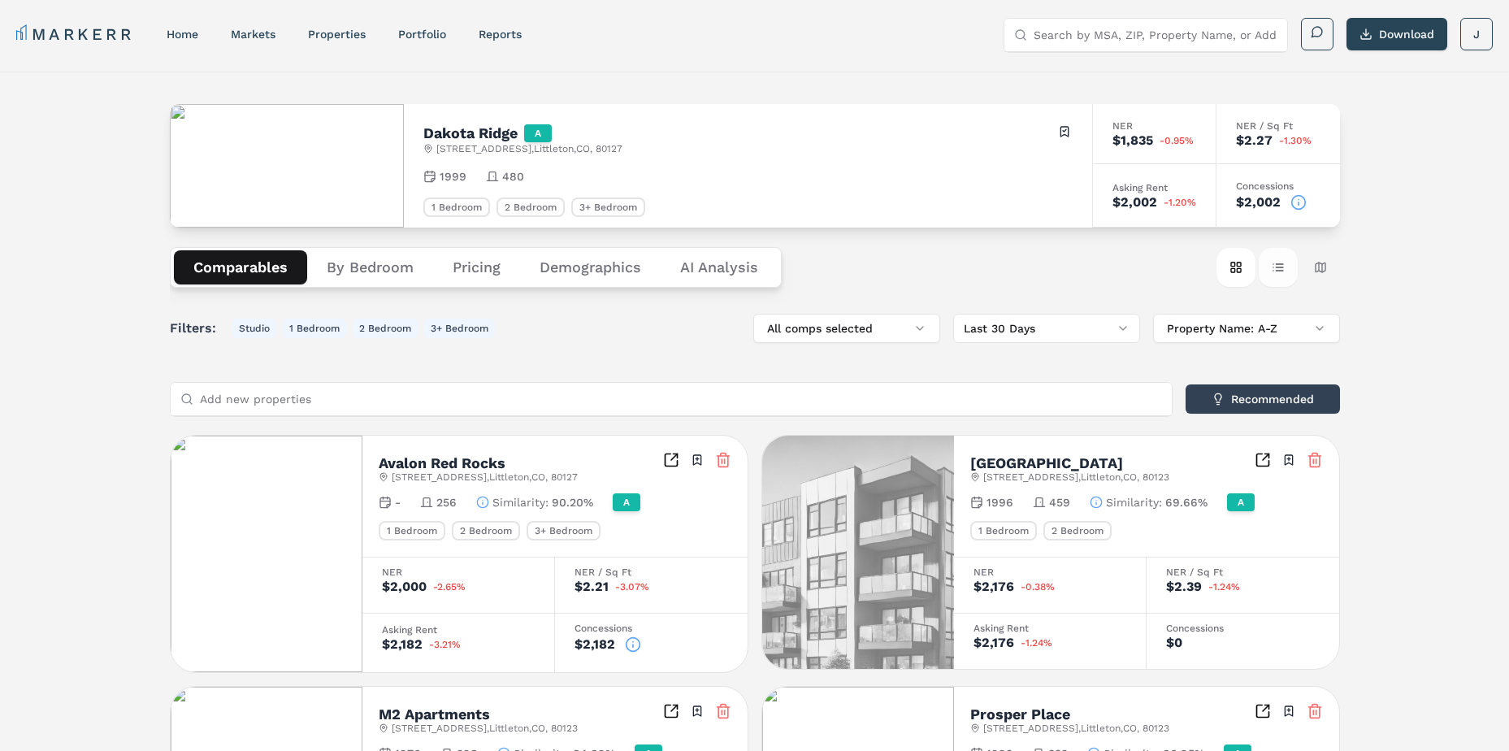
click at [1289, 266] on button "Table view" at bounding box center [1277, 267] width 39 height 39
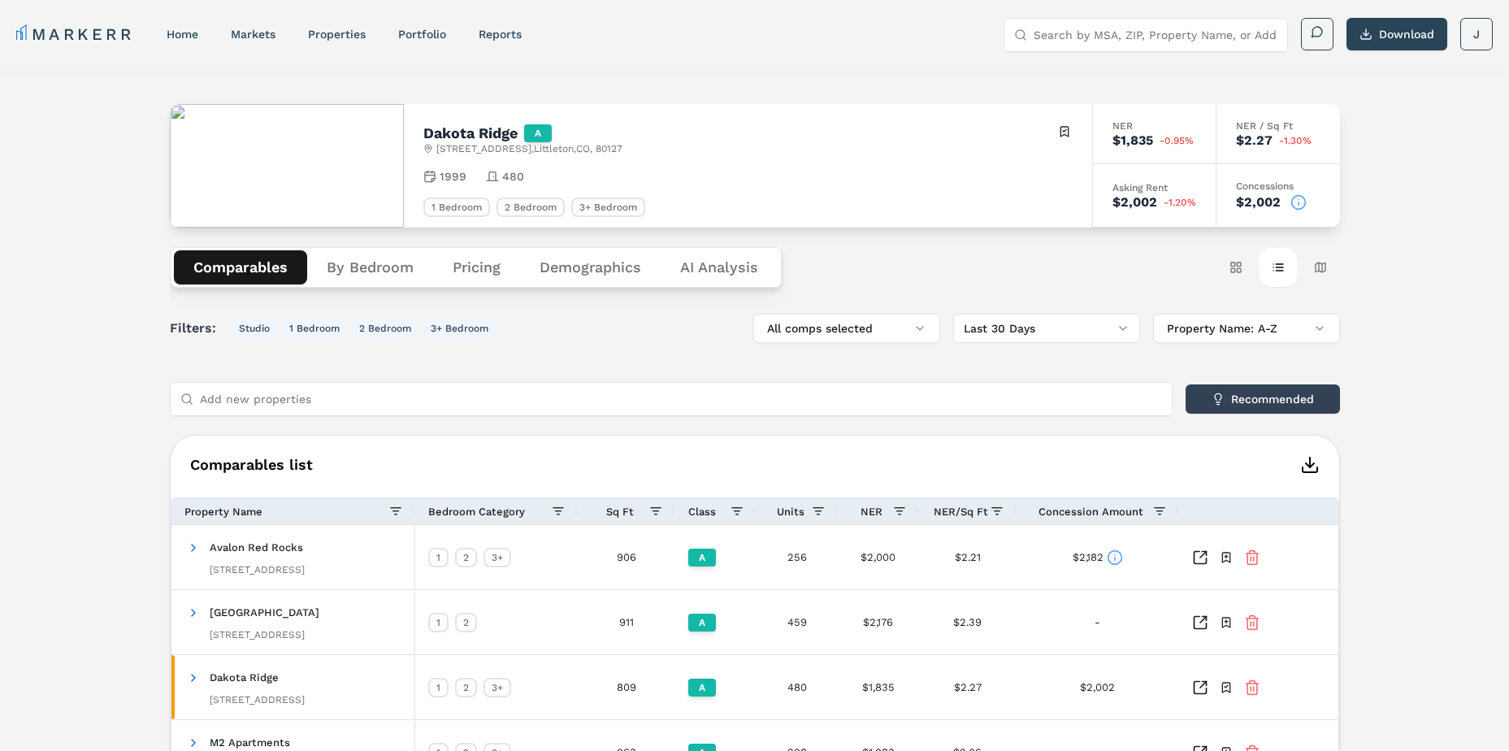
click at [1306, 463] on polyline "button" at bounding box center [1310, 465] width 8 height 4
click at [1375, 259] on div "Dakota Ridge A 13310 W Coal Mine Dr , Littleton , CO , 80127 Toggle portfolio m…" at bounding box center [754, 561] width 1509 height 981
click at [1059, 321] on html "MARKERR home markets properties Portfolio reports Search by MSA, ZIP, Property …" at bounding box center [754, 547] width 1509 height 1094
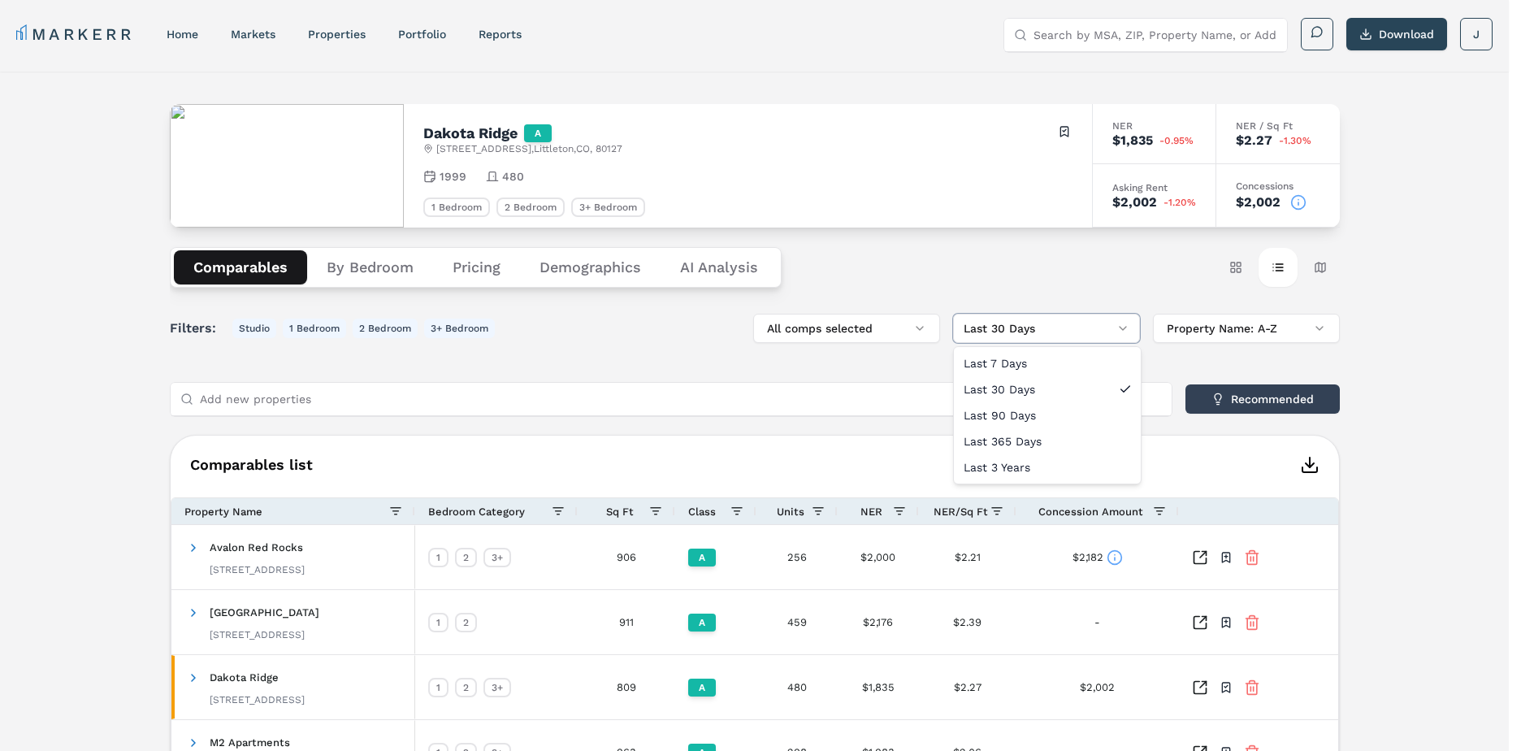
click at [1059, 276] on html "MARKERR home markets properties Portfolio reports Search by MSA, ZIP, Property …" at bounding box center [760, 547] width 1521 height 1094
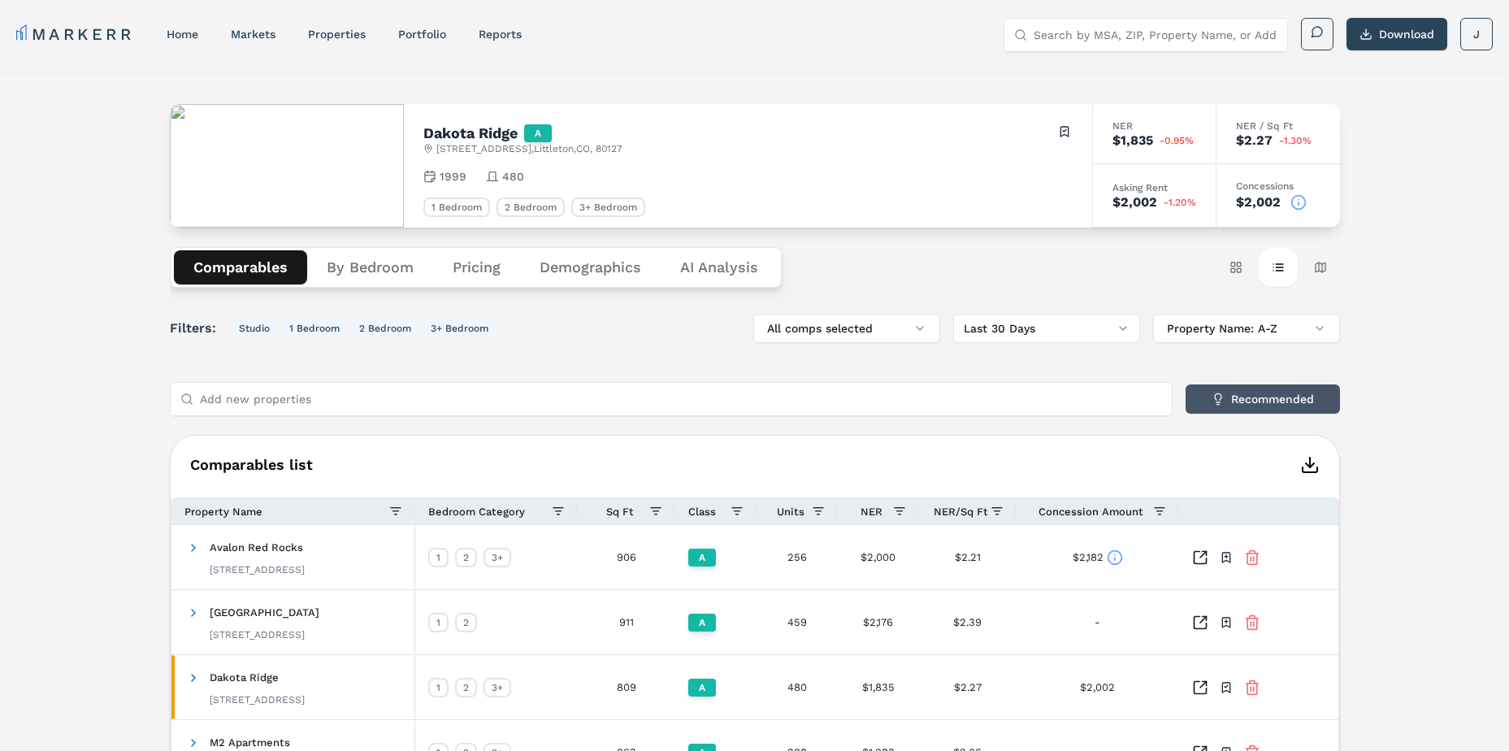
click at [1236, 396] on button "Recommended" at bounding box center [1262, 398] width 154 height 29
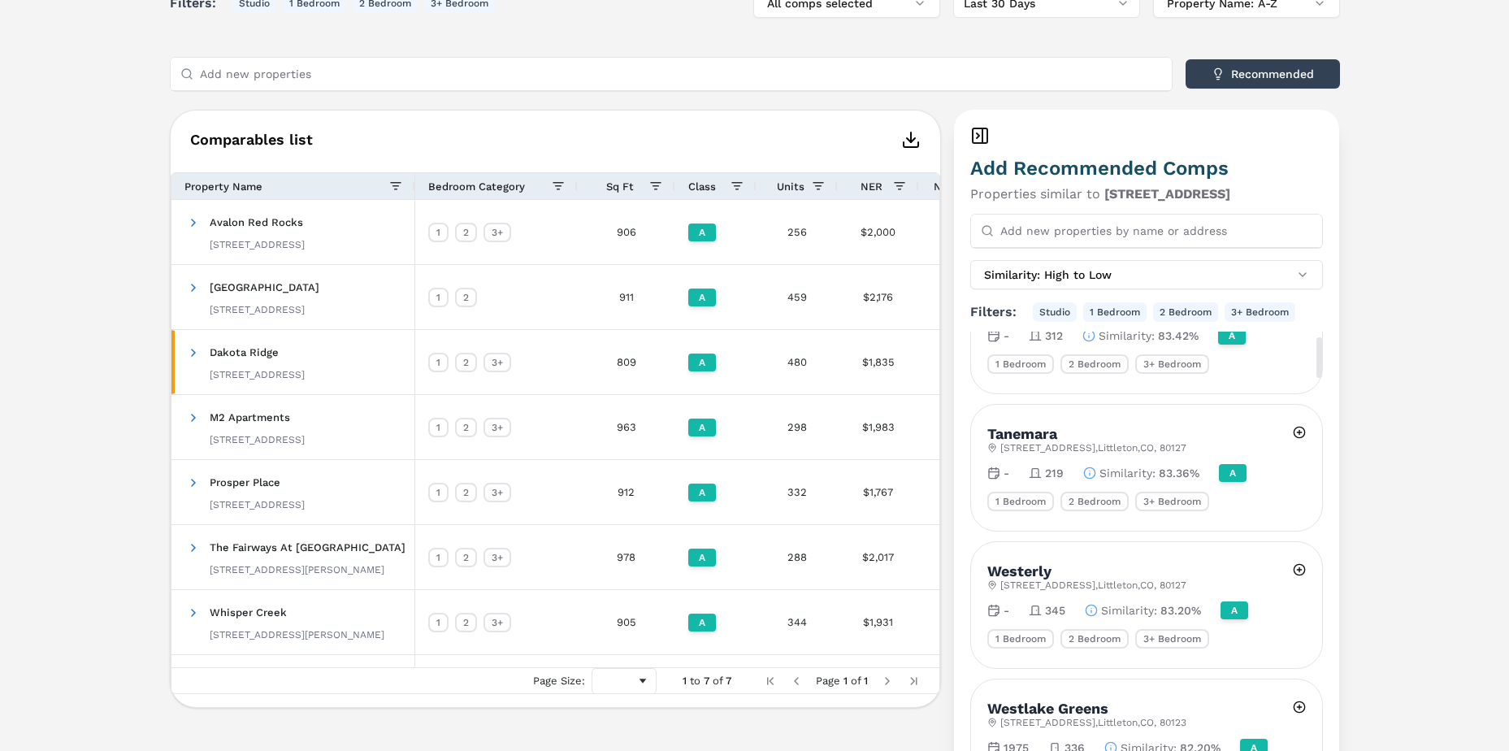
scroll to position [162, 0]
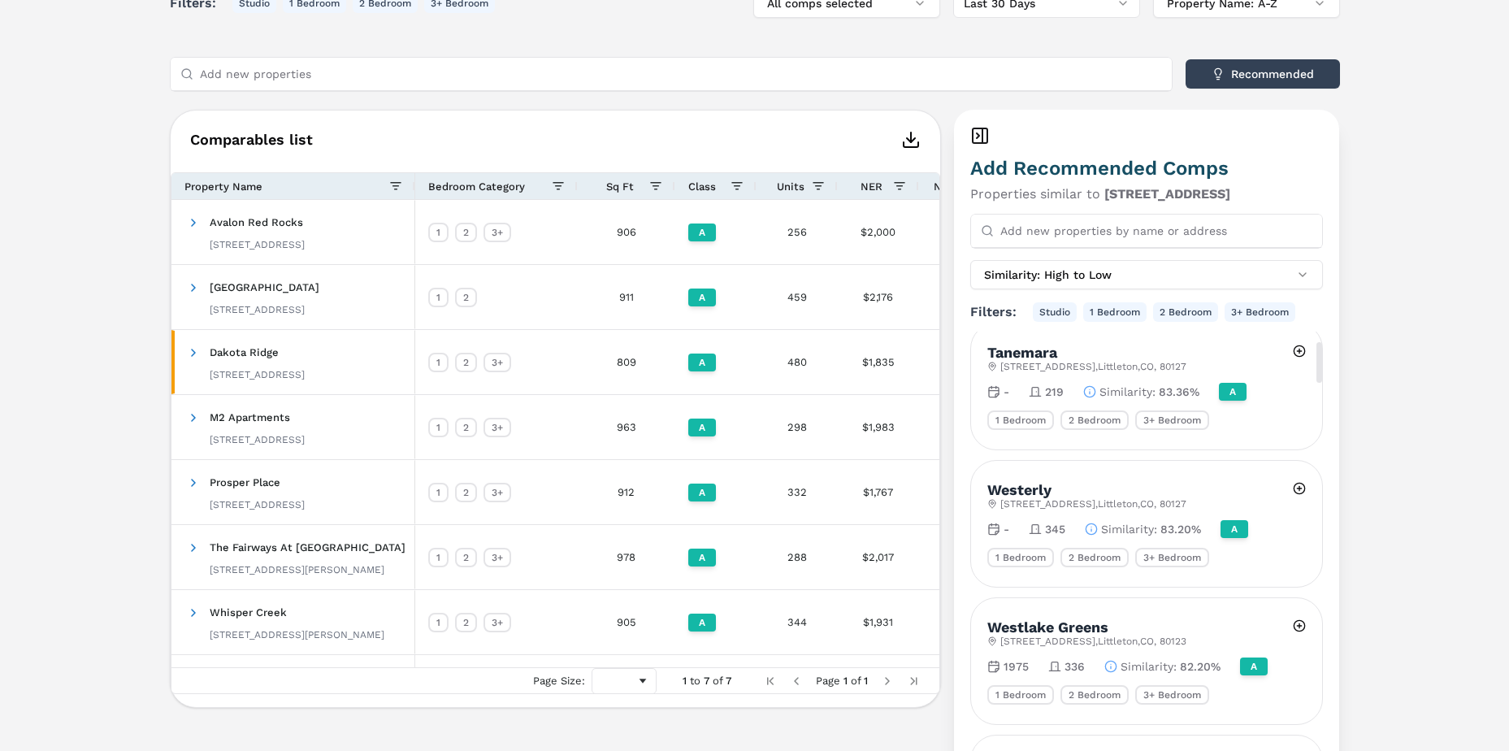
click at [1089, 525] on icon at bounding box center [1091, 528] width 13 height 13
click at [1089, 526] on icon at bounding box center [1091, 528] width 13 height 13
click at [1089, 529] on icon at bounding box center [1091, 528] width 13 height 13
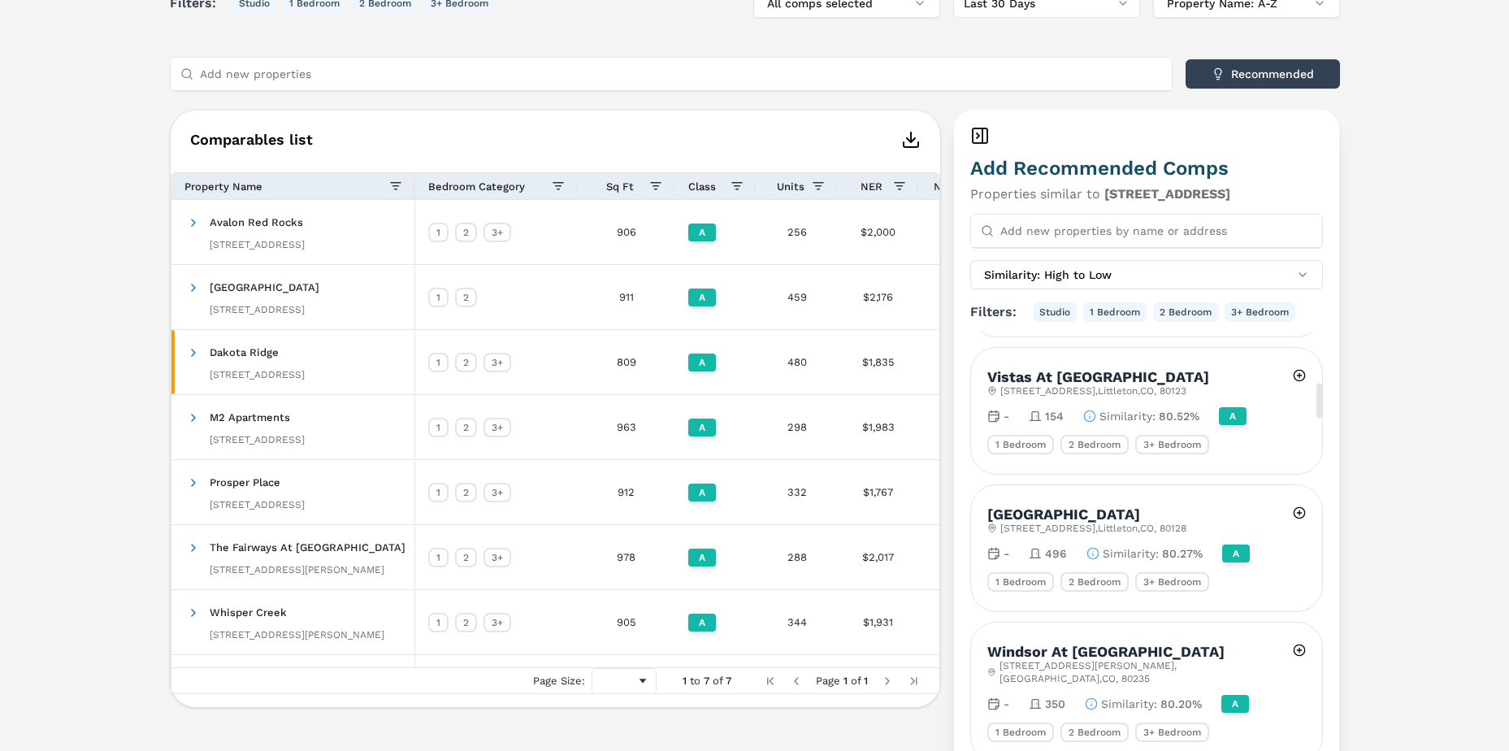
scroll to position [0, 0]
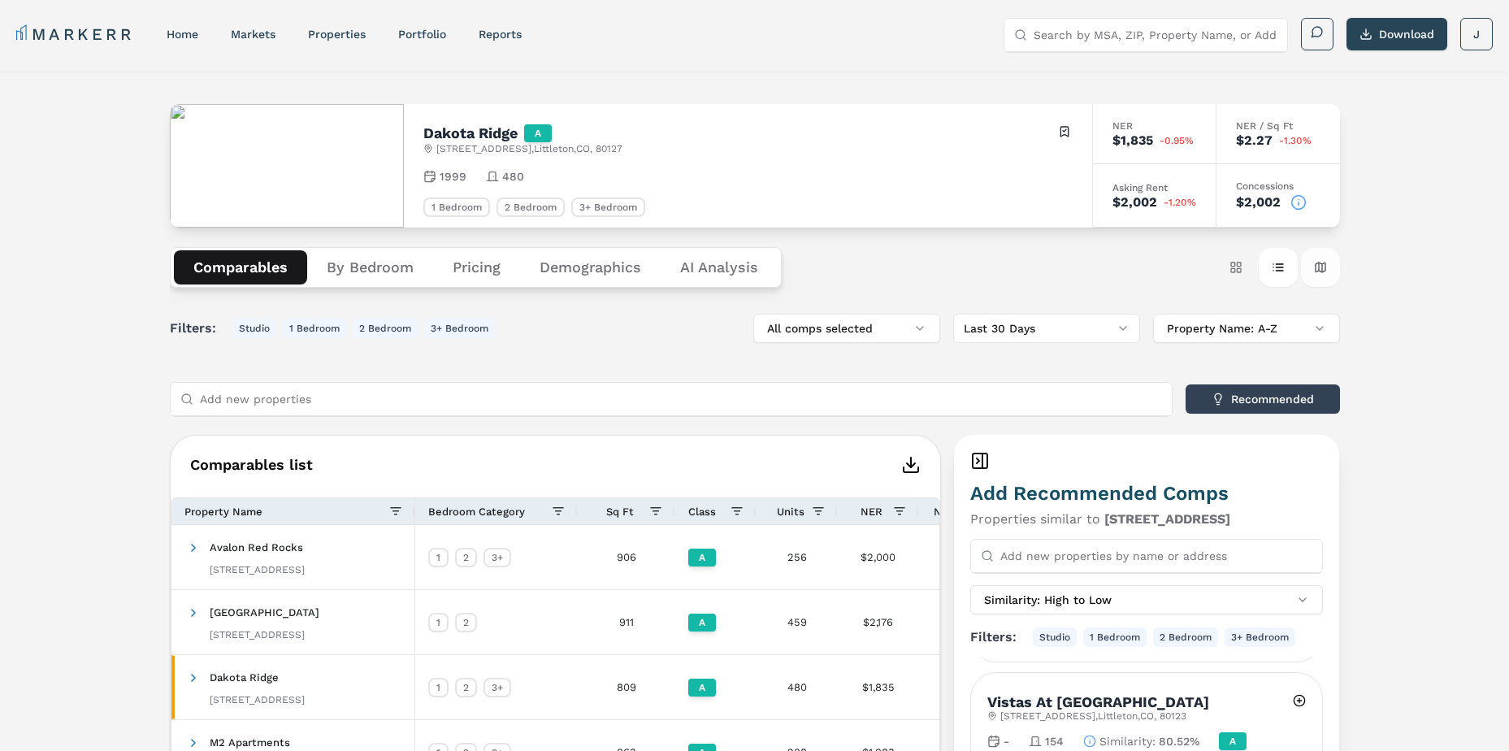
click at [1319, 263] on button "Map view" at bounding box center [1320, 267] width 39 height 39
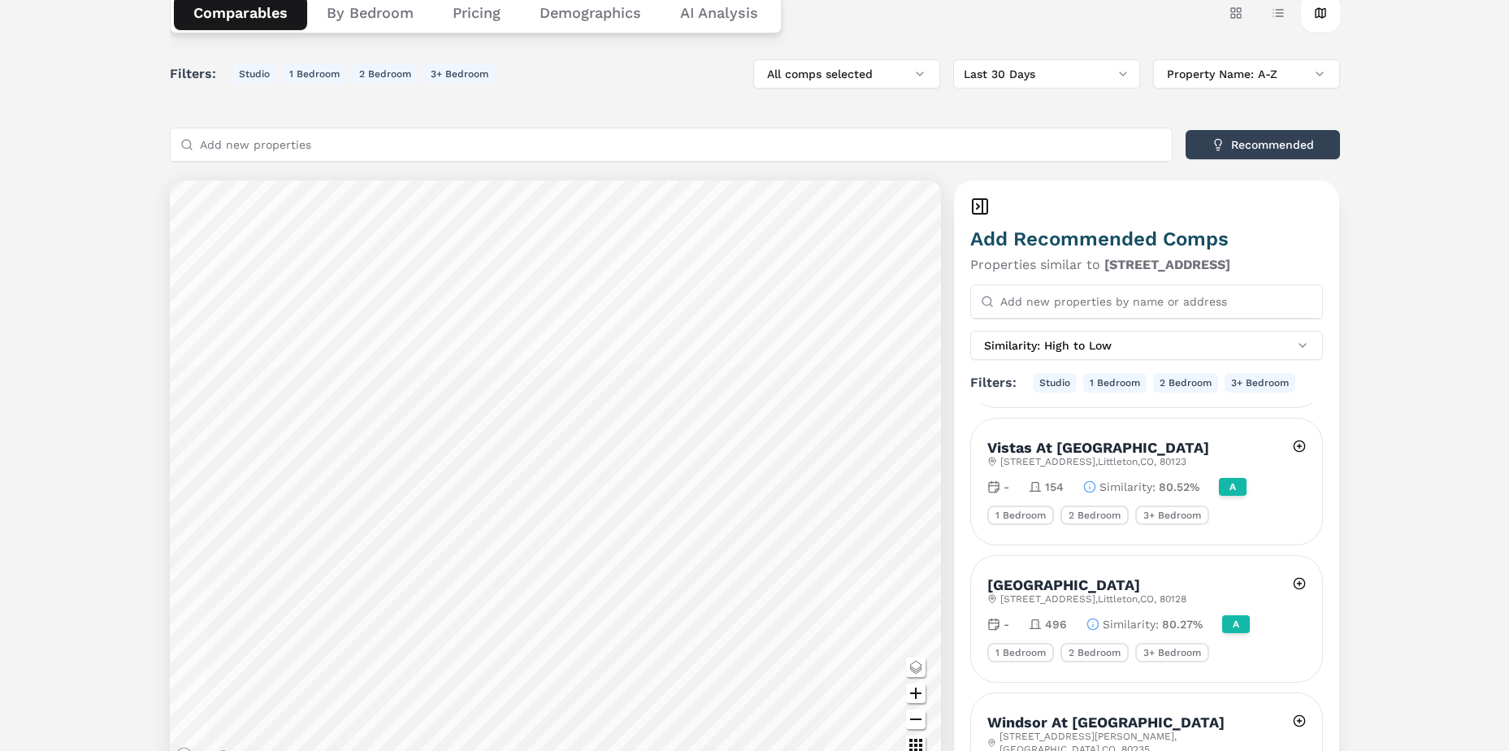
scroll to position [327, 0]
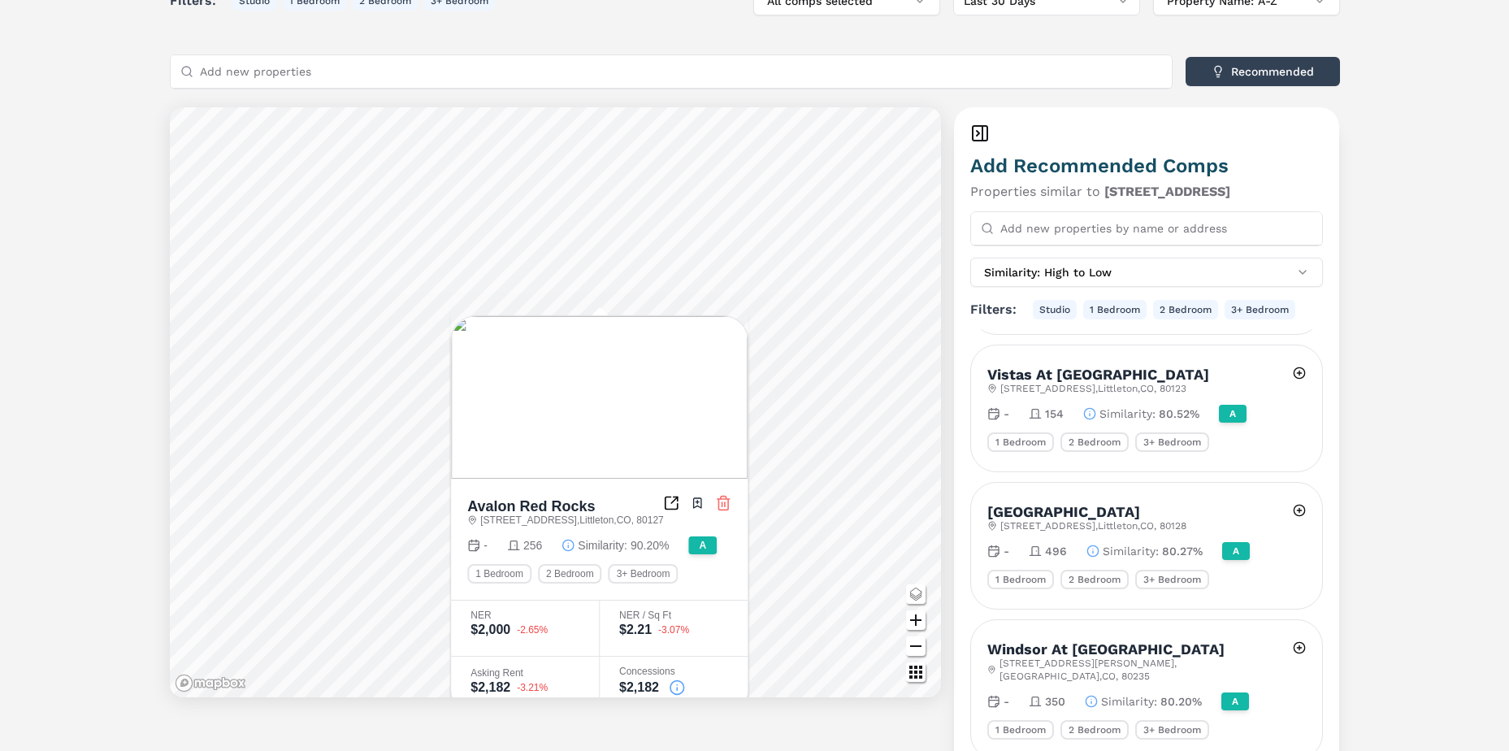
click at [145, 303] on div "Dakota Ridge A 13310 W Coal Mine Dr , Littleton , CO , 80127 Toggle portfolio m…" at bounding box center [754, 416] width 1509 height 1345
click at [1444, 295] on div "Dakota Ridge A 13310 W Coal Mine Dr , Littleton , CO , 80127 Toggle portfolio m…" at bounding box center [754, 416] width 1509 height 1345
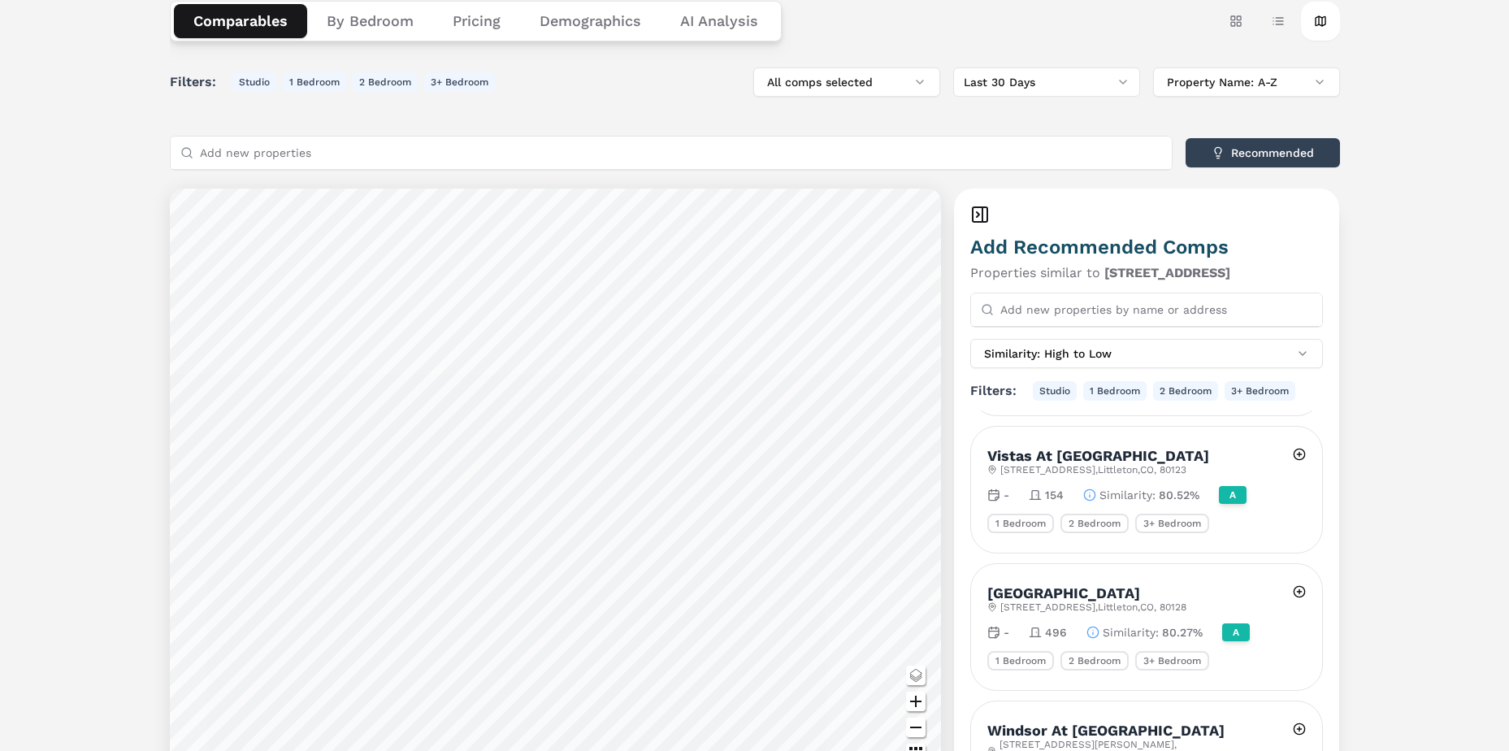
scroll to position [84, 0]
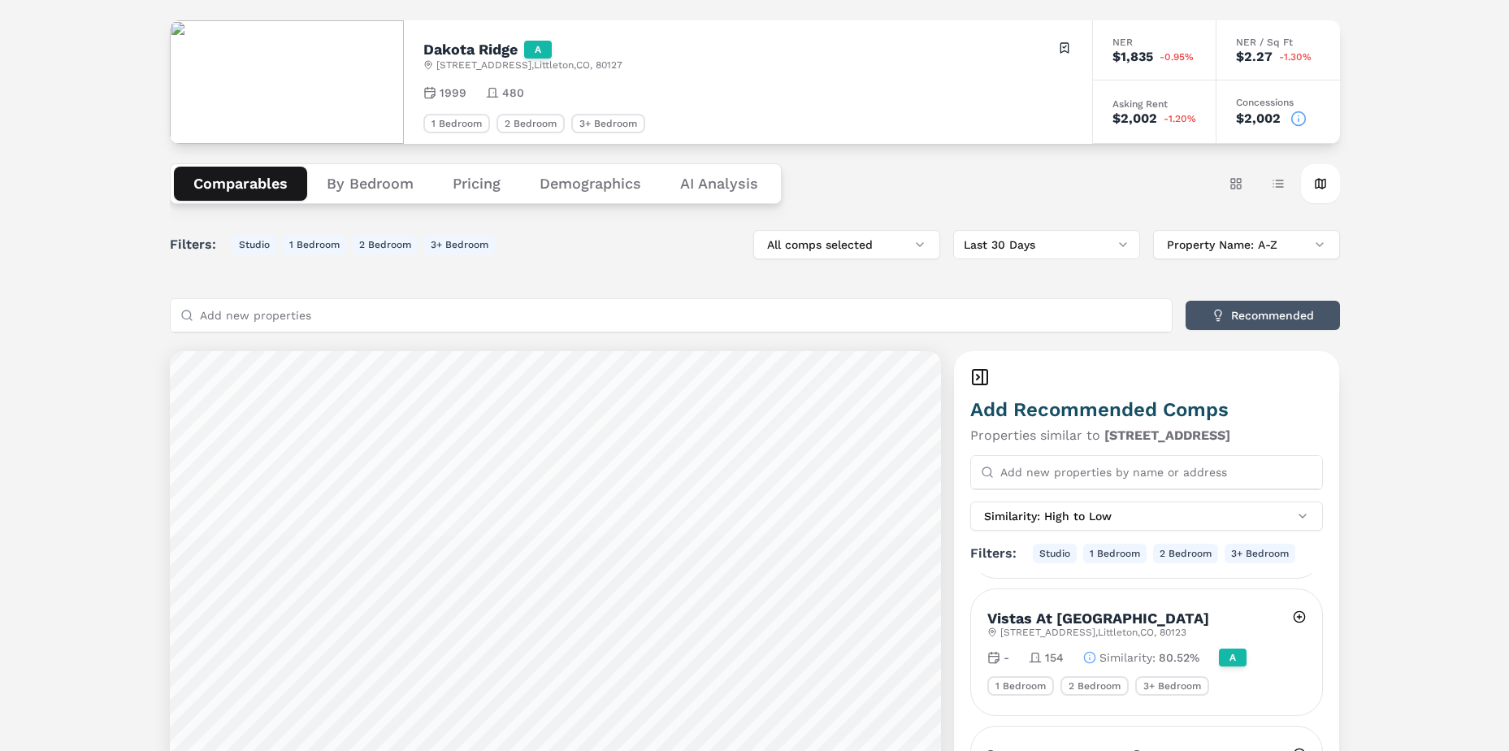
click at [1270, 312] on button "Recommended" at bounding box center [1262, 315] width 154 height 29
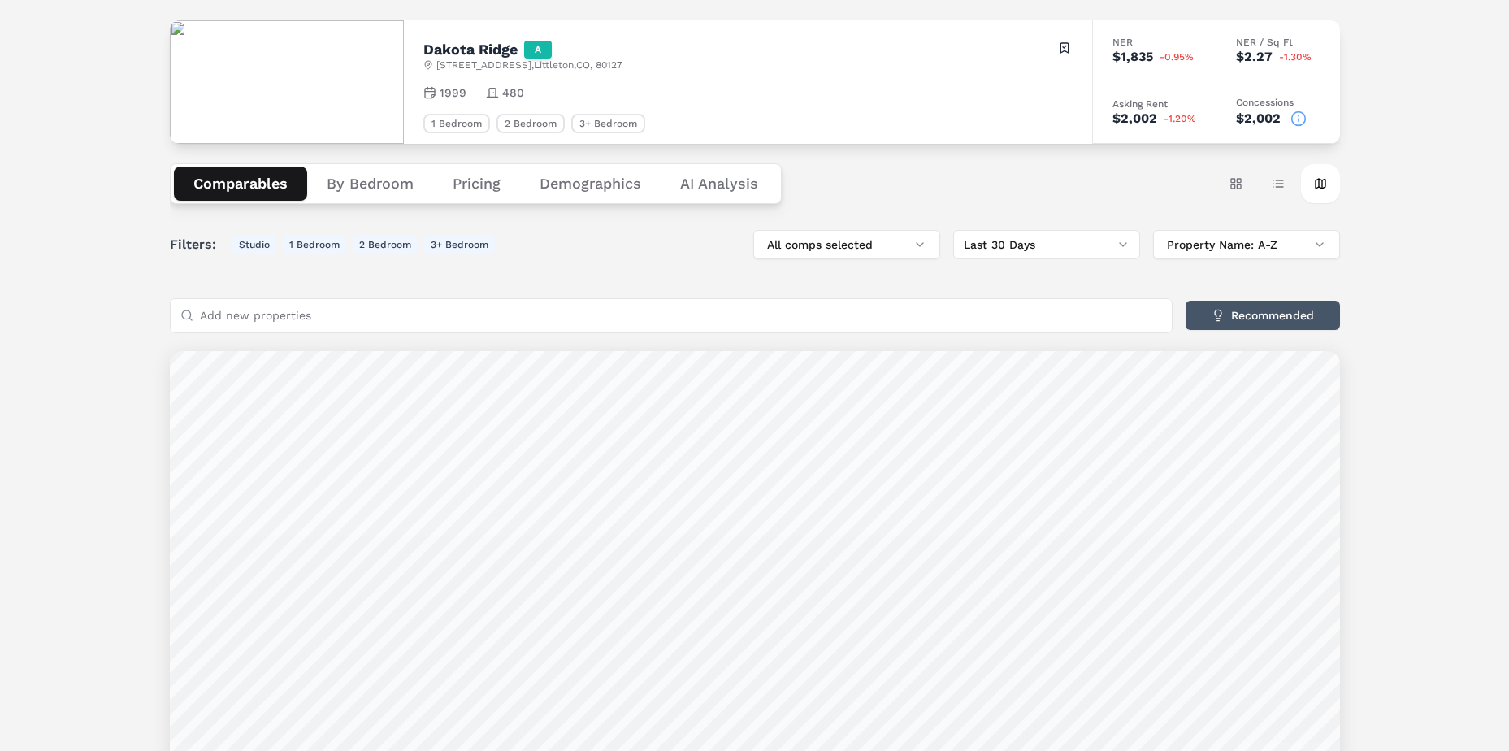
click at [1270, 312] on button "Recommended" at bounding box center [1262, 315] width 154 height 29
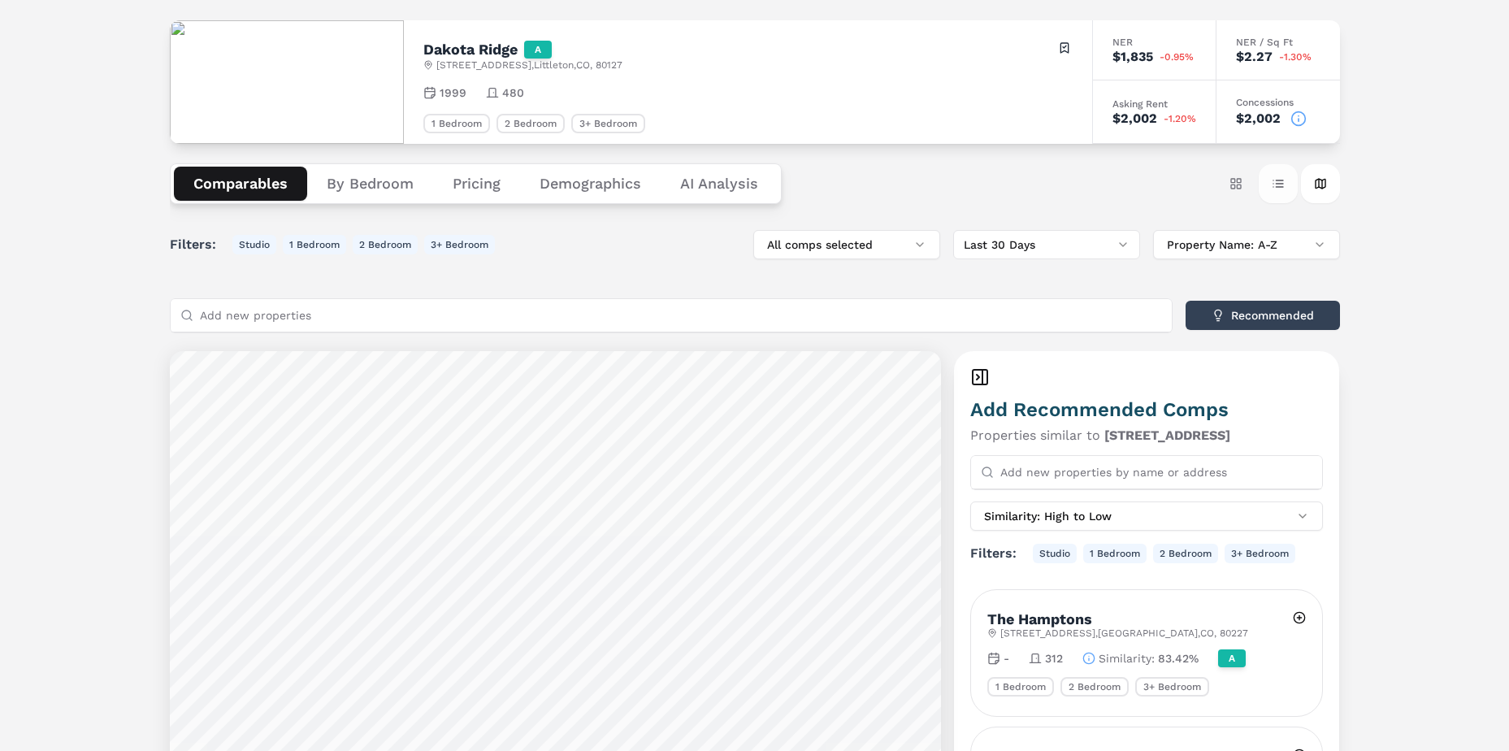
click at [1263, 174] on button "Table view" at bounding box center [1277, 183] width 39 height 39
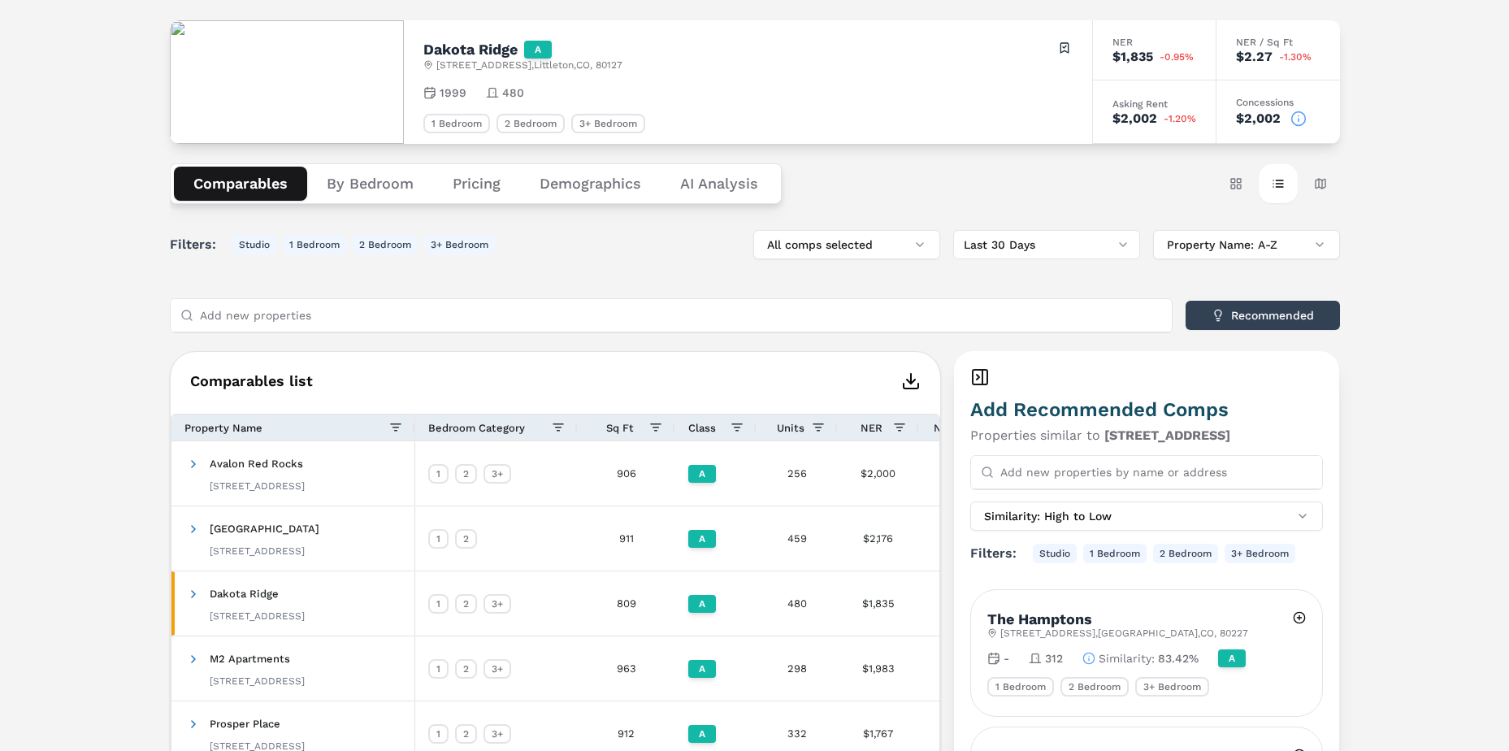
click at [999, 302] on input "Add new properties" at bounding box center [681, 315] width 962 height 32
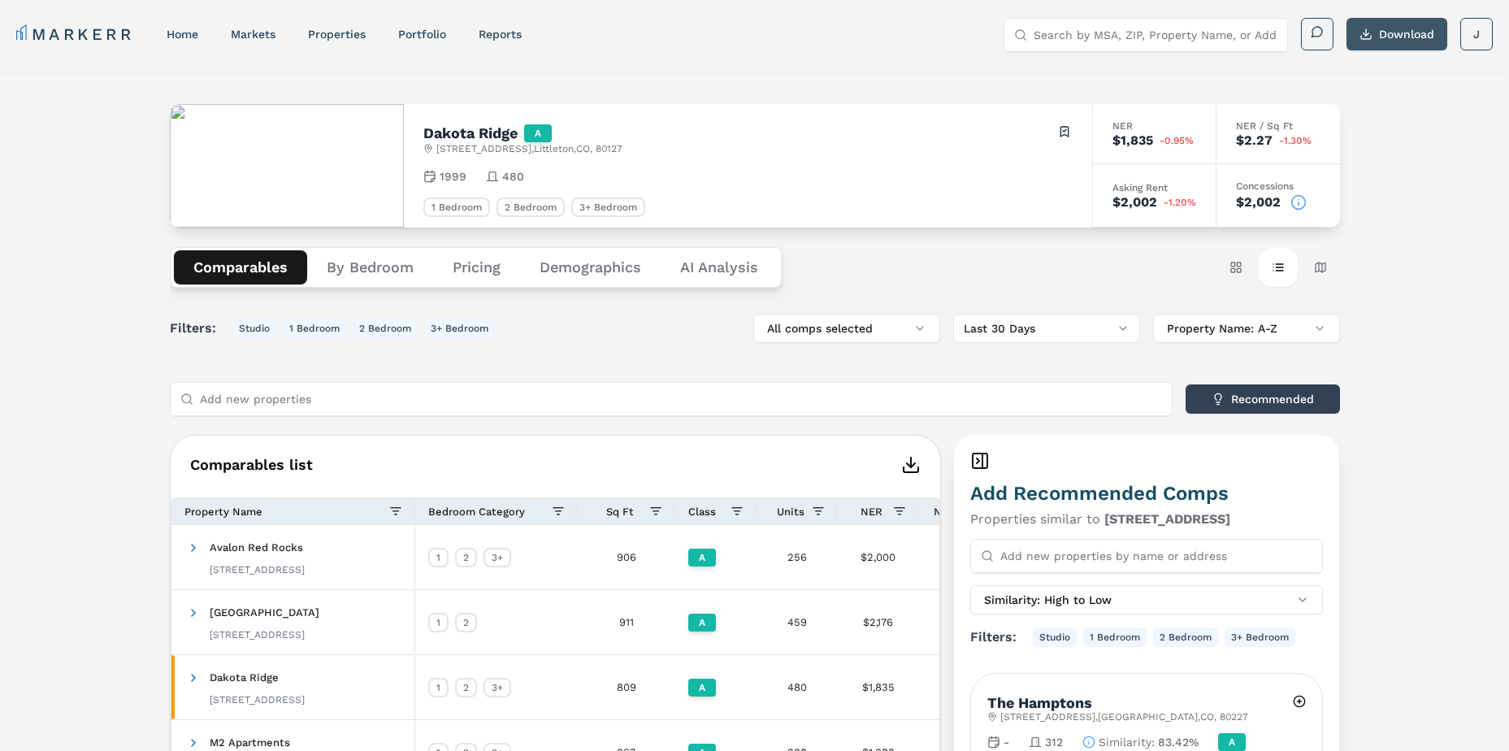
click at [1366, 43] on button "Download" at bounding box center [1396, 34] width 101 height 32
click at [194, 37] on link "home" at bounding box center [183, 34] width 32 height 13
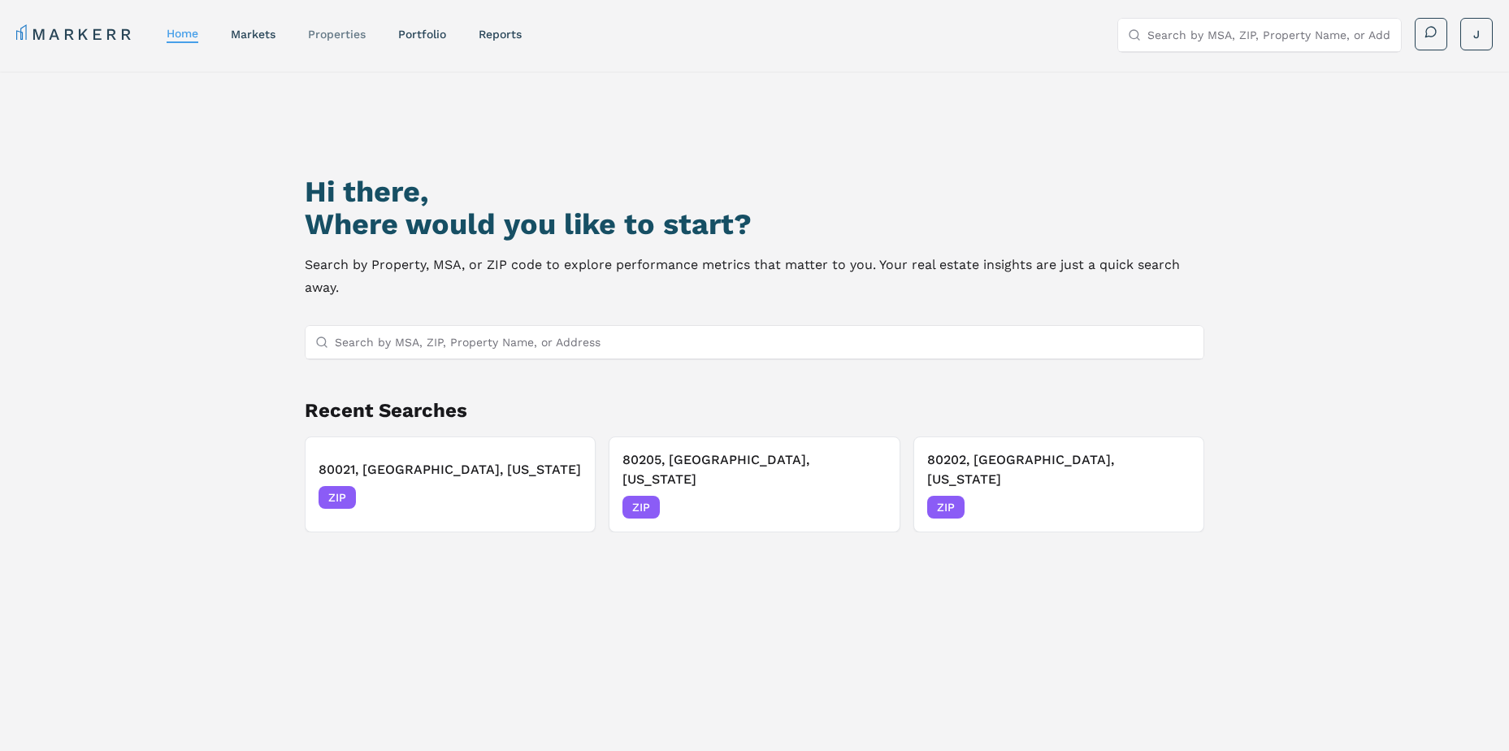
click at [333, 32] on link "properties" at bounding box center [337, 34] width 58 height 13
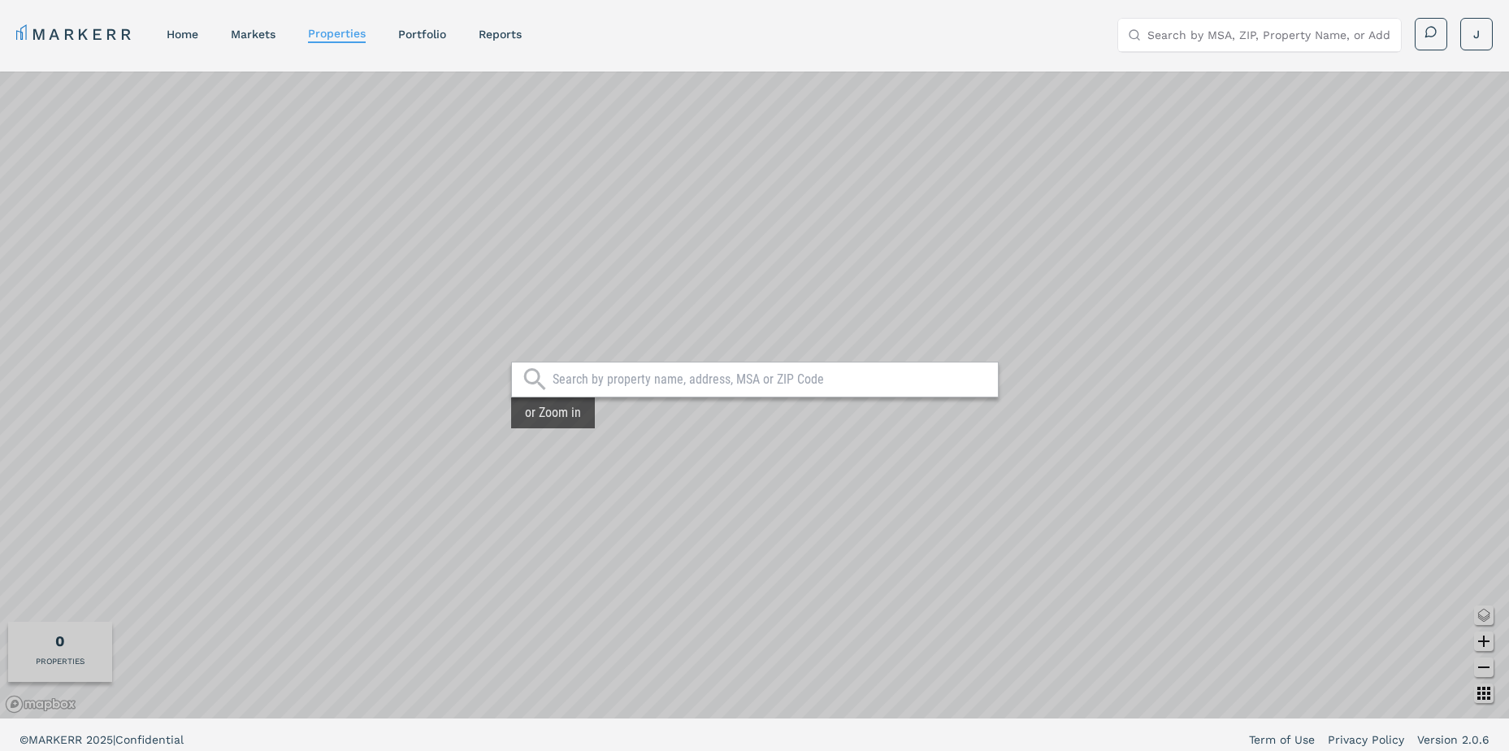
click at [394, 35] on nav "MARKERR home markets properties Portfolio reports" at bounding box center [268, 34] width 505 height 23
click at [422, 28] on link "Portfolio" at bounding box center [422, 34] width 48 height 13
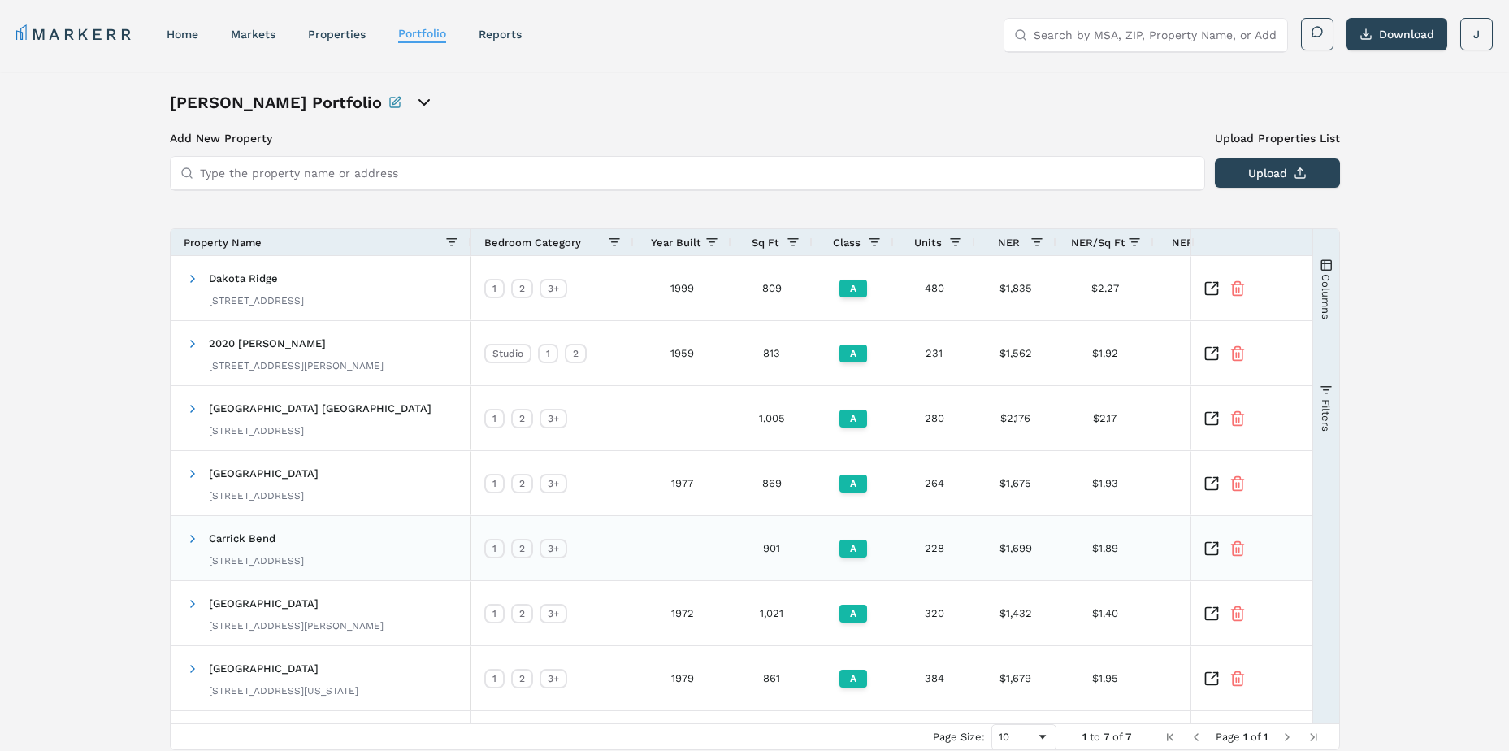
scroll to position [61, 0]
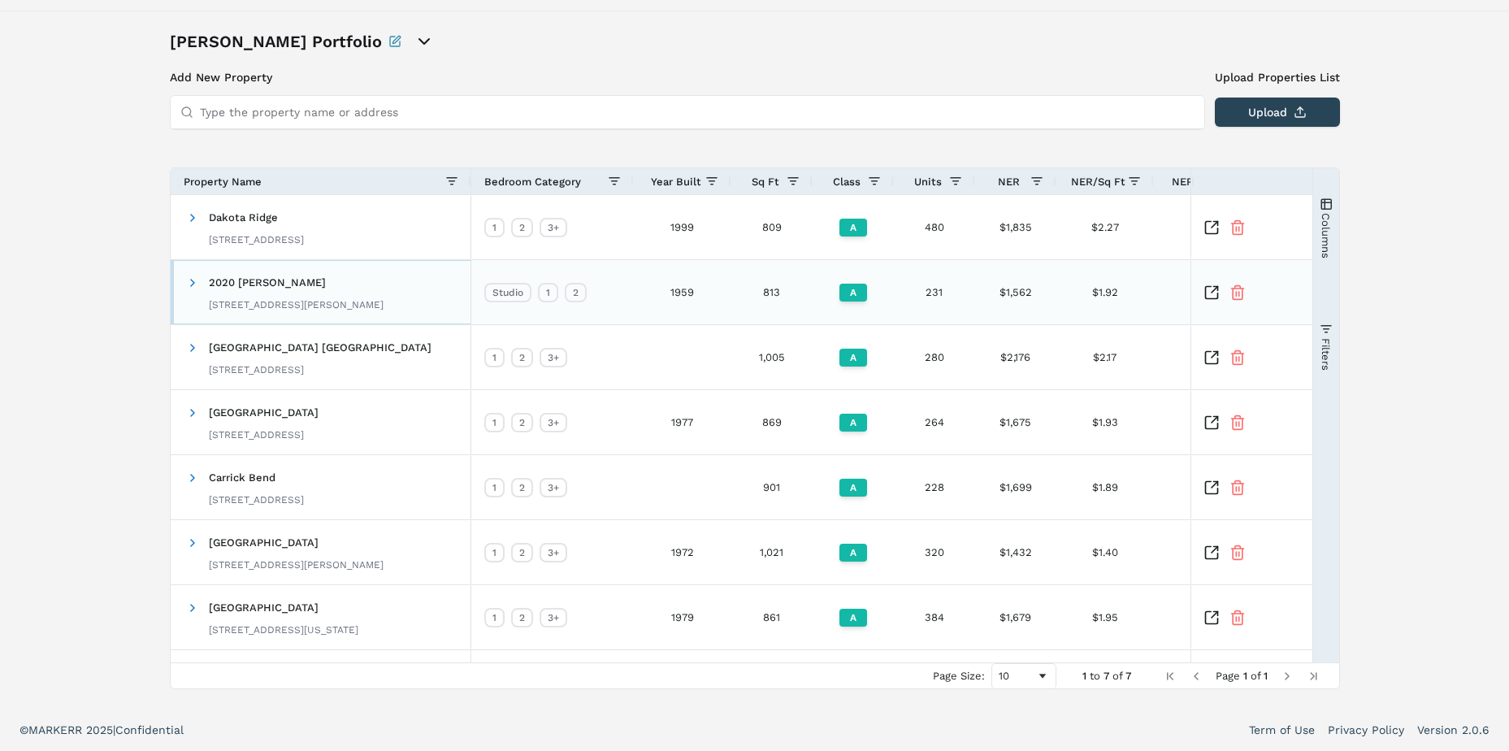
click at [264, 283] on span "2020 [PERSON_NAME]" at bounding box center [267, 282] width 117 height 12
click at [228, 283] on span "2020 [PERSON_NAME]" at bounding box center [267, 282] width 117 height 12
click at [193, 284] on span at bounding box center [192, 282] width 13 height 13
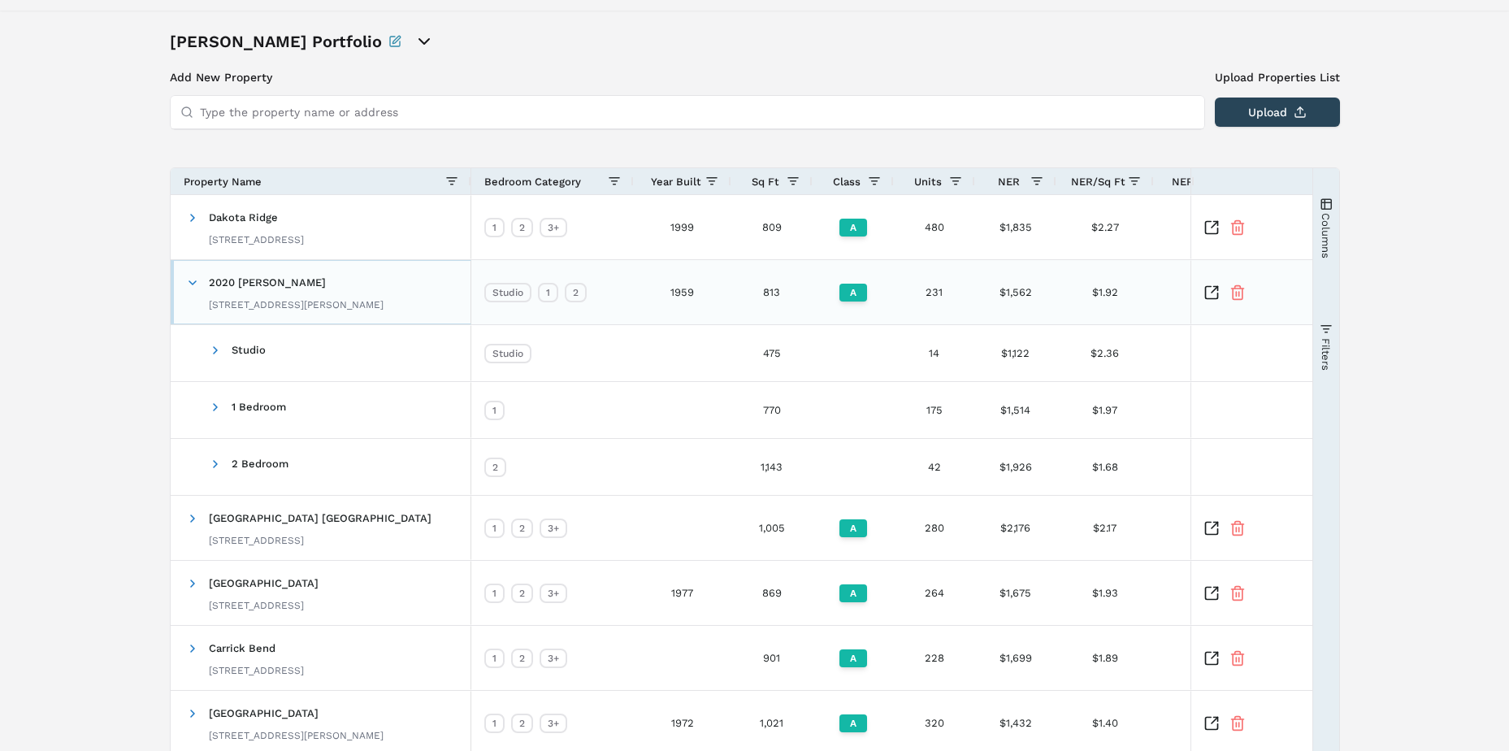
click at [193, 284] on span at bounding box center [192, 282] width 13 height 13
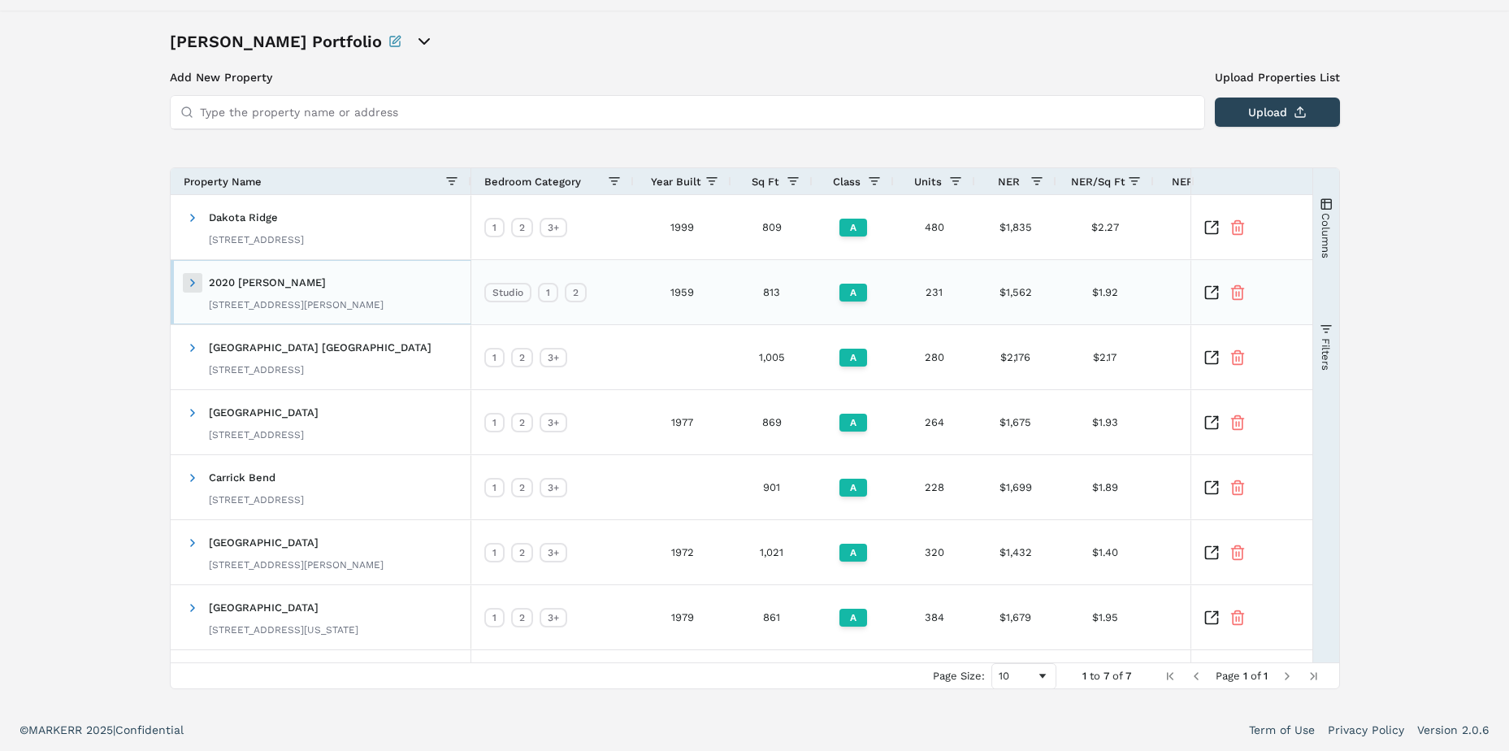
click at [193, 284] on span at bounding box center [192, 282] width 13 height 13
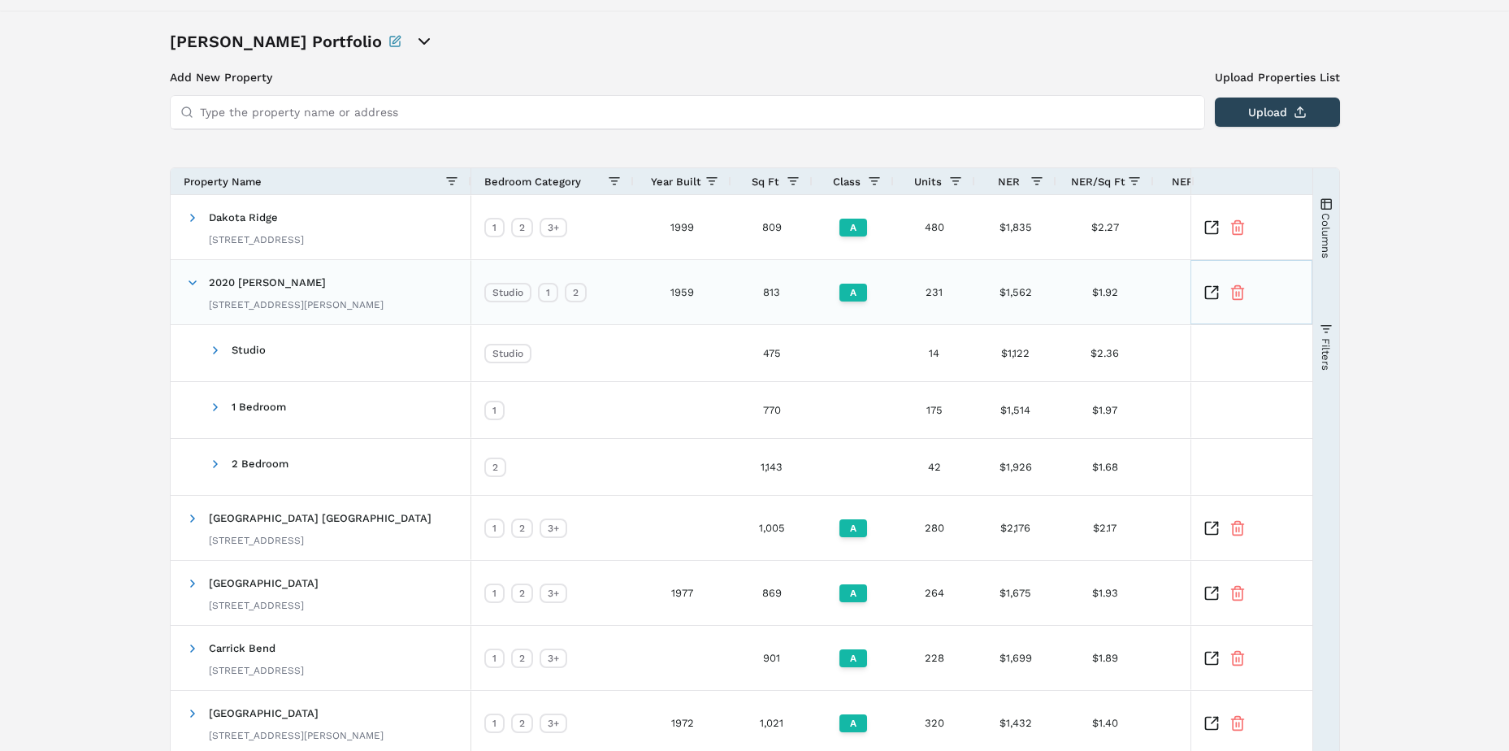
click at [1212, 297] on icon "Inspect Comparable" at bounding box center [1211, 292] width 16 height 16
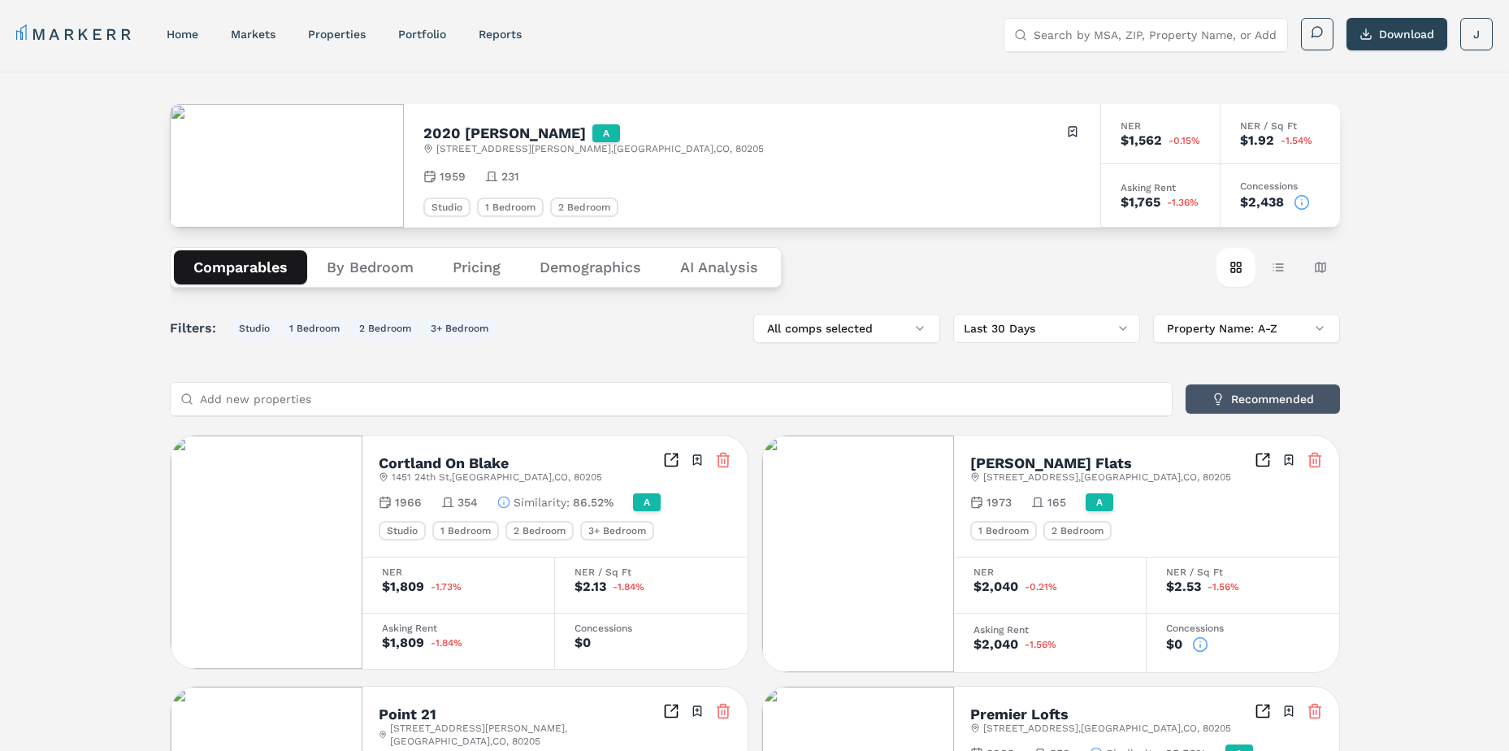
click at [1245, 403] on button "Recommended" at bounding box center [1262, 398] width 154 height 29
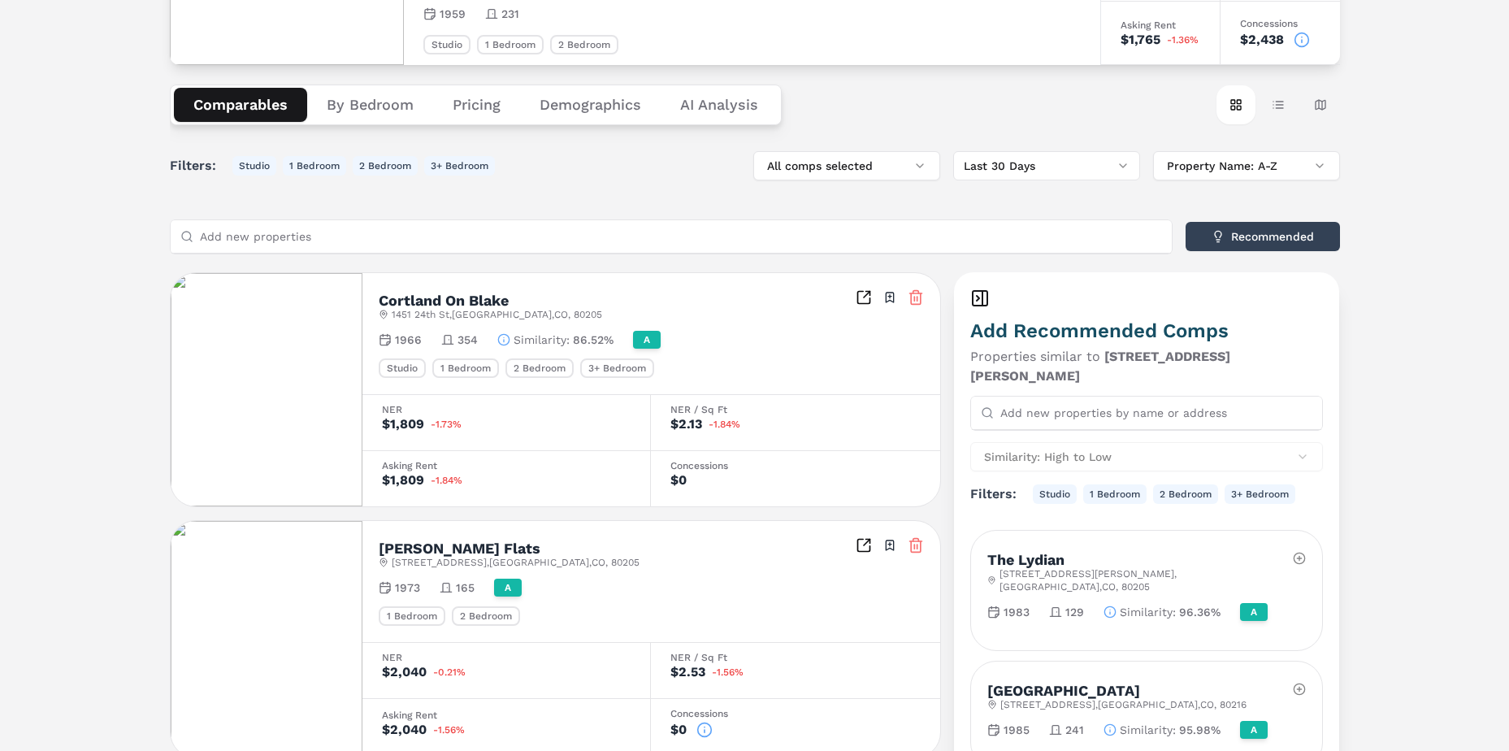
scroll to position [325, 0]
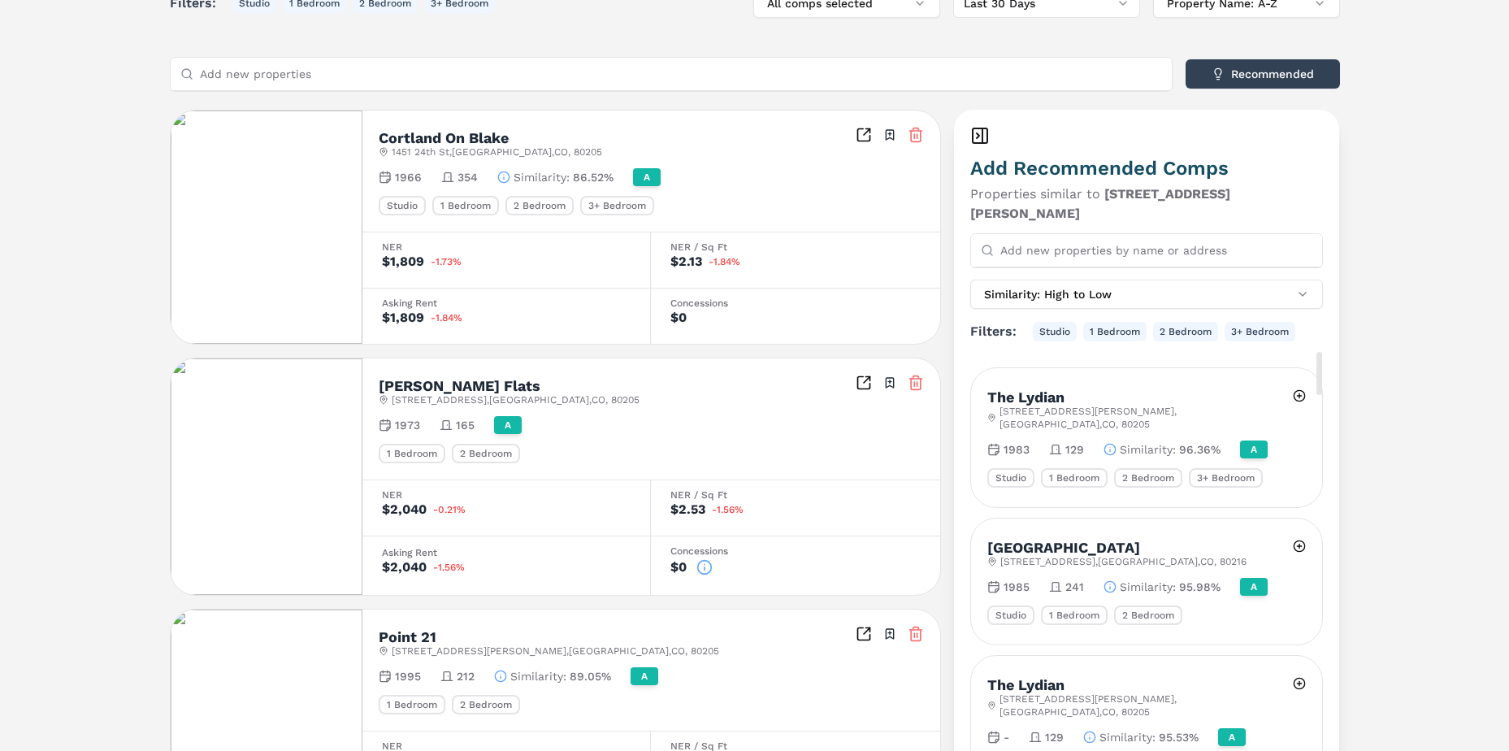
click at [1307, 518] on div "City Gate 2890 Brighton Blvd , Denver , CO , 80216 1985 241 Similarity : 95.98%…" at bounding box center [1147, 581] width 352 height 126
click at [1295, 531] on button at bounding box center [1299, 545] width 13 height 29
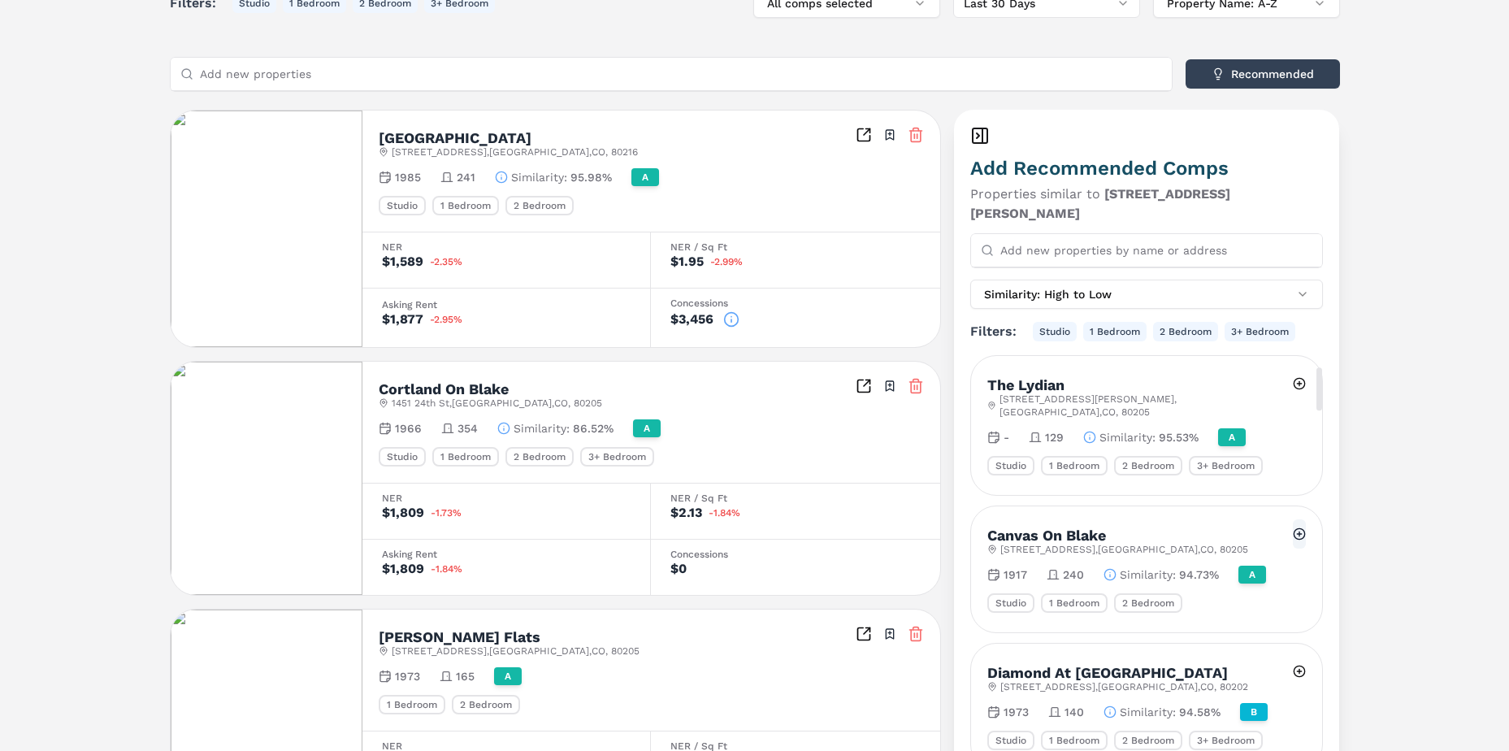
scroll to position [244, 0]
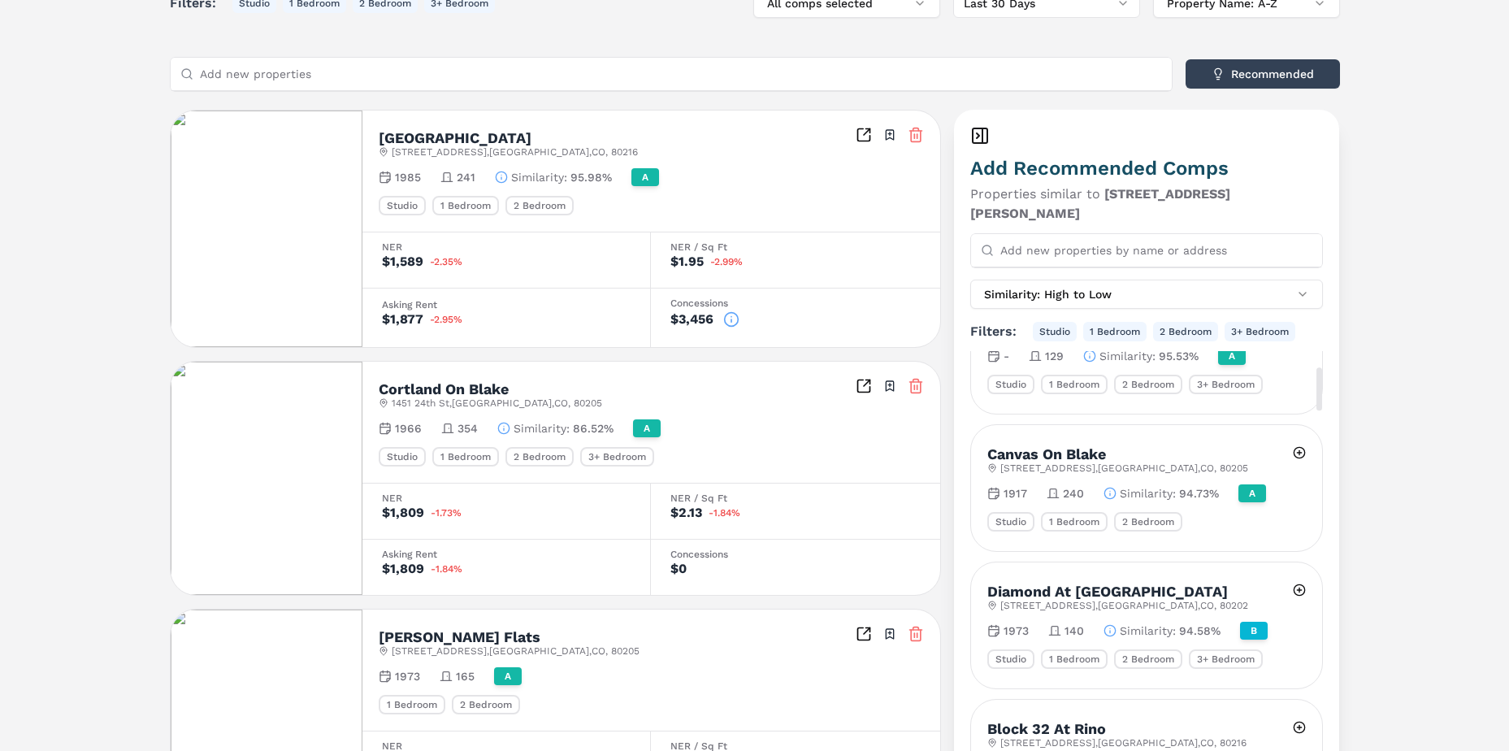
click at [1112, 487] on icon at bounding box center [1109, 493] width 13 height 13
click at [1302, 438] on button at bounding box center [1299, 452] width 13 height 29
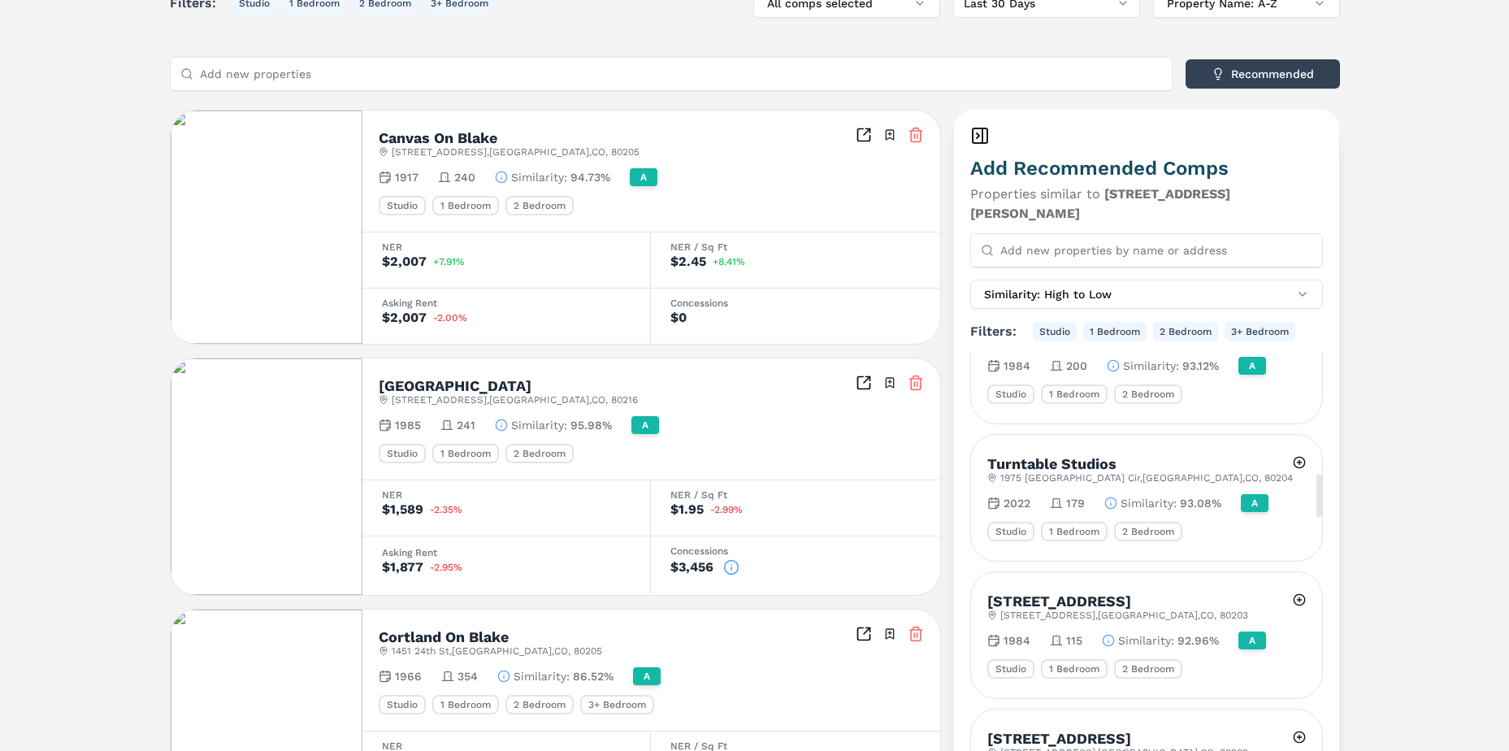
scroll to position [2070, 0]
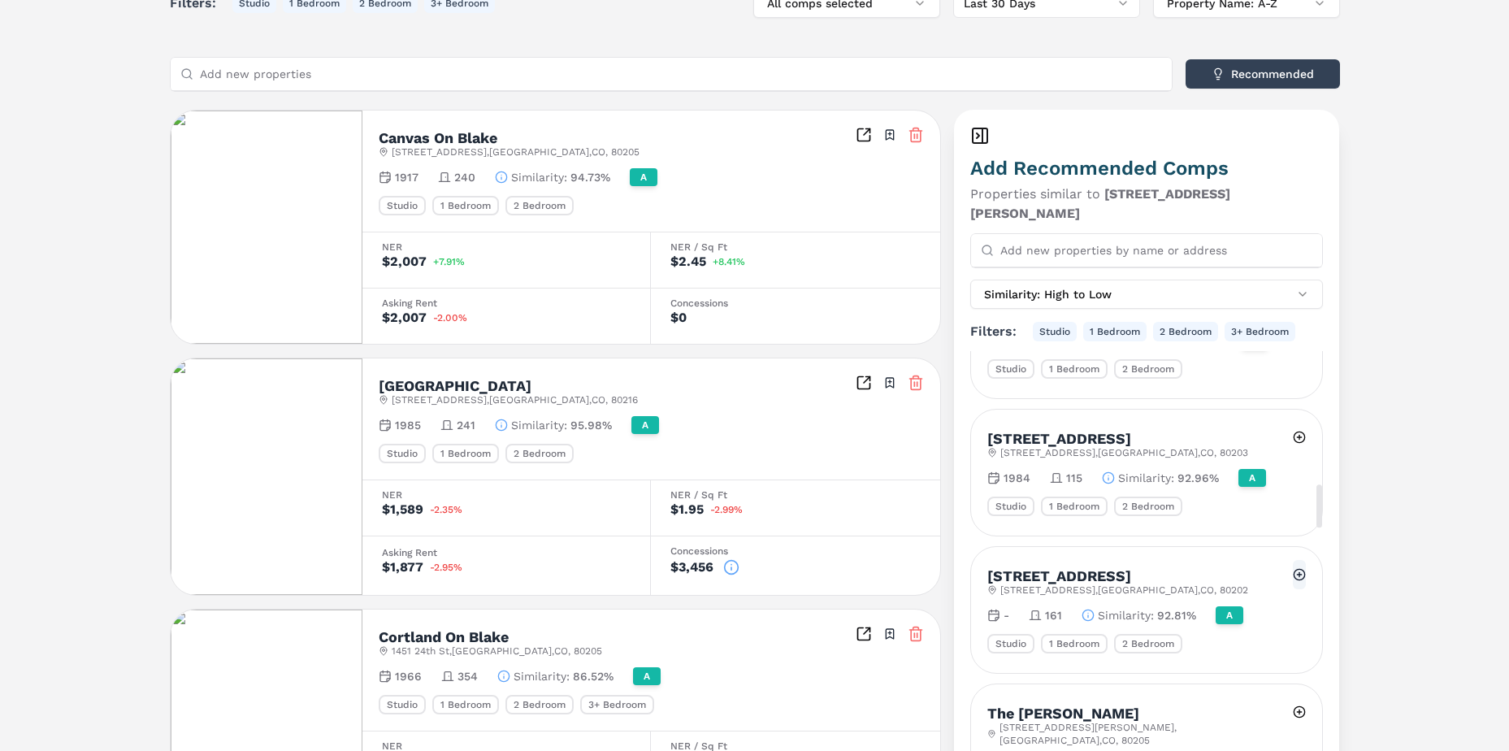
click at [1294, 560] on button at bounding box center [1299, 574] width 13 height 29
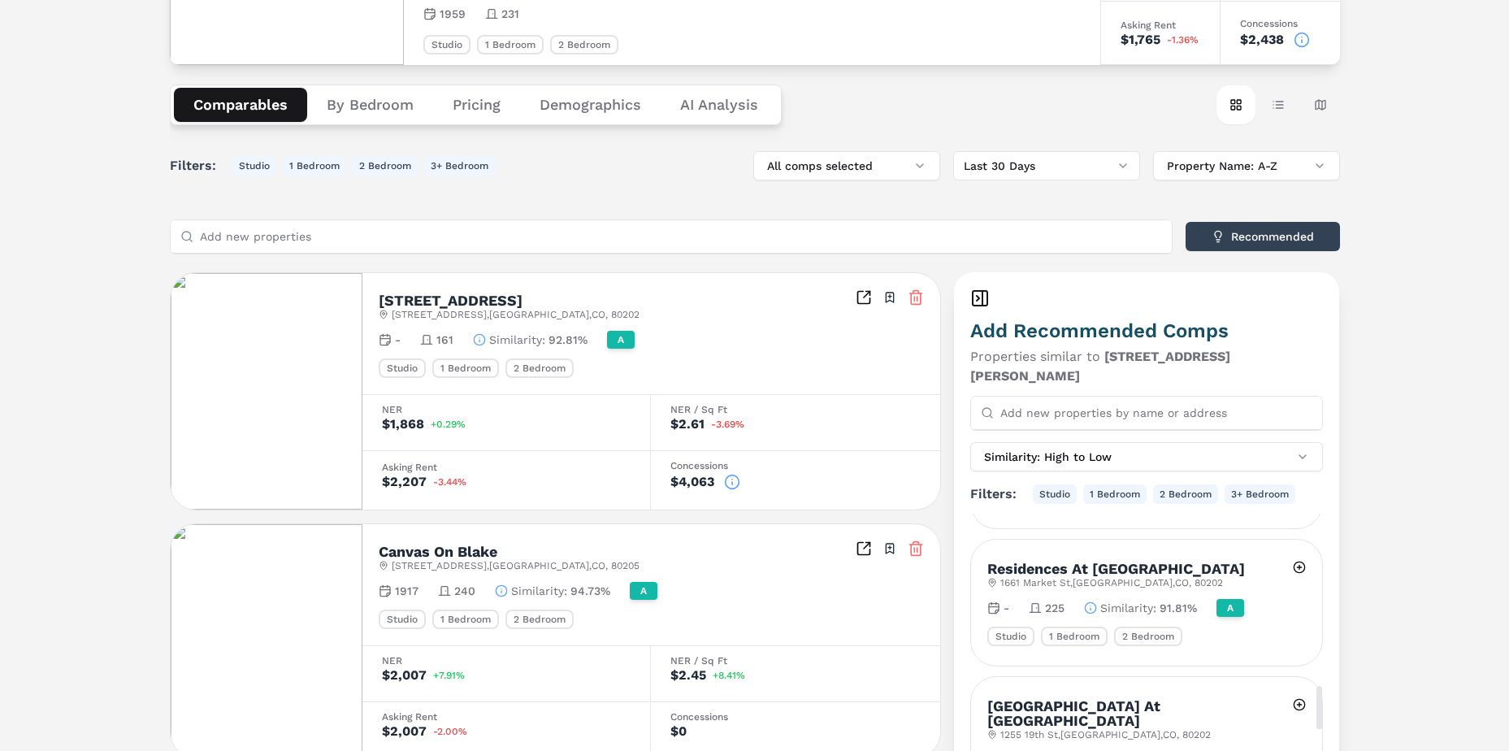
scroll to position [0, 0]
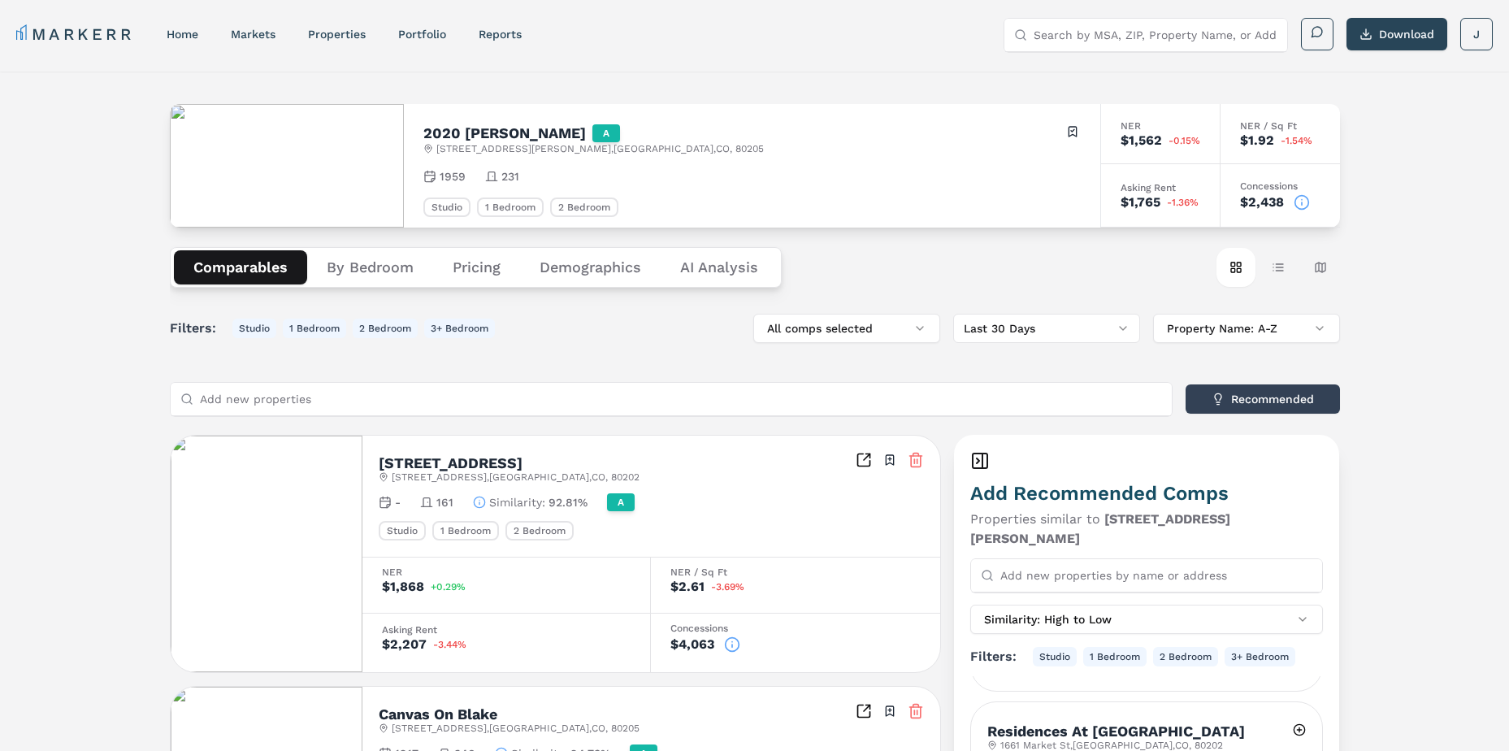
click at [576, 265] on button "Demographics" at bounding box center [590, 267] width 141 height 34
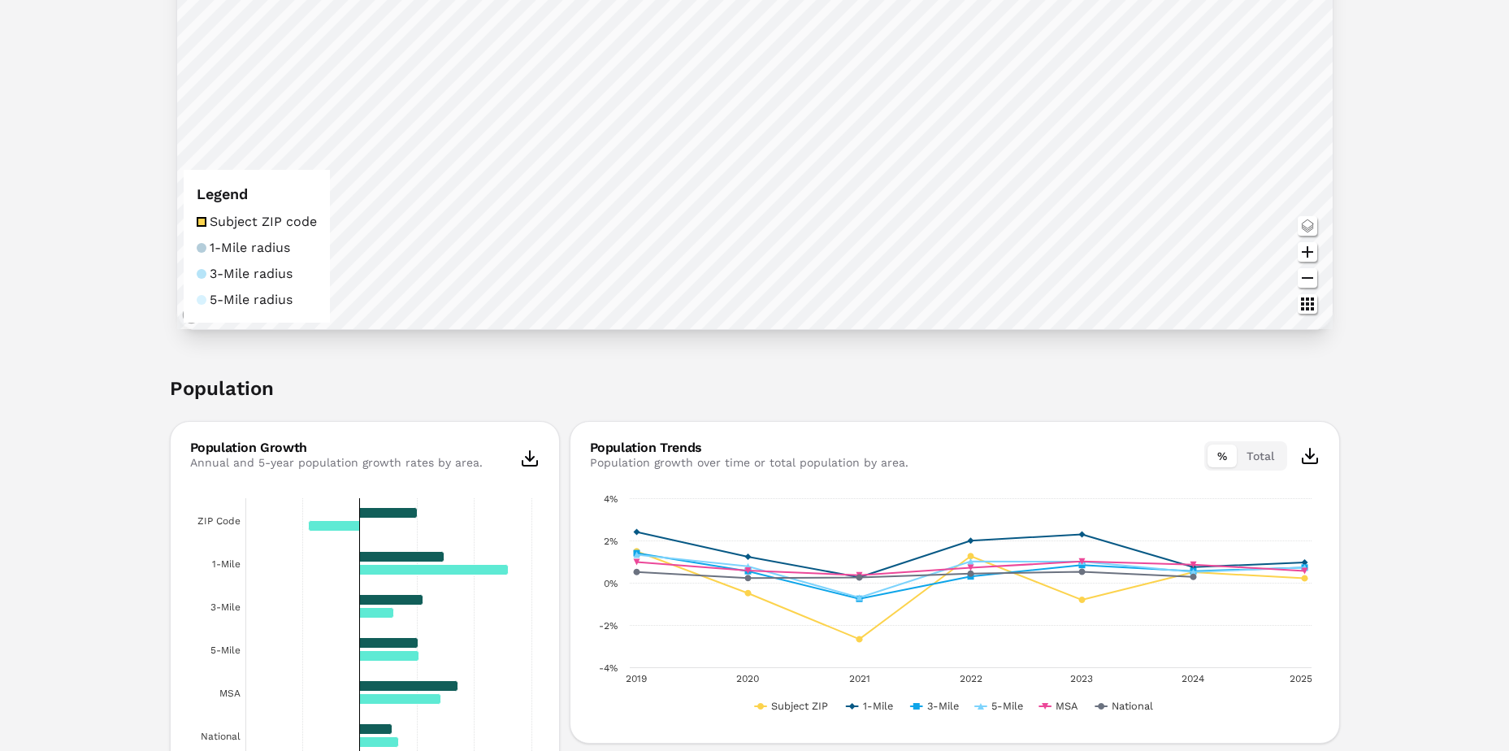
scroll to position [487, 0]
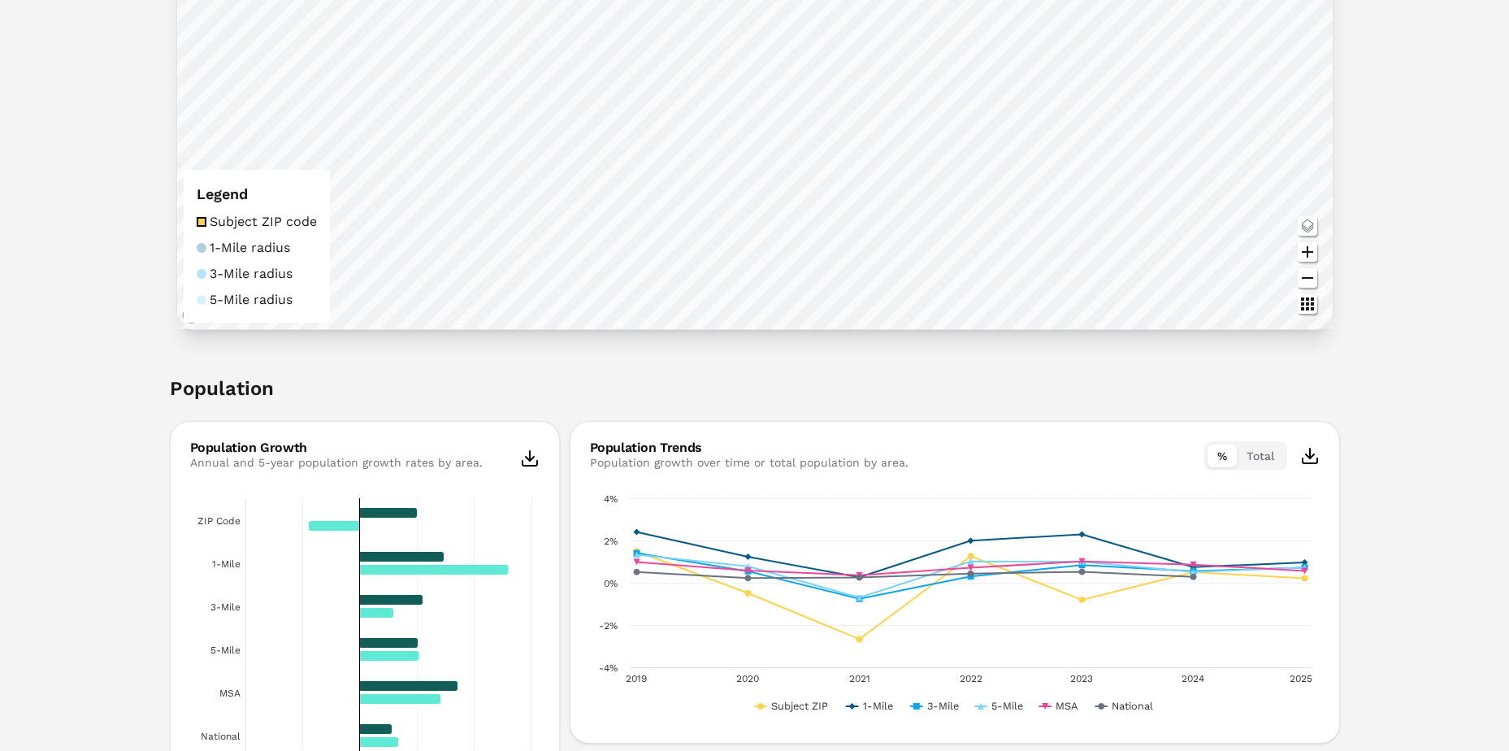
scroll to position [0, 0]
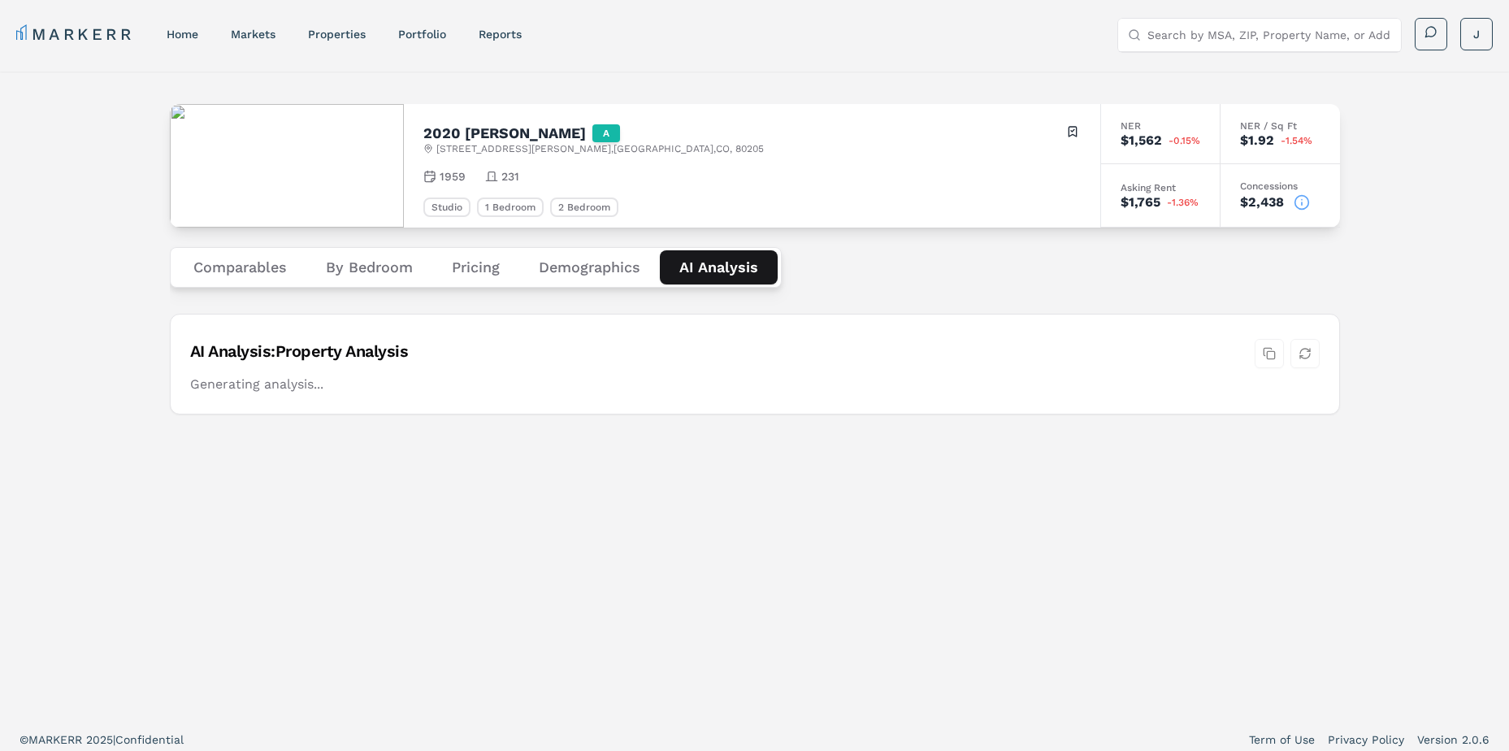
click at [725, 264] on Analysis "AI Analysis" at bounding box center [719, 267] width 118 height 34
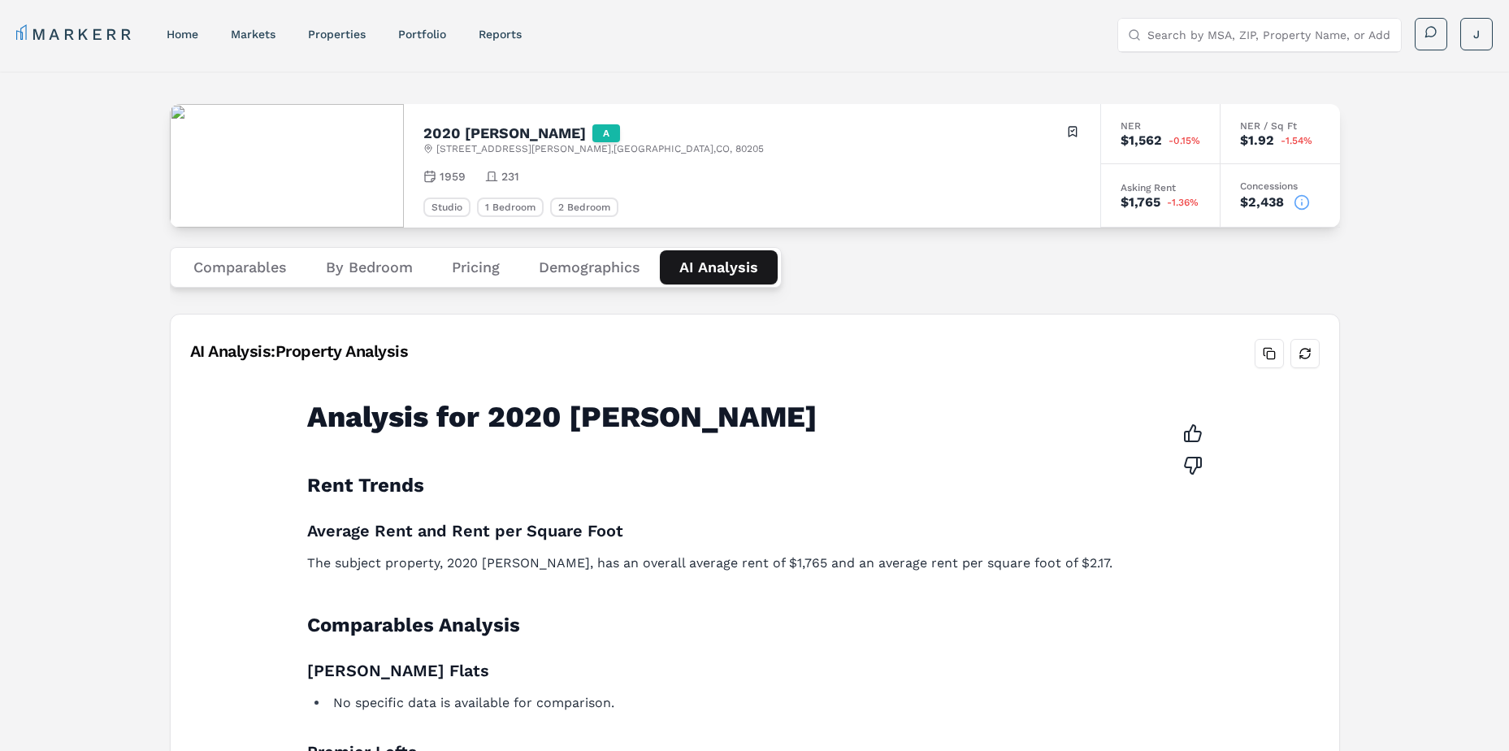
click at [550, 271] on button "Demographics" at bounding box center [589, 267] width 141 height 34
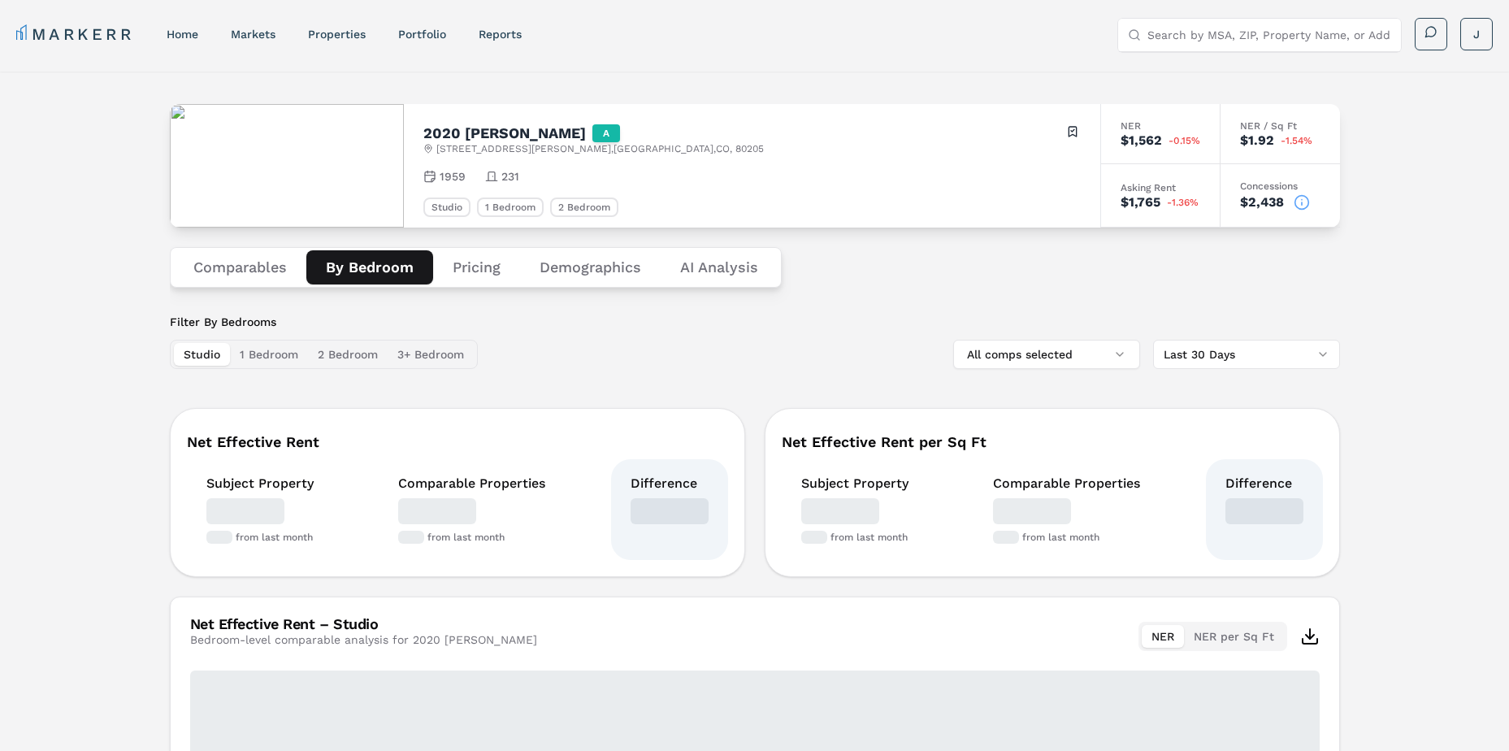
click at [351, 269] on button "By Bedroom" at bounding box center [369, 267] width 127 height 34
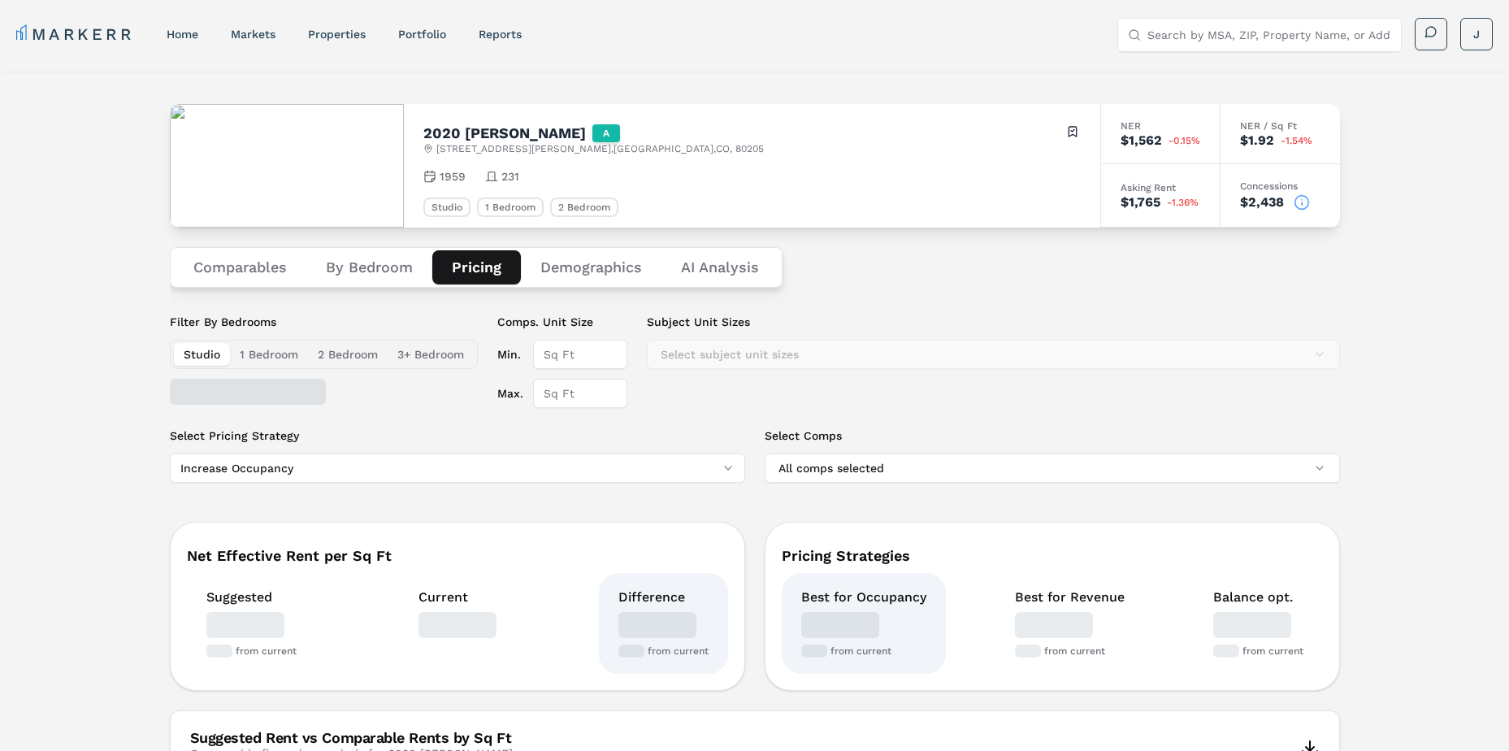
click at [448, 268] on button "Pricing" at bounding box center [476, 267] width 89 height 34
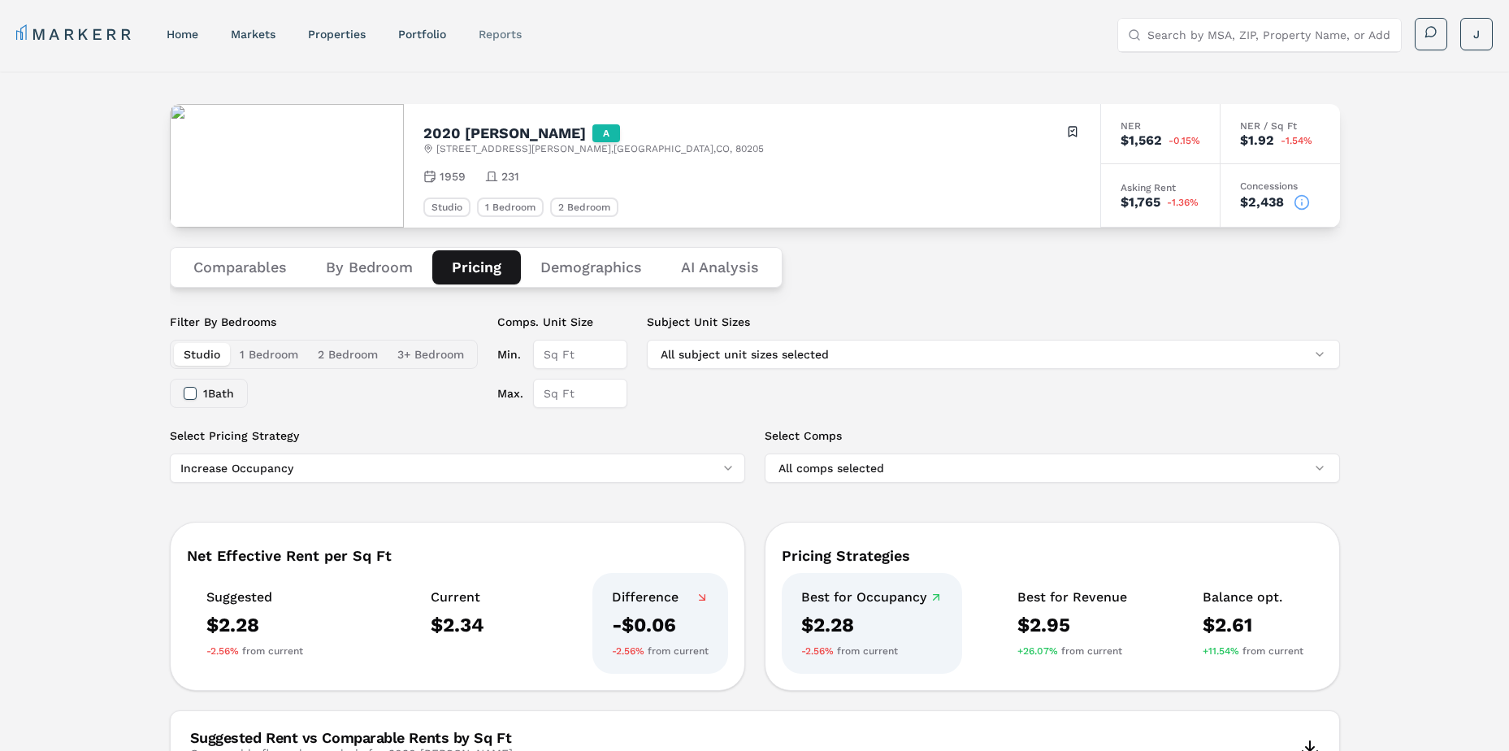
click at [520, 37] on link "reports" at bounding box center [500, 34] width 43 height 13
select select "-release_date"
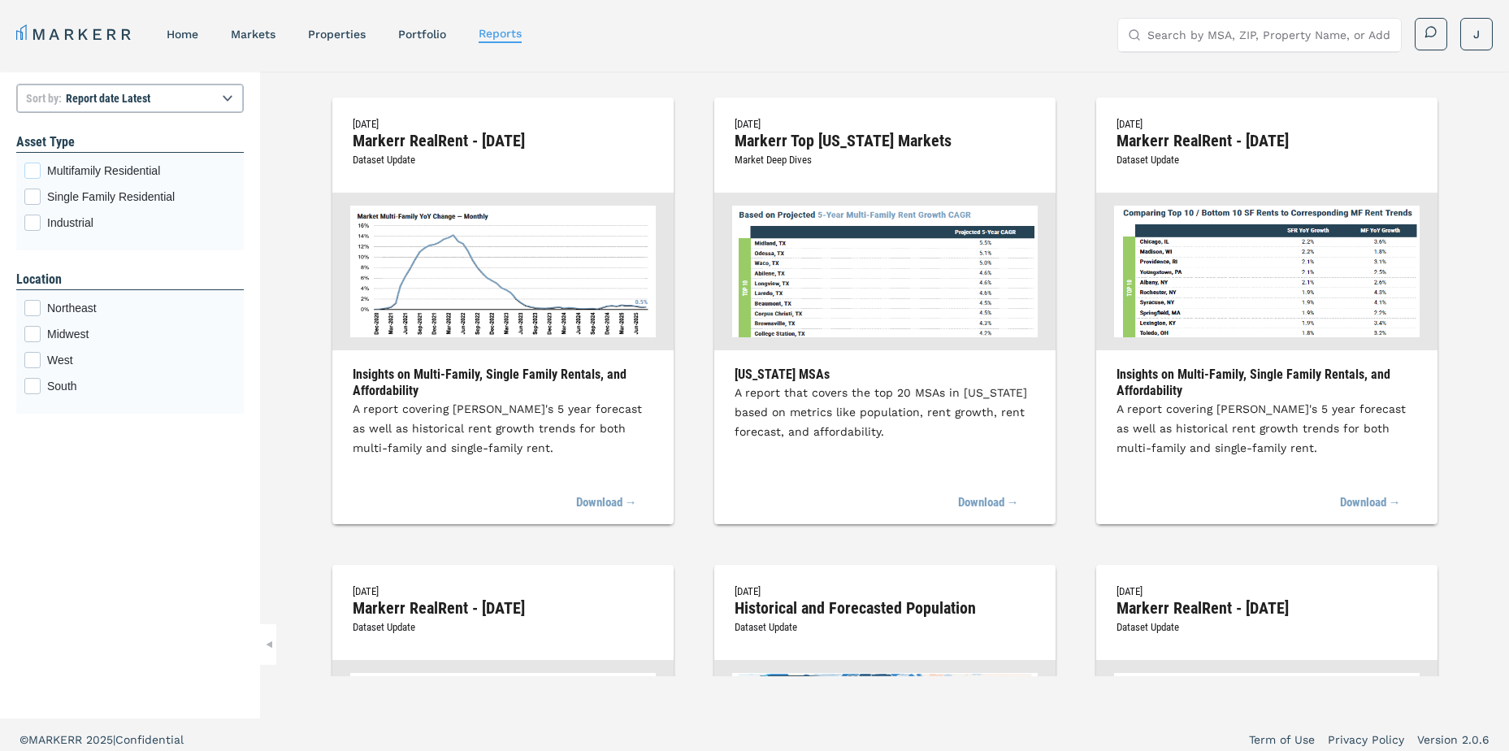
click at [34, 170] on div "Multifamily Residential checkbox input" at bounding box center [32, 170] width 16 height 16
click at [34, 170] on input "Multifamily Residential" at bounding box center [29, 167] width 11 height 11
click at [422, 37] on link "Portfolio" at bounding box center [422, 34] width 48 height 13
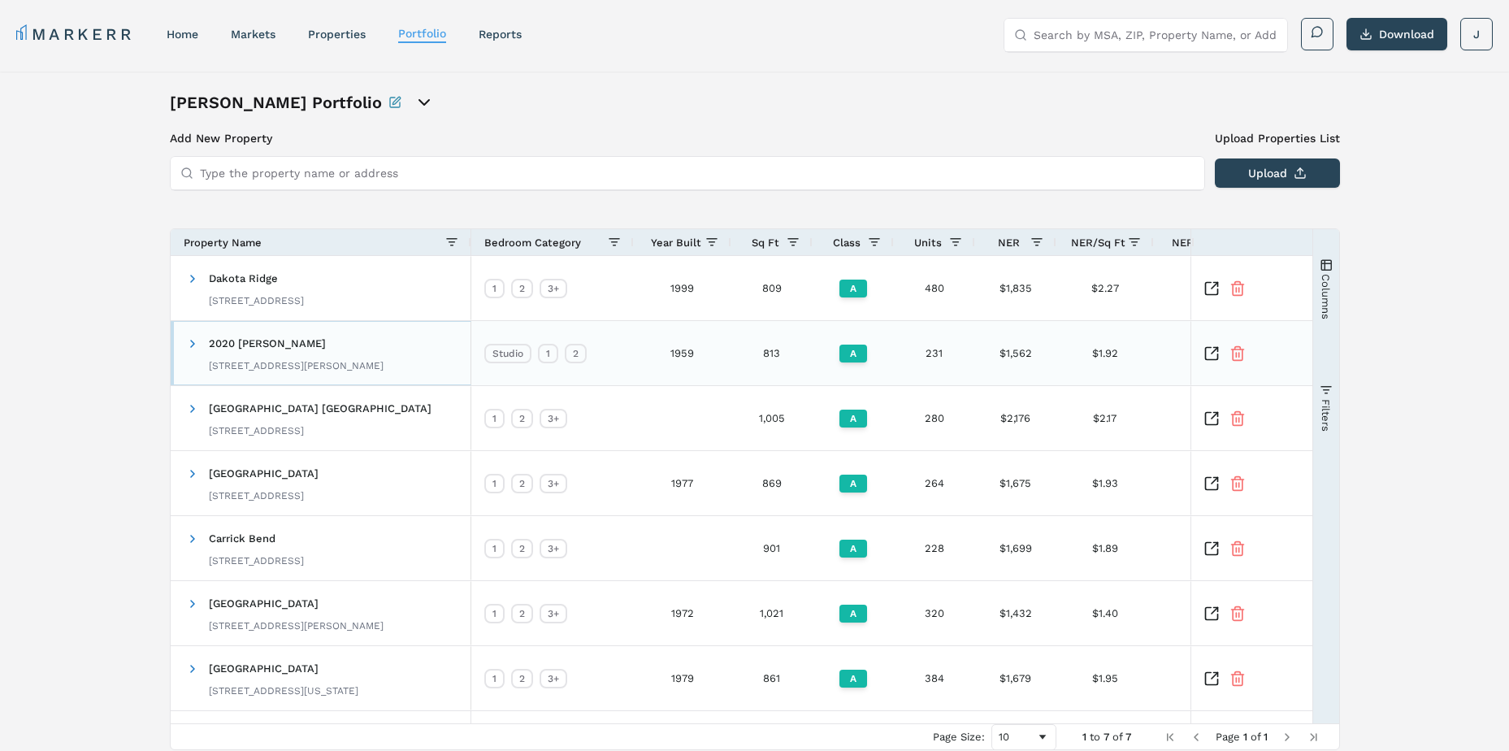
click at [233, 334] on div "2020 Lawrence 2020 Lawrence St, Denver, CO 80205" at bounding box center [296, 352] width 175 height 51
click at [197, 347] on span at bounding box center [192, 343] width 13 height 13
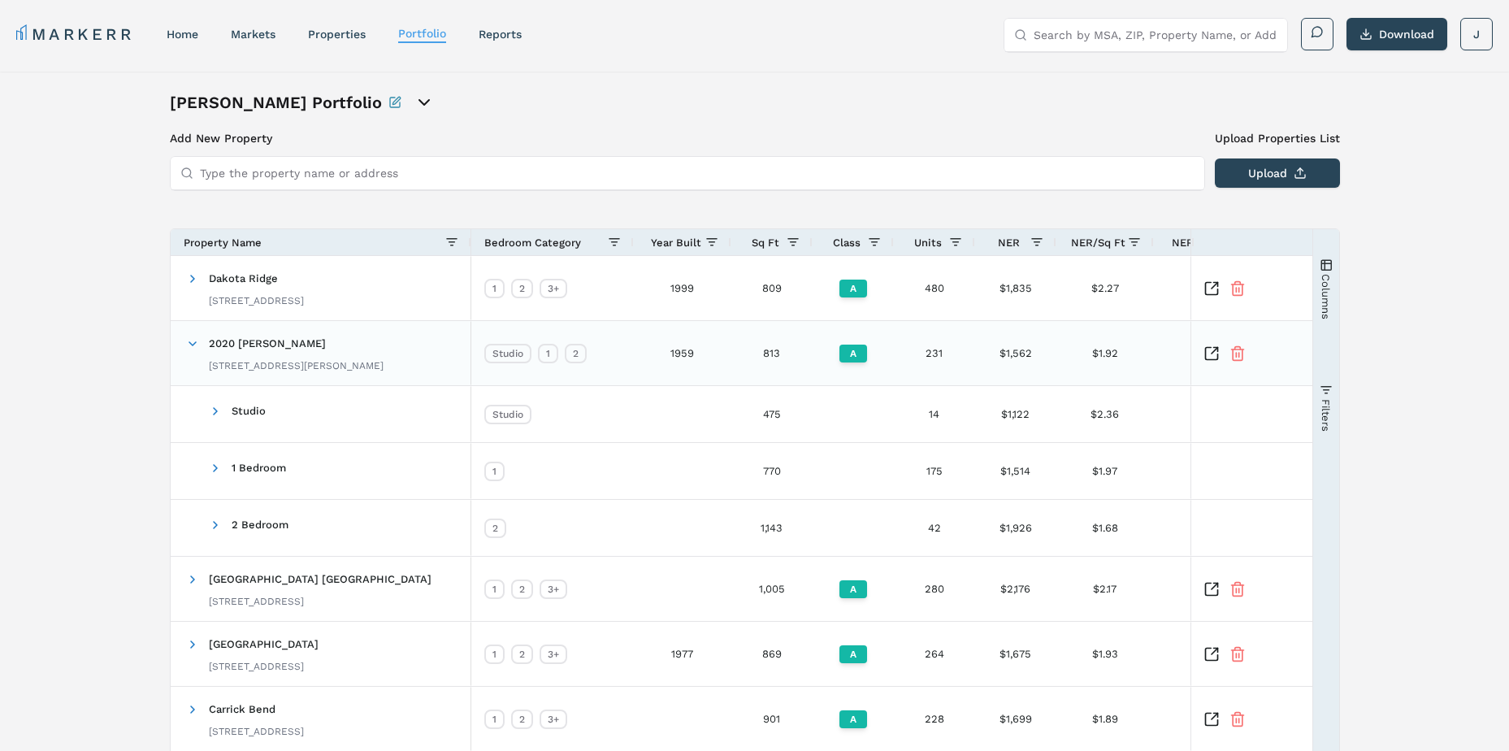
click at [1219, 353] on div at bounding box center [1224, 353] width 42 height 16
click at [1210, 353] on icon "Inspect Comparable" at bounding box center [1211, 353] width 16 height 16
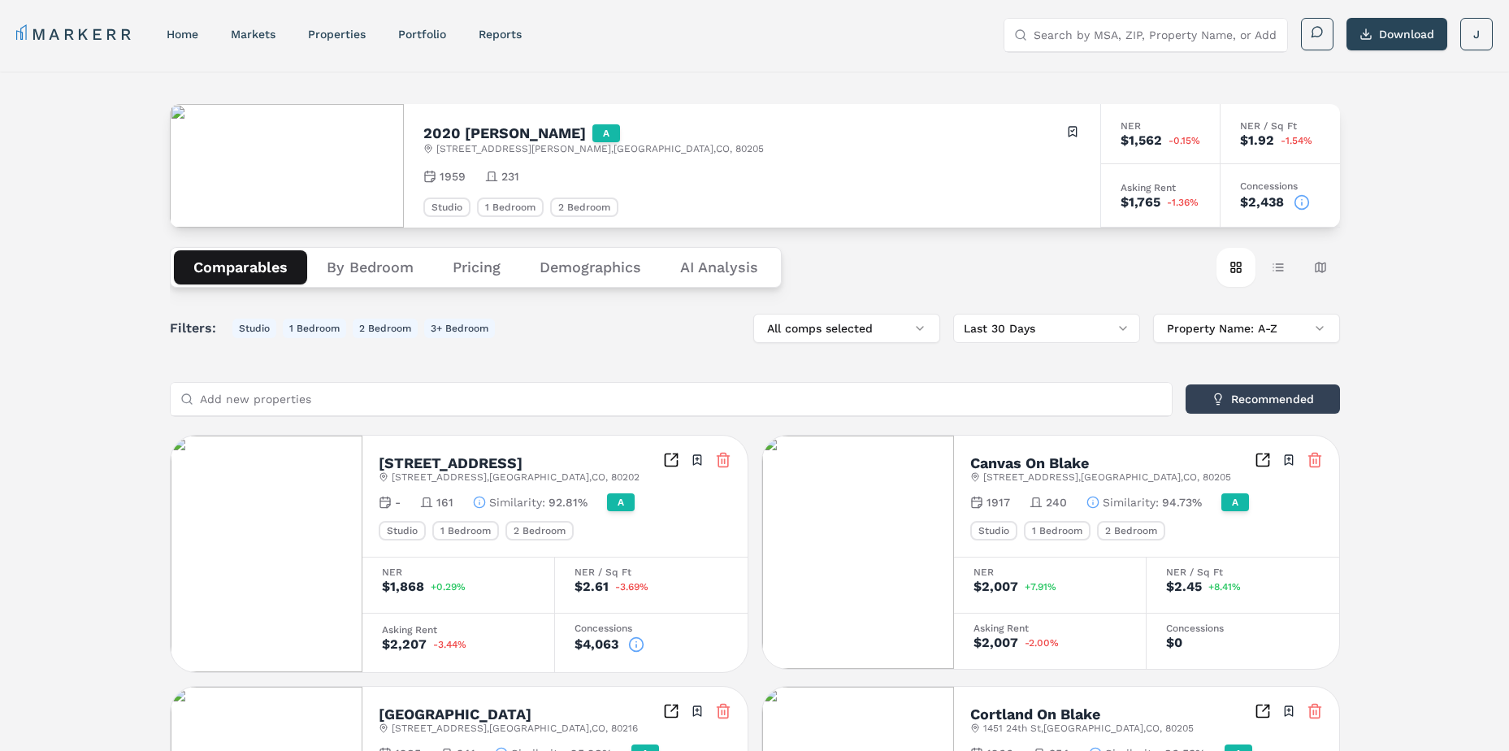
click at [1381, 31] on button "Download" at bounding box center [1396, 34] width 101 height 32
